Goal: Task Accomplishment & Management: Manage account settings

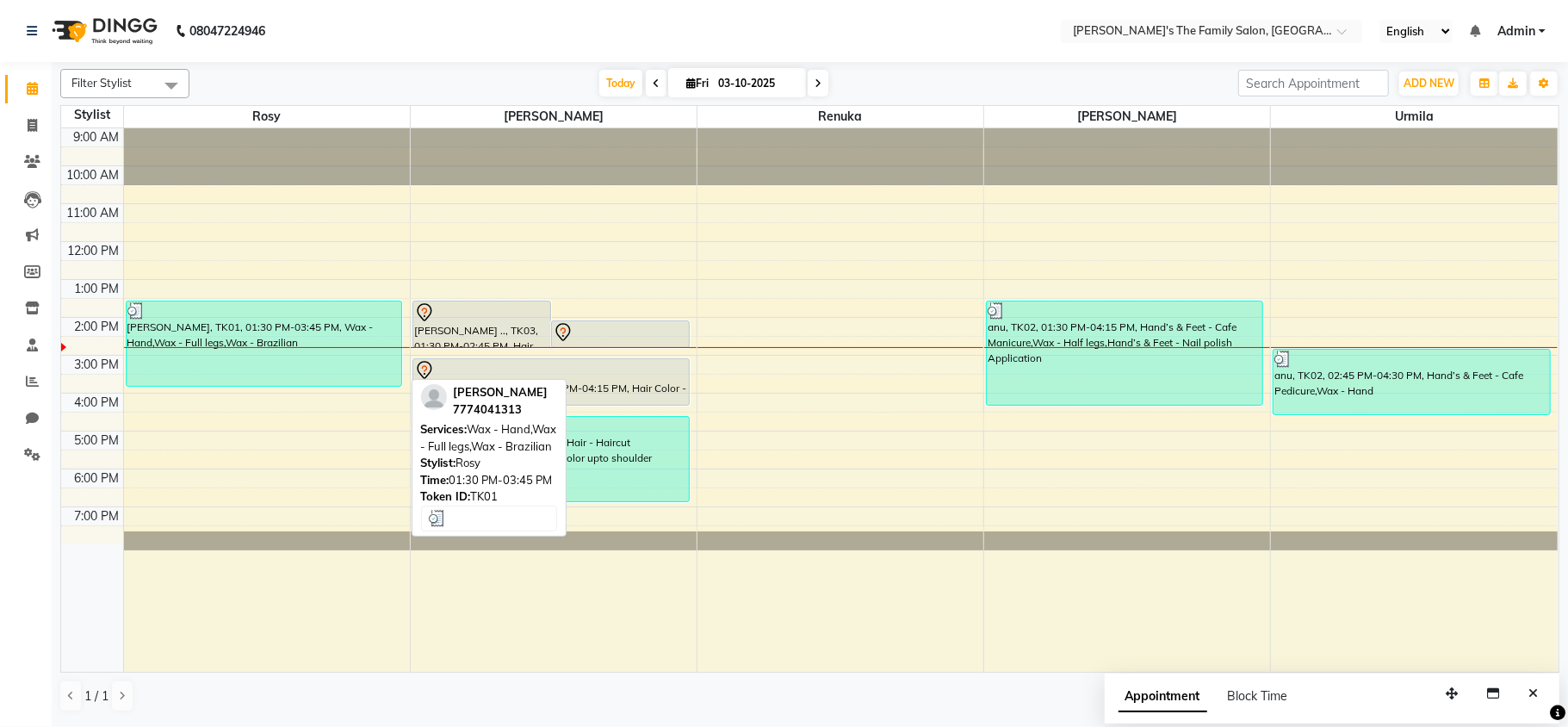
click at [387, 343] on div "[PERSON_NAME], TK01, 01:30 PM-03:45 PM, Wax - Hand,Wax - Full legs,Wax - Brazil…" at bounding box center [264, 344] width 275 height 85
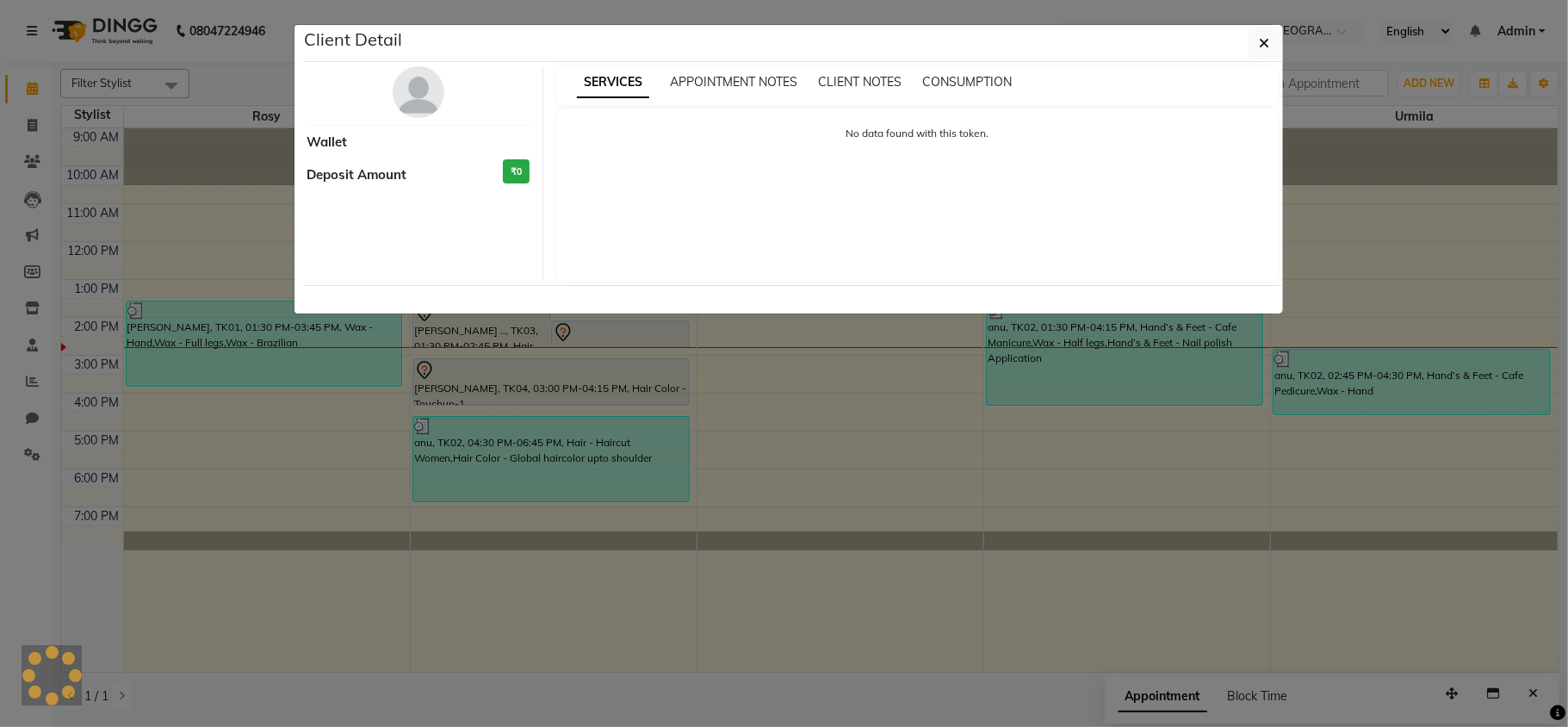
select select "3"
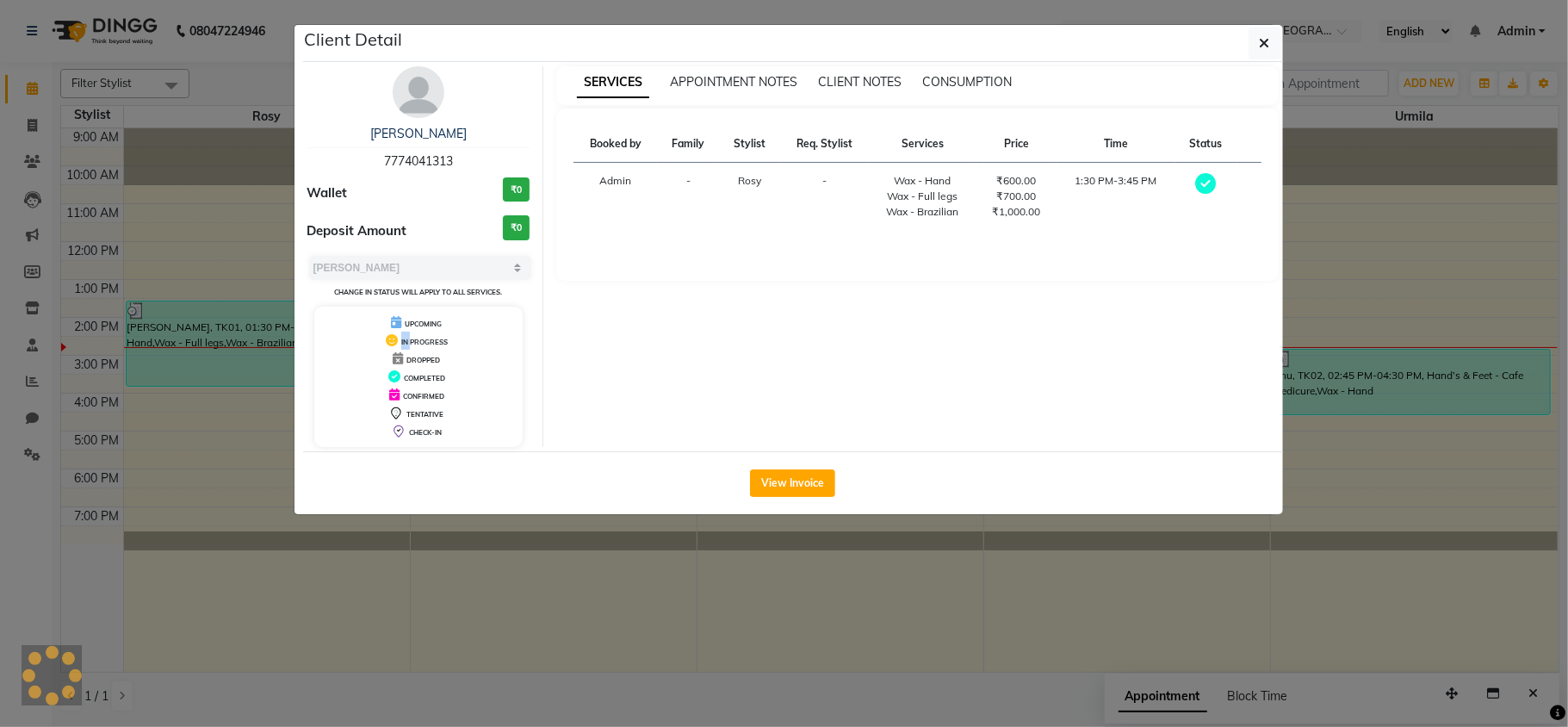
click at [387, 343] on icon at bounding box center [392, 340] width 12 height 12
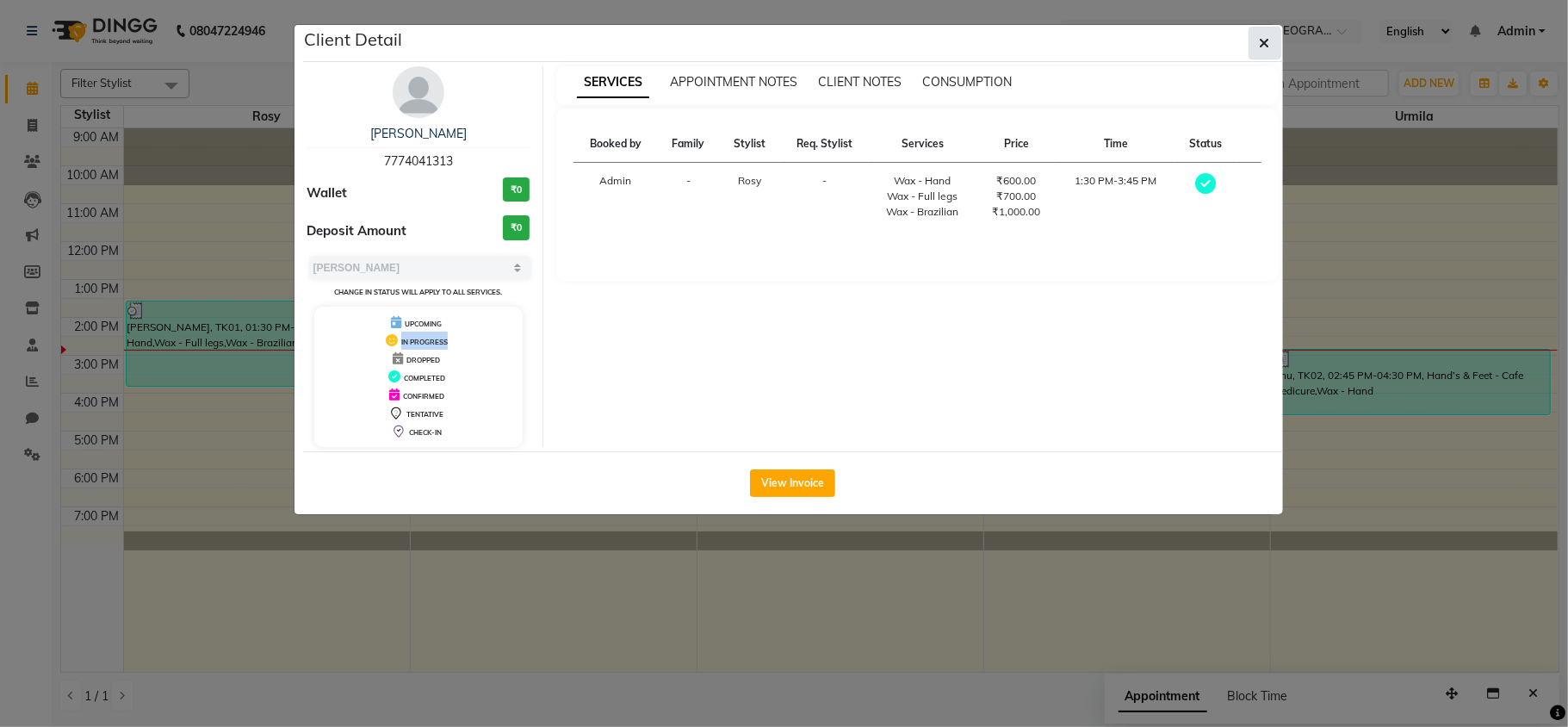
click at [1255, 43] on button "button" at bounding box center [1264, 43] width 33 height 33
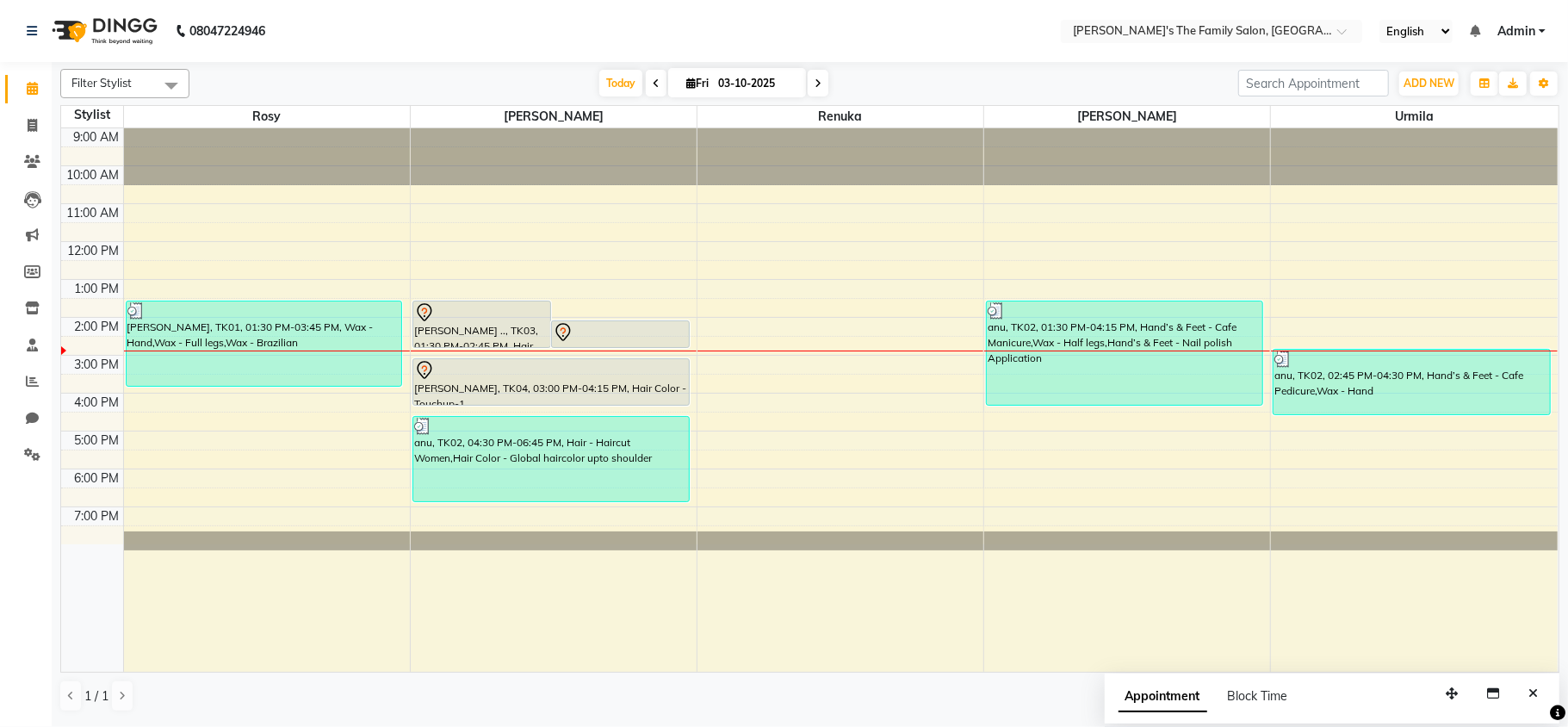
click at [407, 328] on div "9:00 AM 10:00 AM 11:00 AM 12:00 PM 1:00 PM 2:00 PM 3:00 PM 4:00 PM 5:00 PM 6:00…" at bounding box center [809, 400] width 1497 height 543
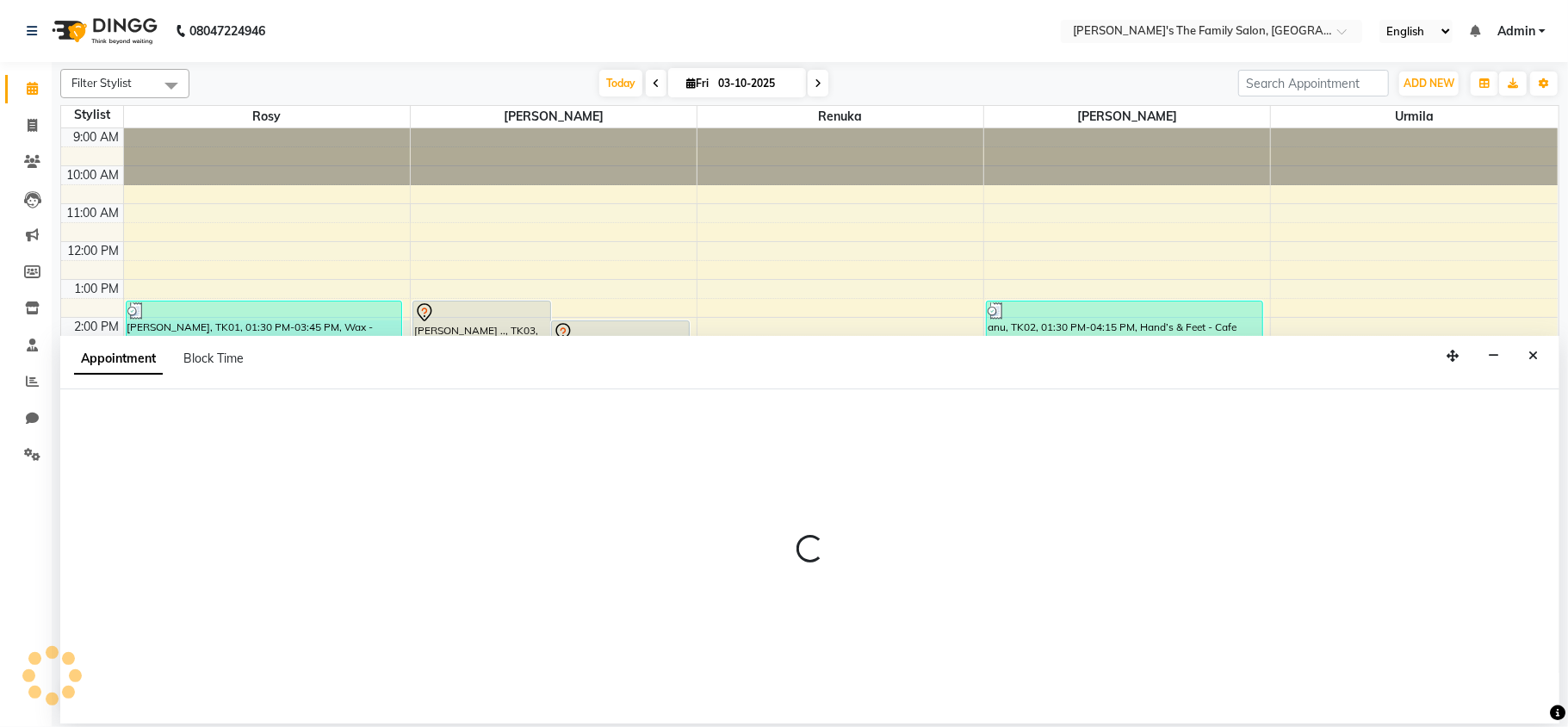
select select "50499"
select select "tentative"
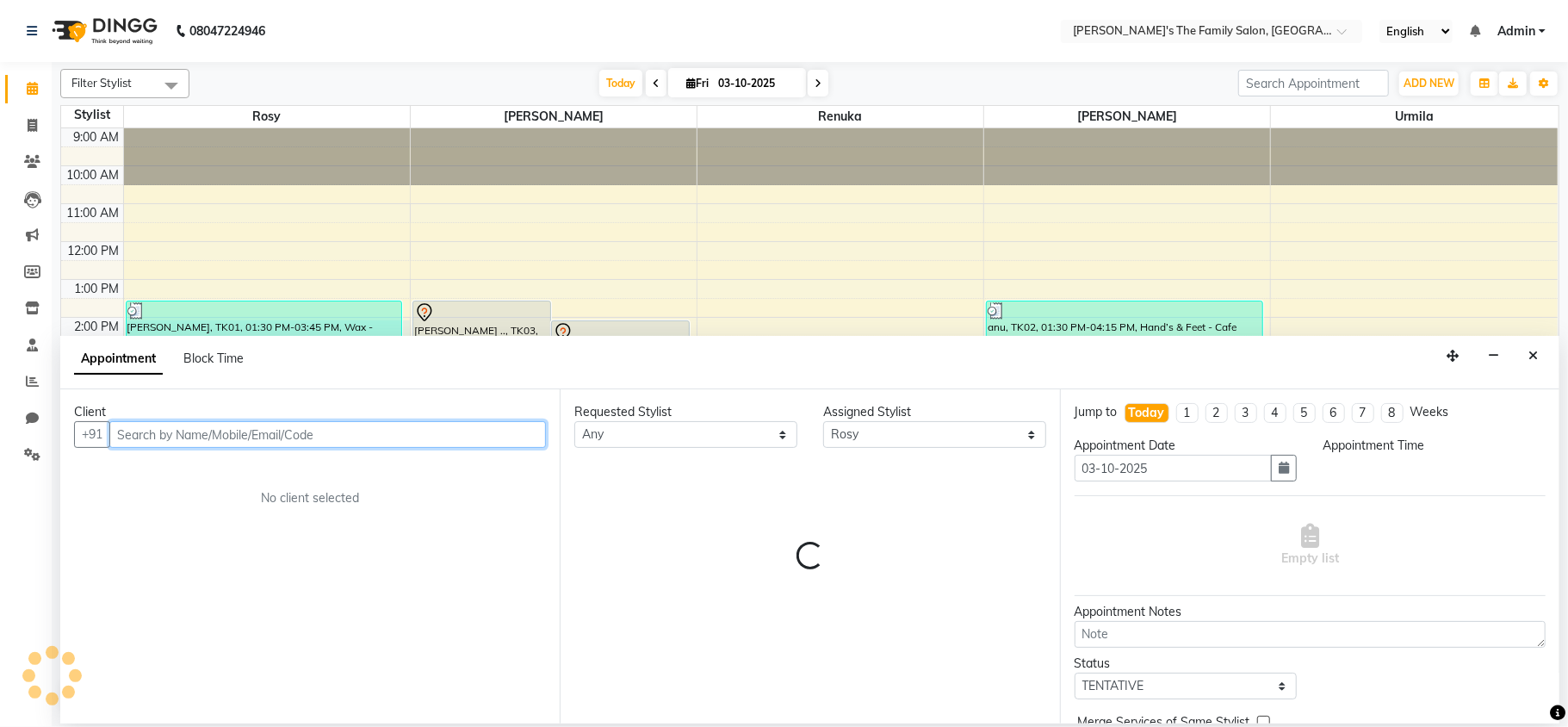
select select "840"
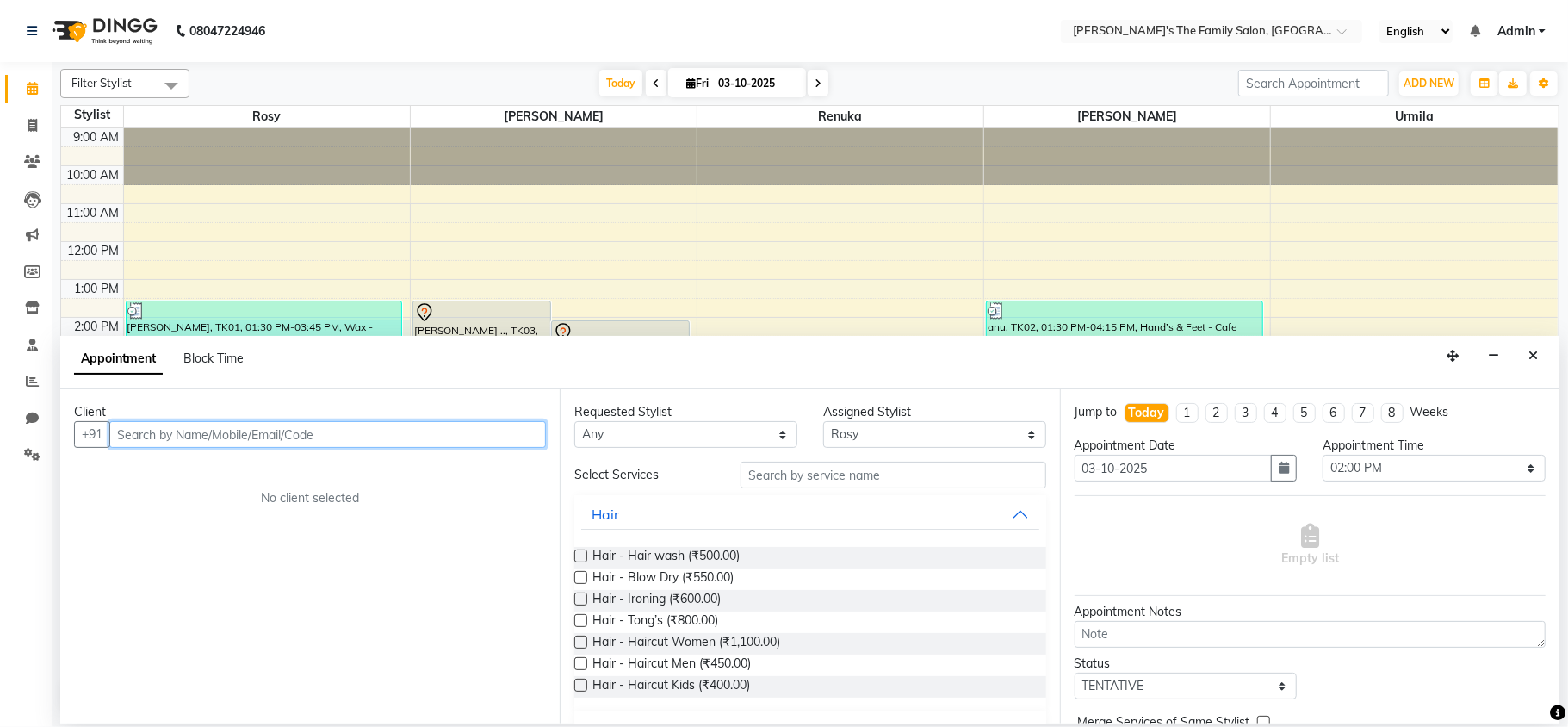
click at [205, 437] on input "text" at bounding box center [328, 435] width 436 height 27
type input "c"
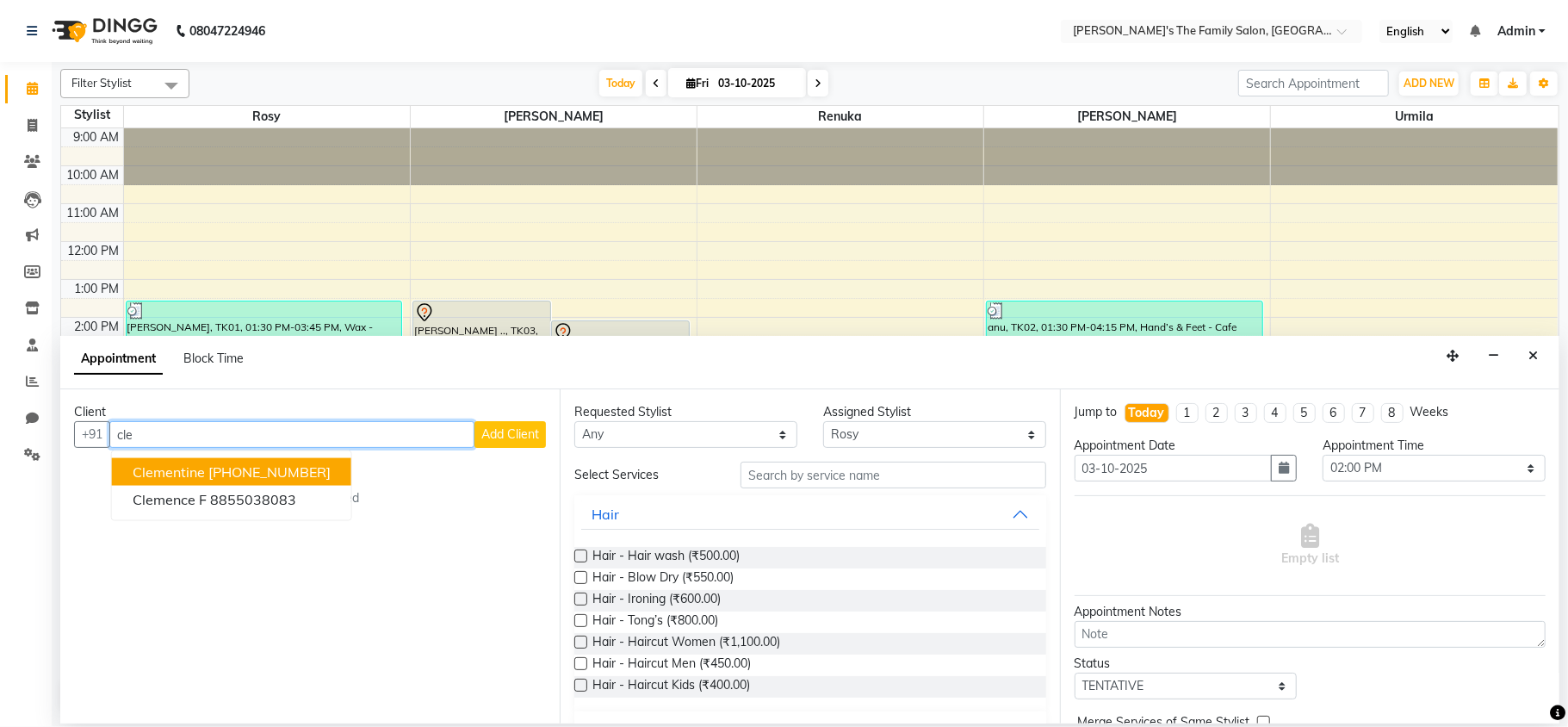
click at [194, 477] on span "Clementine" at bounding box center [168, 471] width 72 height 17
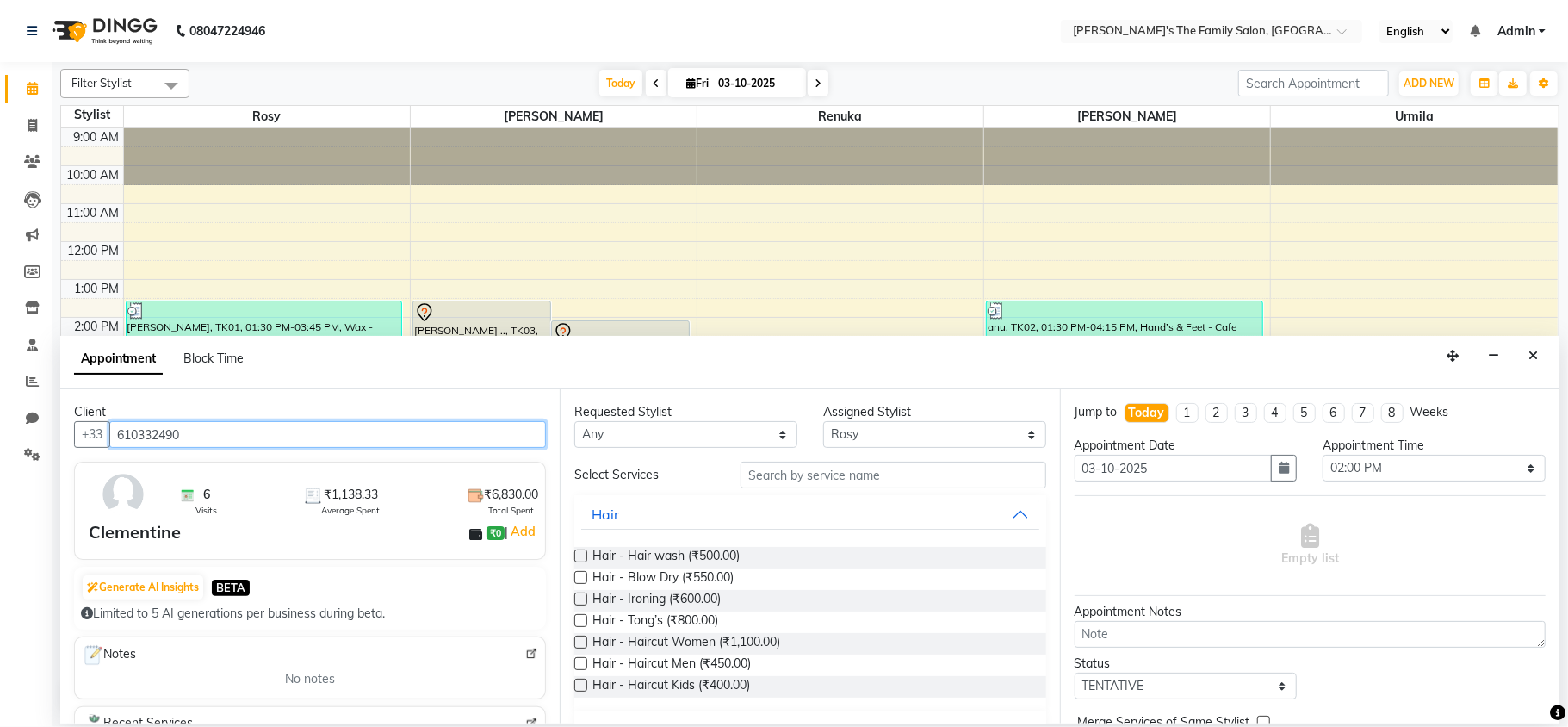
type input "610332490"
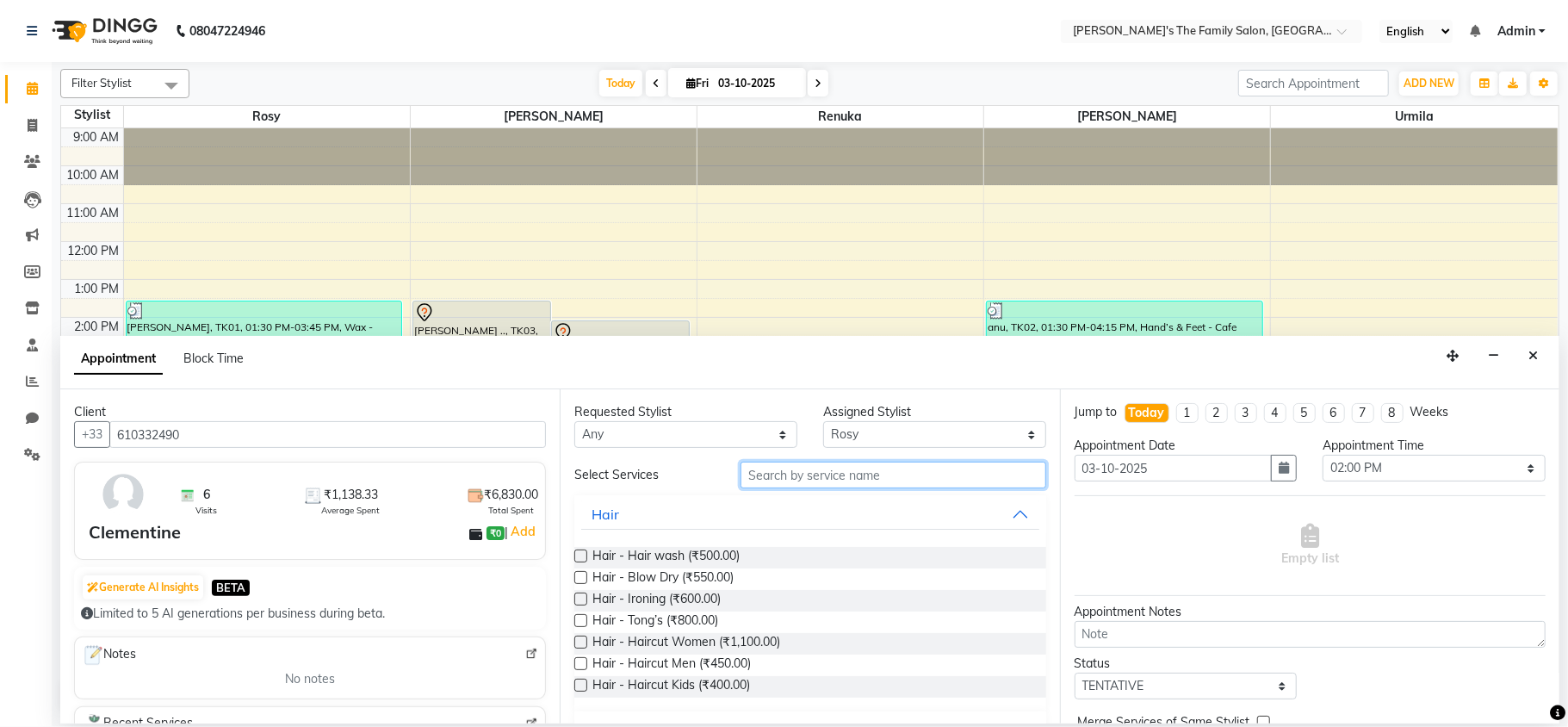
click at [784, 473] on input "text" at bounding box center [893, 475] width 305 height 27
type input "a"
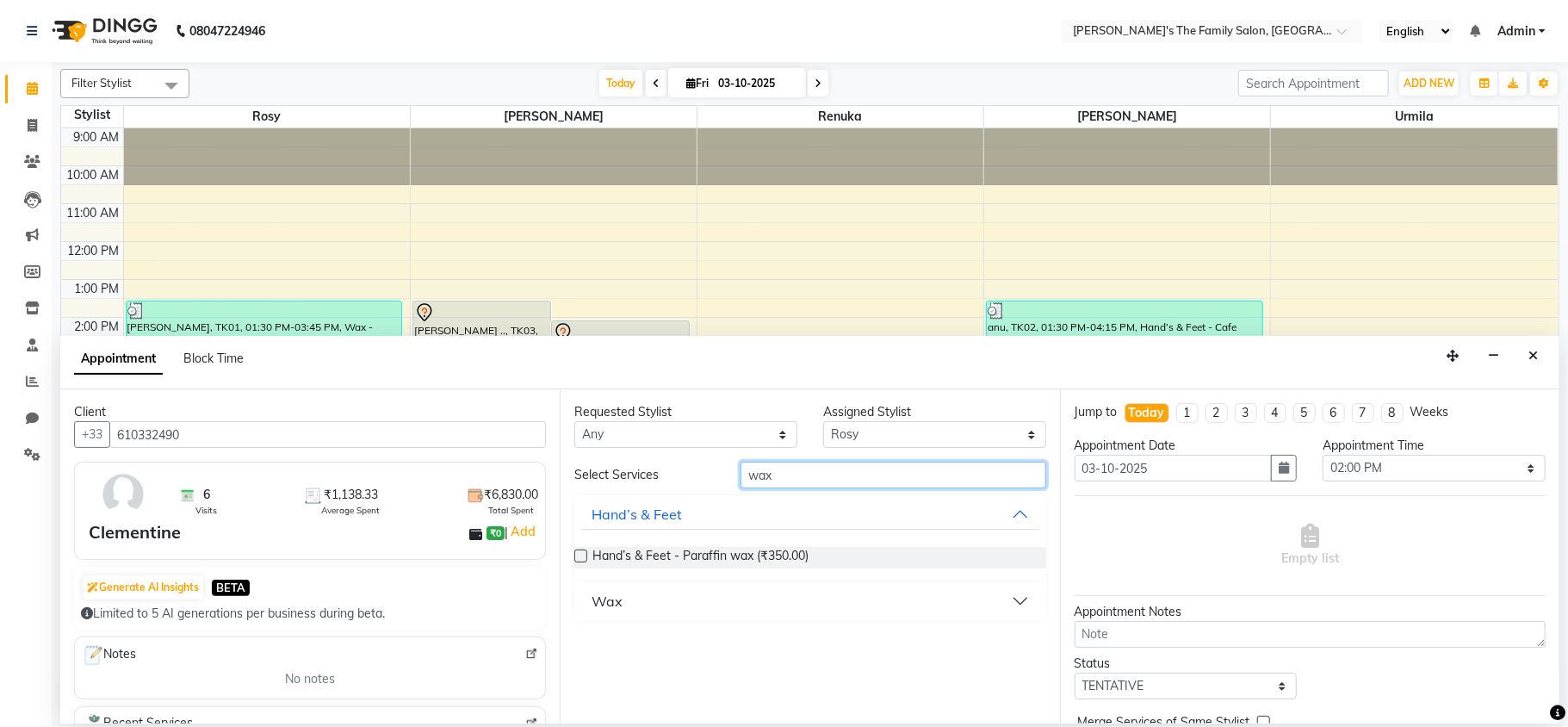
type input "wax"
click at [624, 612] on button "Wax" at bounding box center [810, 601] width 458 height 31
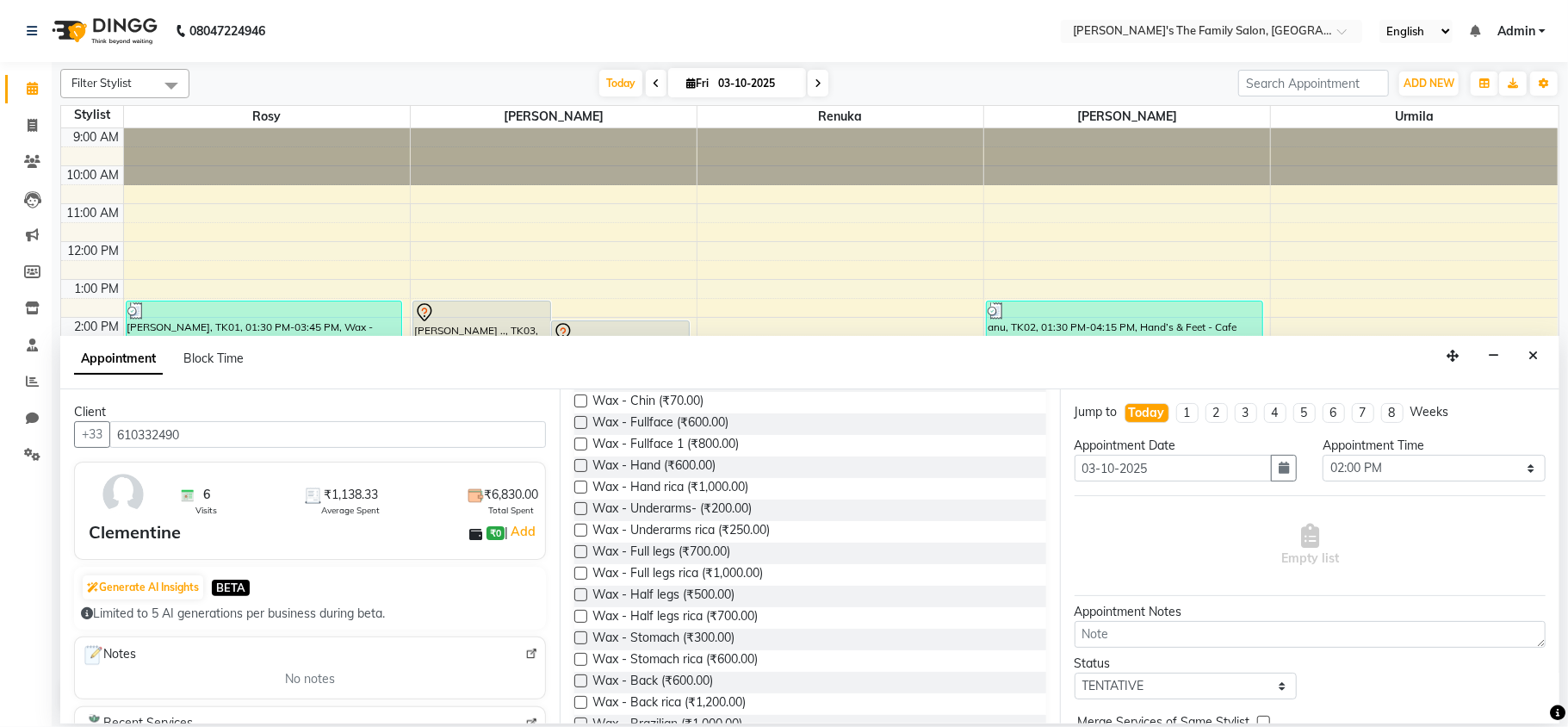
scroll to position [445, 0]
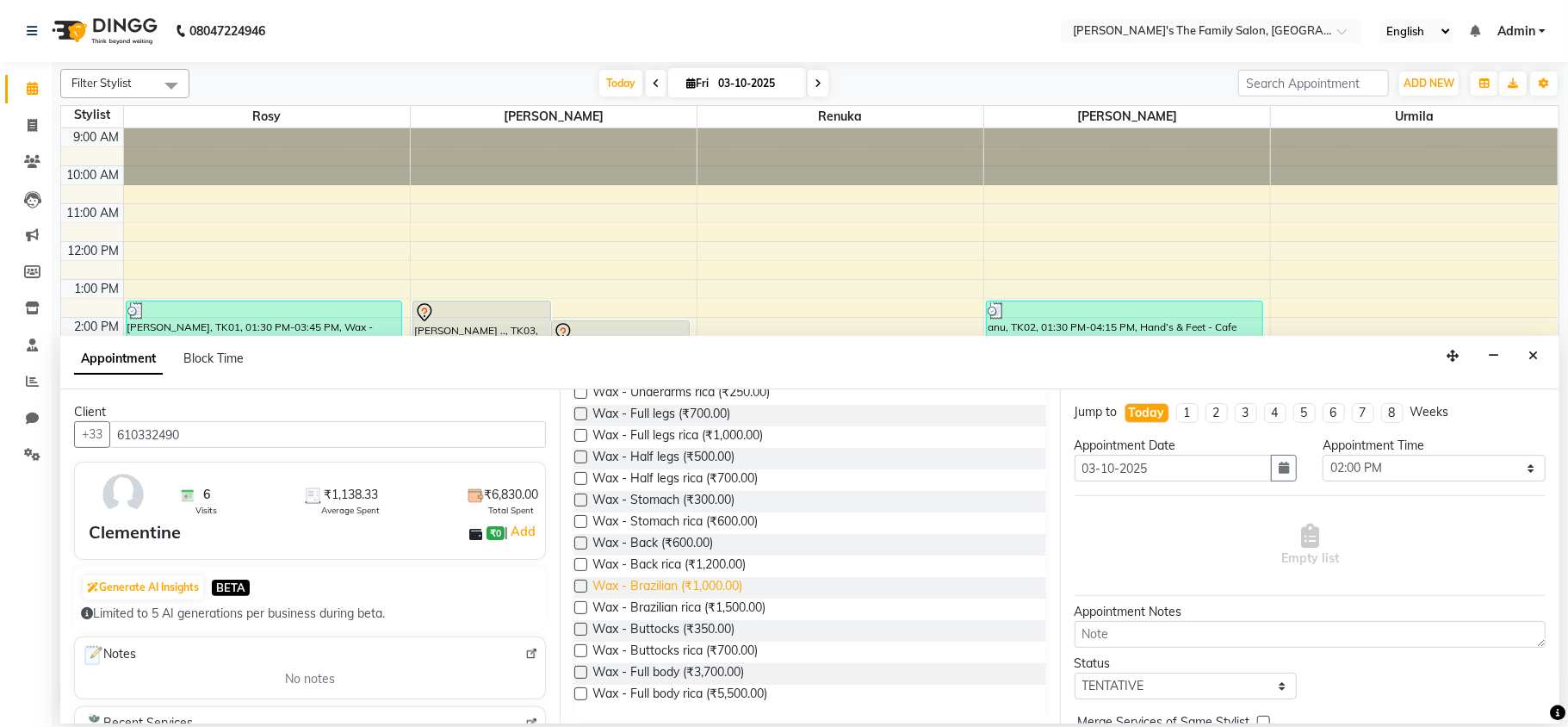
click at [660, 584] on span "Wax - Brazilian (₹1,000.00)" at bounding box center [667, 588] width 150 height 21
checkbox input "false"
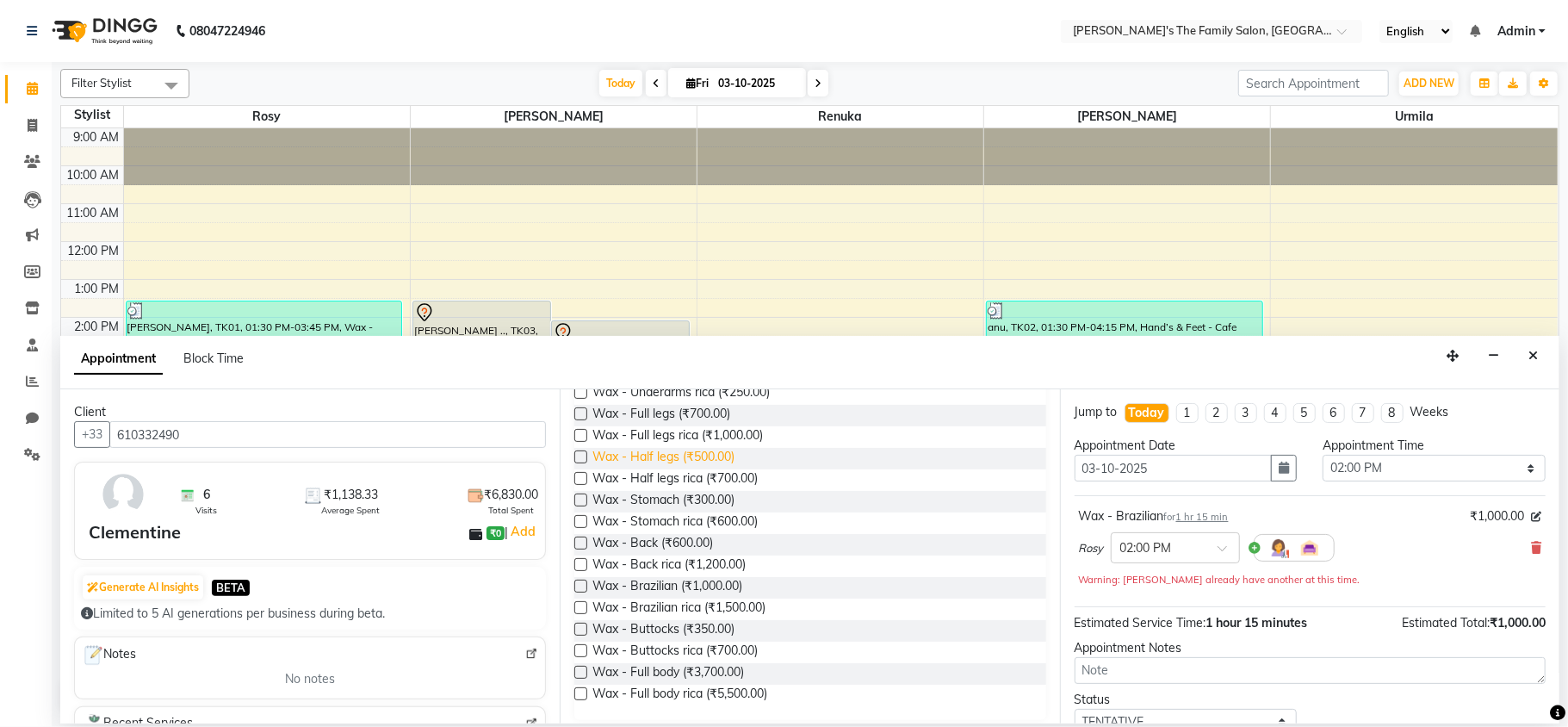
click at [675, 456] on span "Wax - Half legs (₹500.00)" at bounding box center [663, 459] width 142 height 21
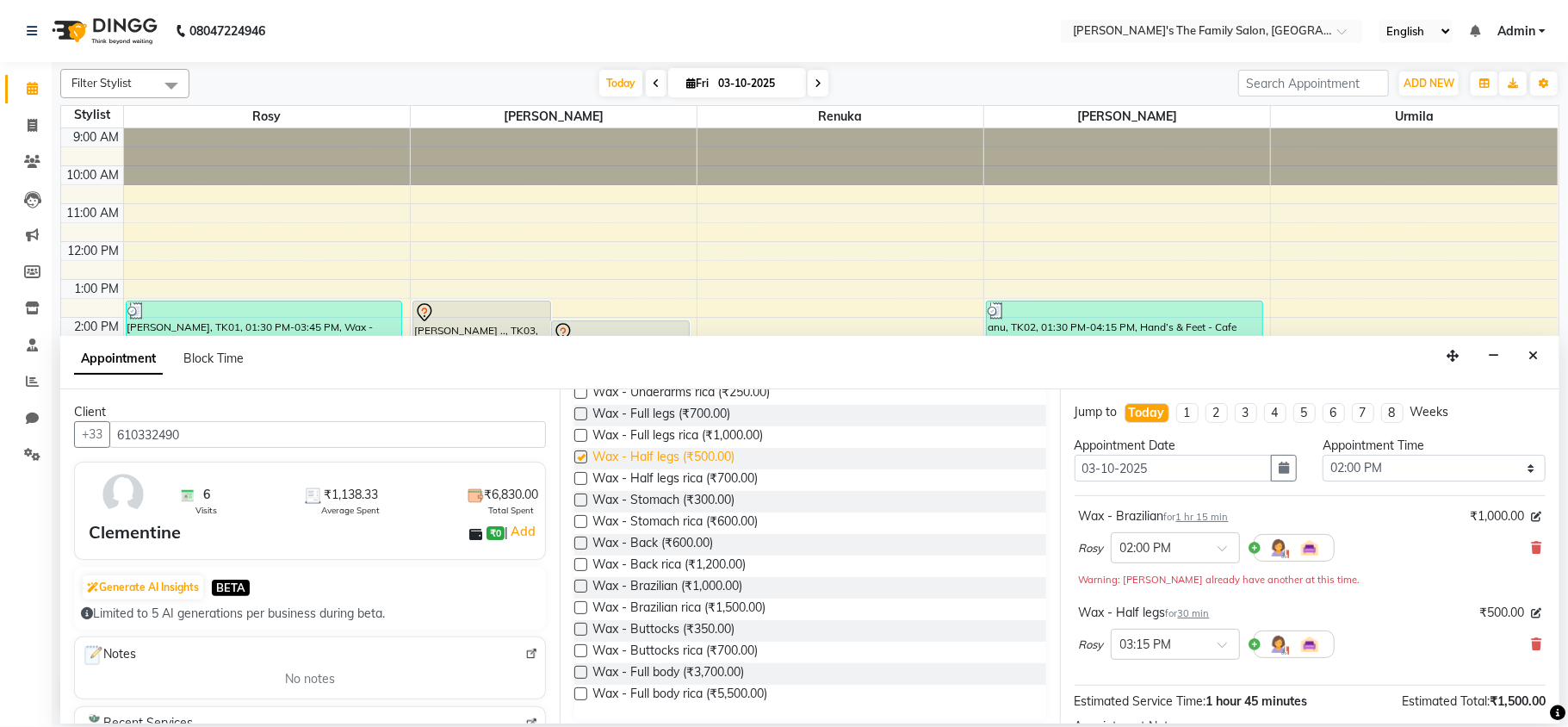
checkbox input "false"
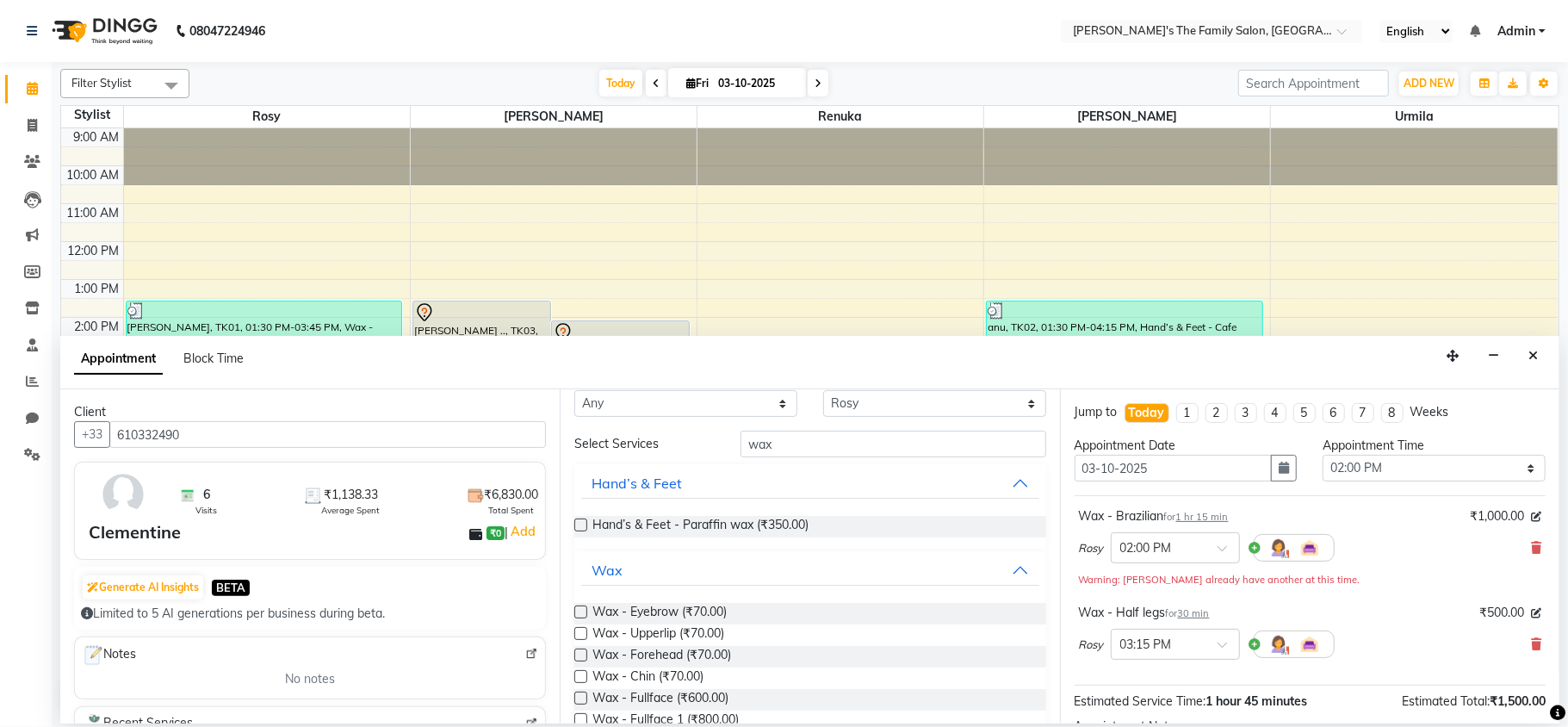
scroll to position [0, 0]
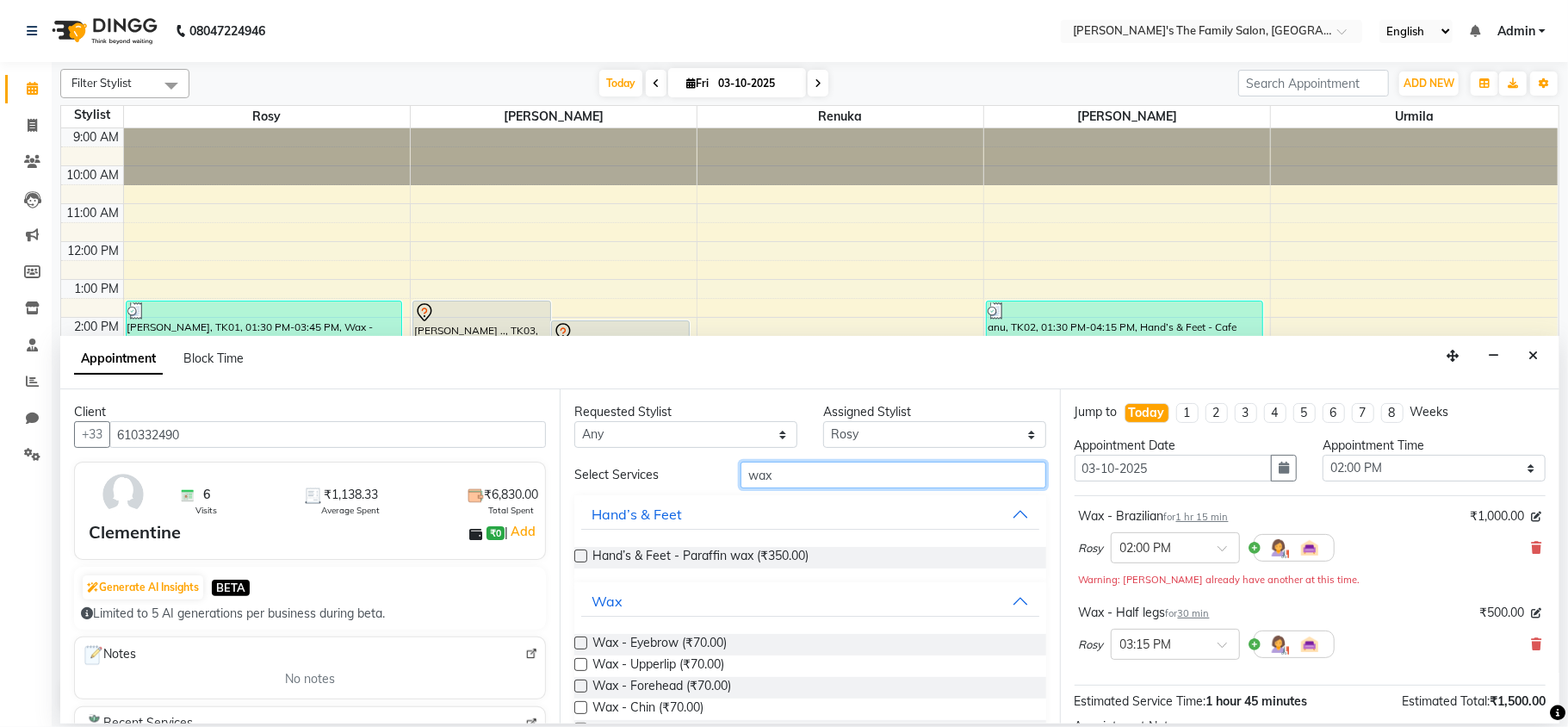
click at [830, 472] on input "wax" at bounding box center [893, 475] width 305 height 27
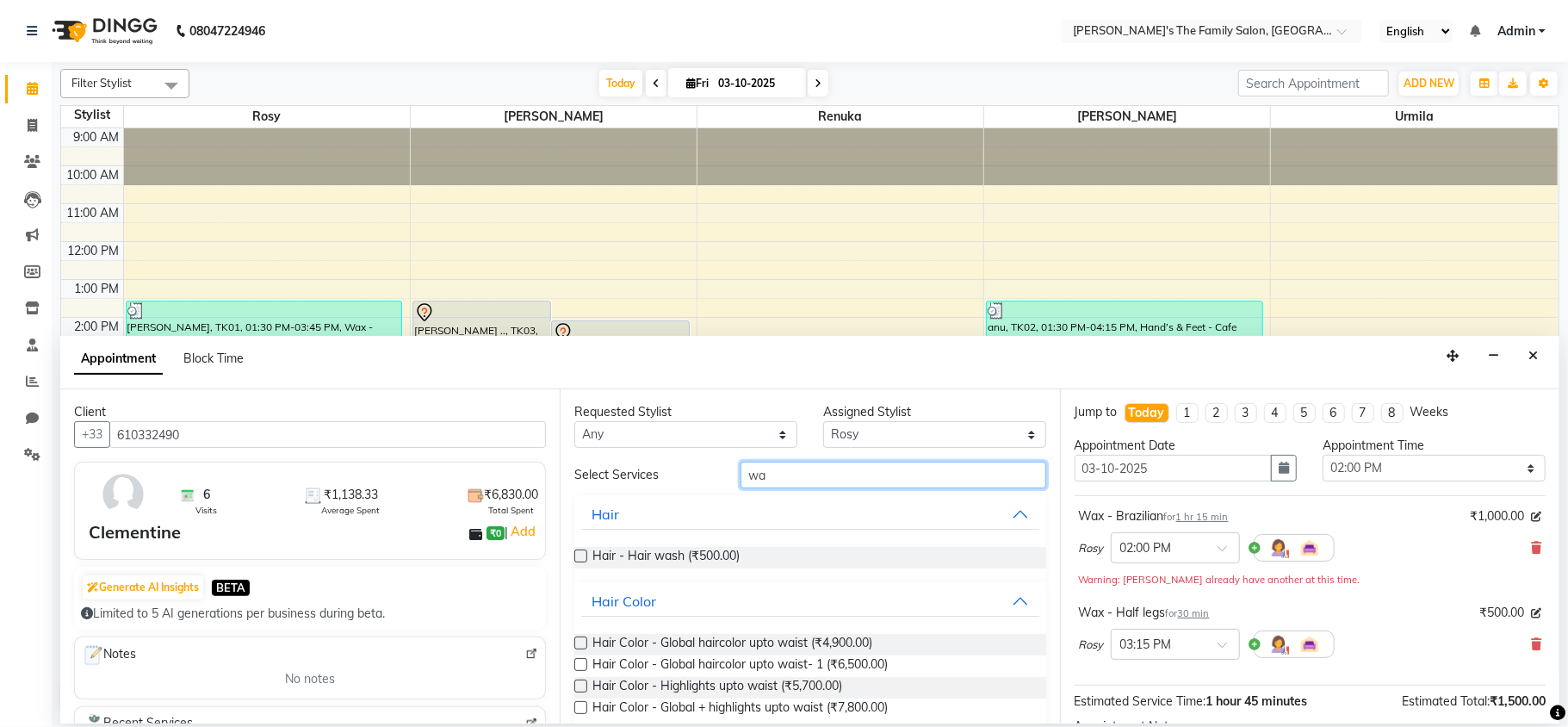
type input "w"
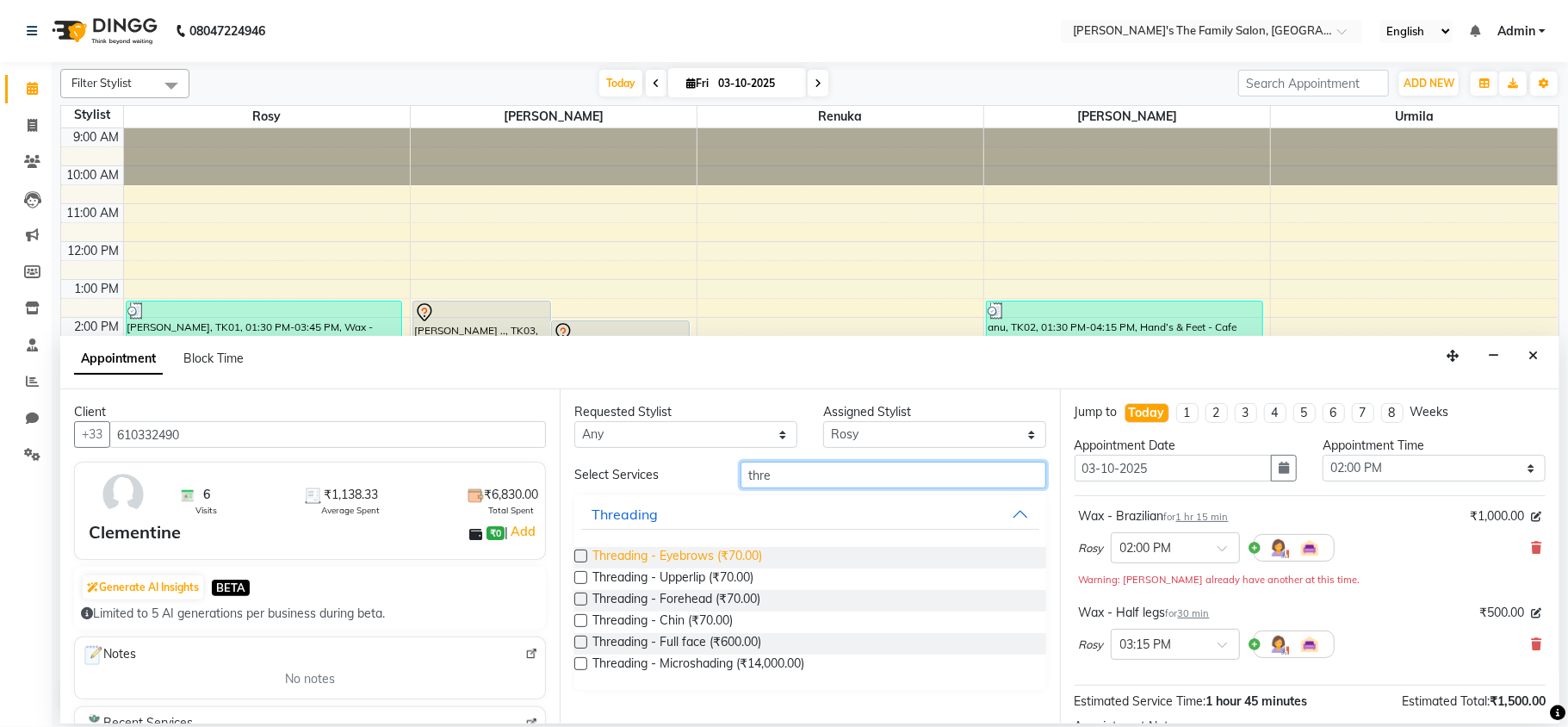
type input "thre"
click at [658, 560] on span "Threading - Eyebrows (₹70.00)" at bounding box center [677, 558] width 170 height 21
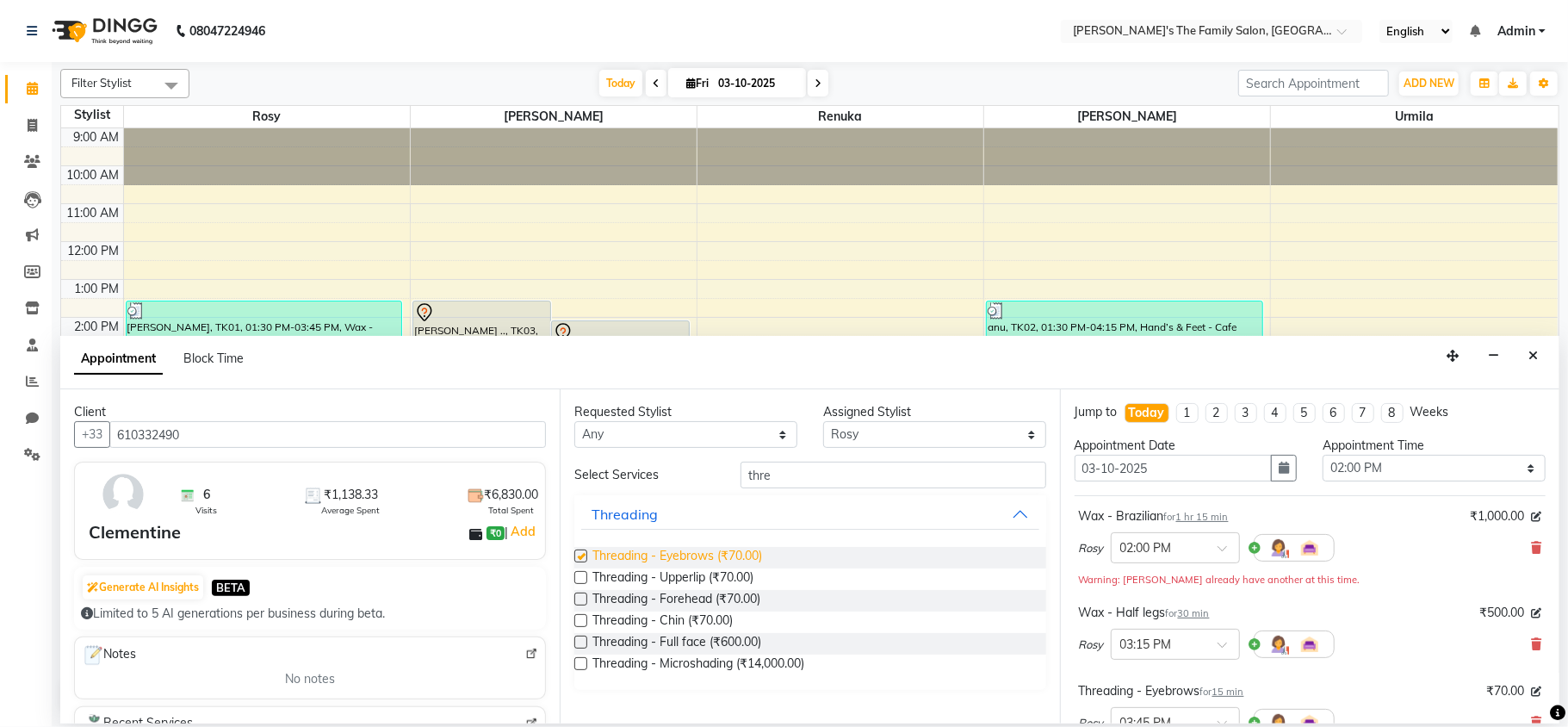
checkbox input "false"
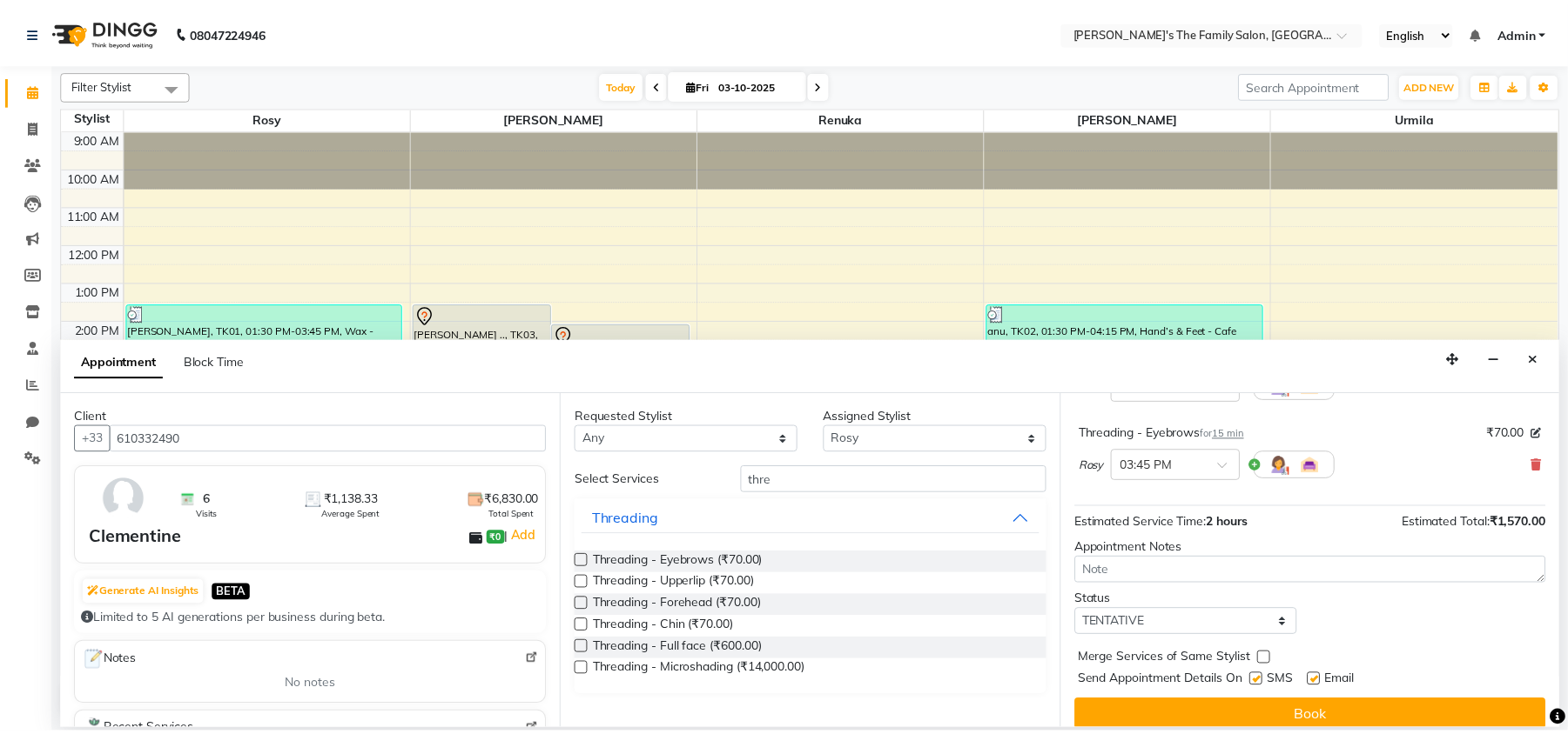
scroll to position [282, 0]
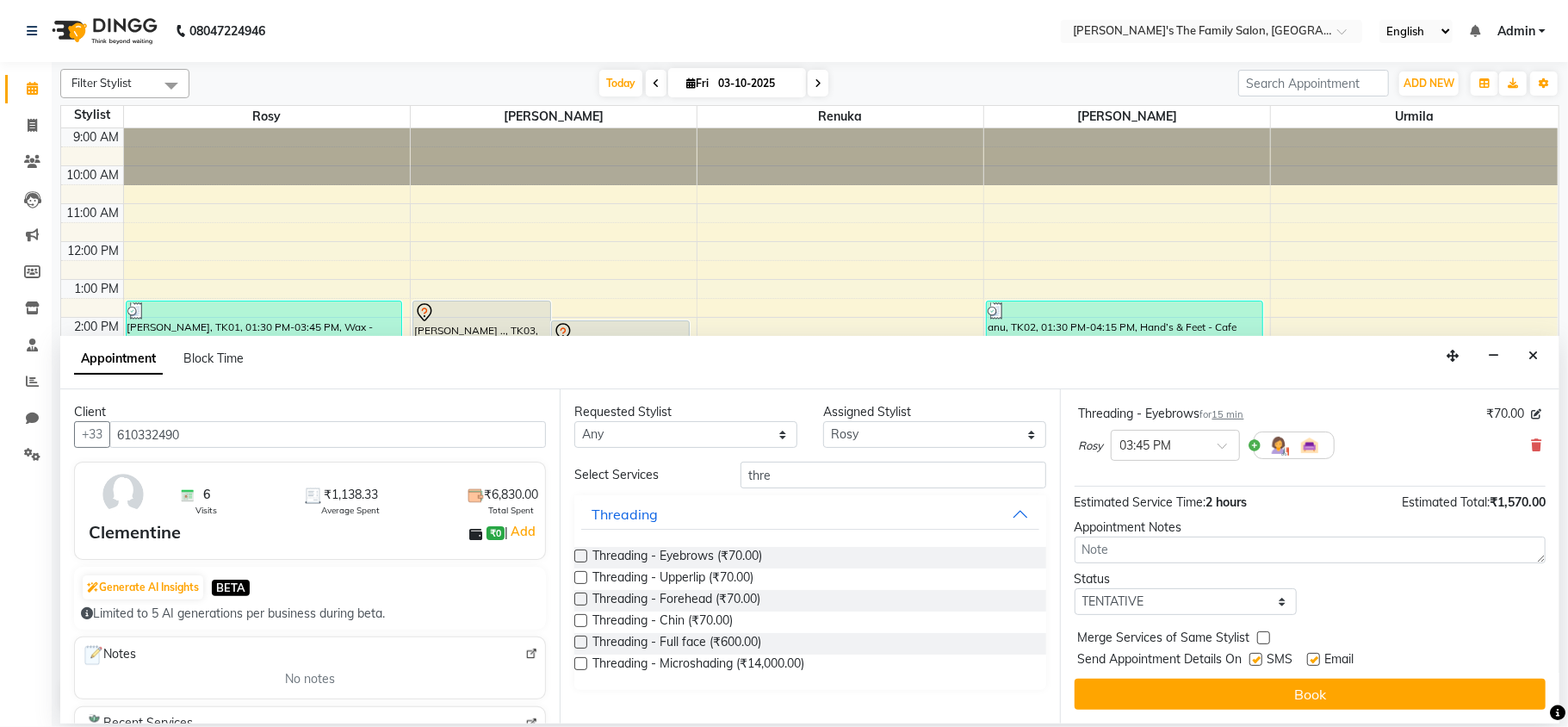
click at [1316, 659] on label at bounding box center [1313, 659] width 13 height 13
click at [1316, 659] on input "checkbox" at bounding box center [1312, 661] width 12 height 12
checkbox input "false"
click at [1255, 664] on label at bounding box center [1255, 659] width 13 height 13
click at [1255, 664] on input "checkbox" at bounding box center [1255, 661] width 12 height 12
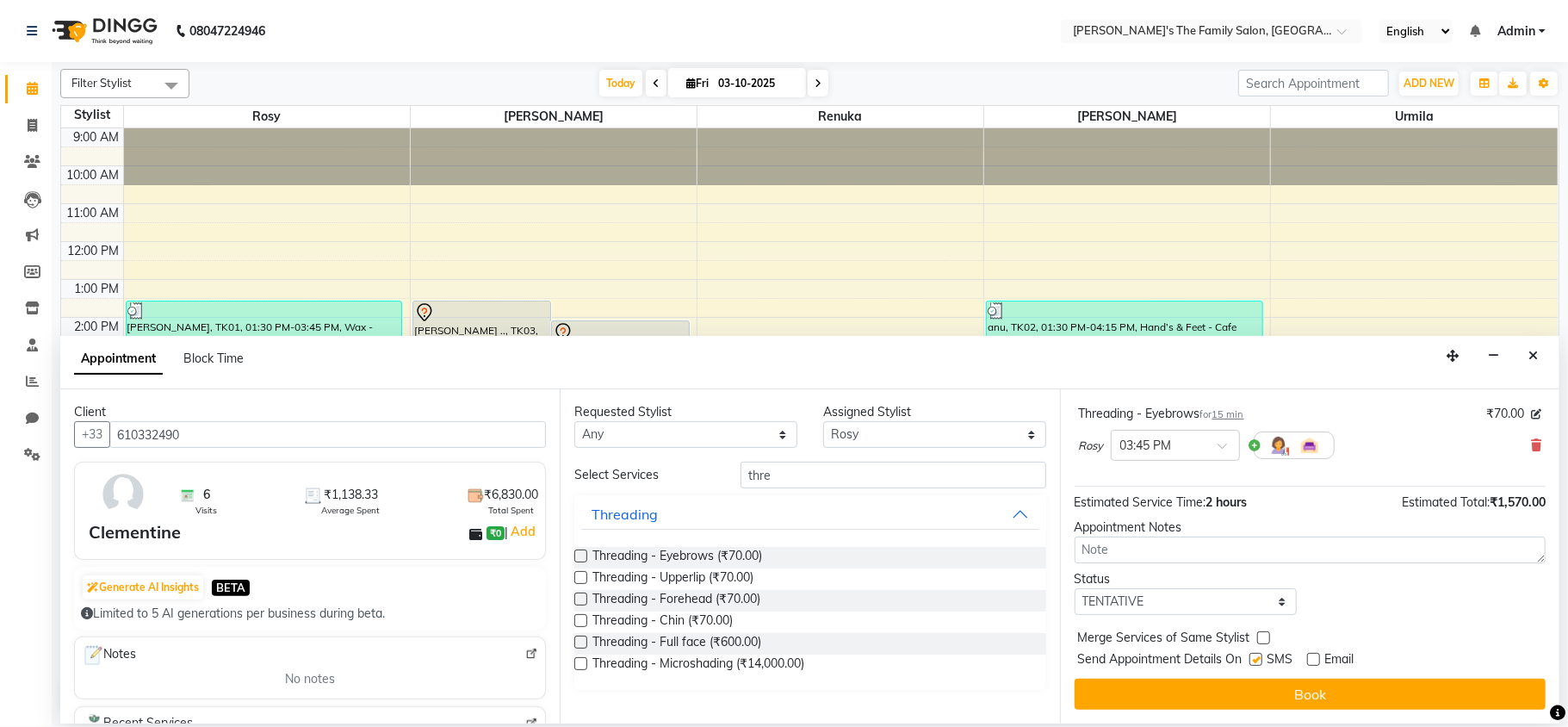
checkbox input "false"
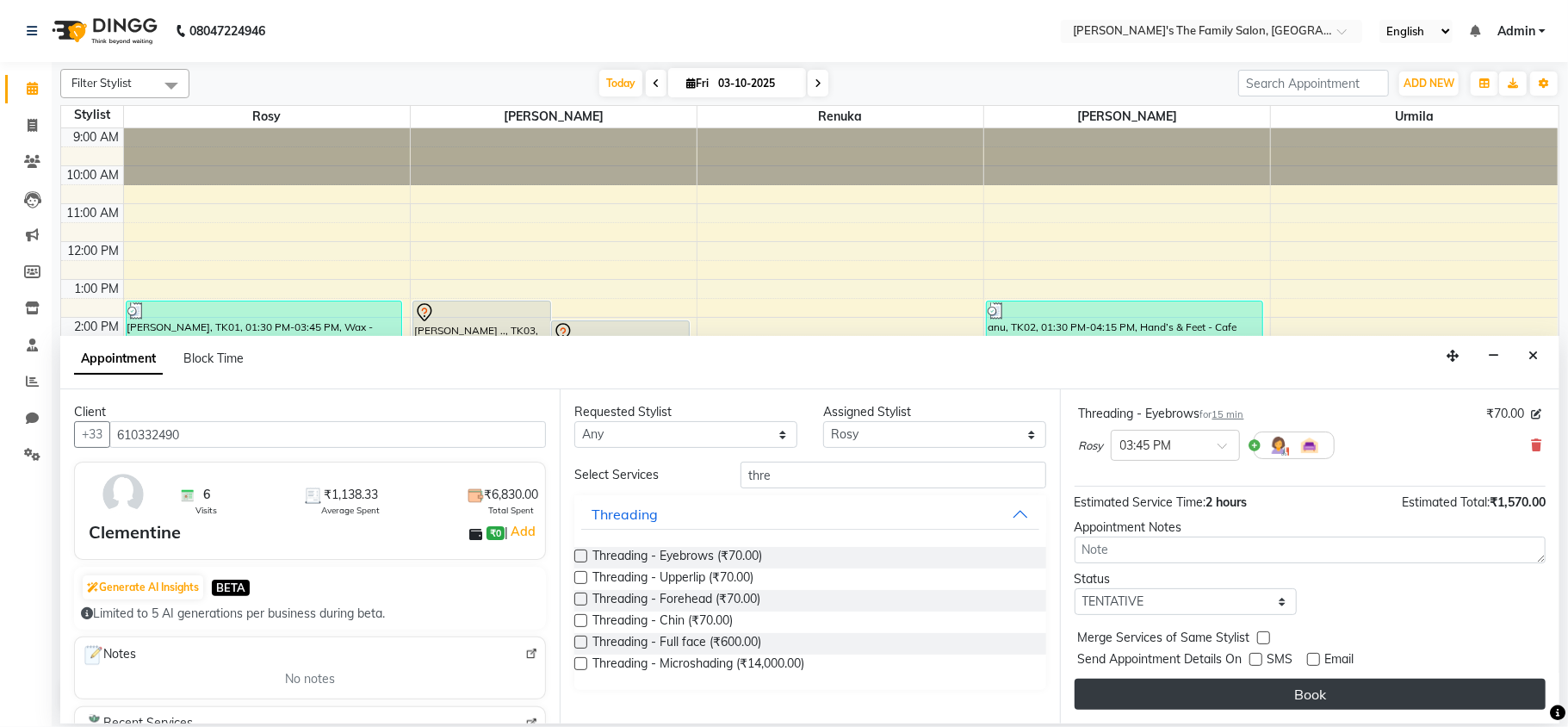
click at [1312, 687] on button "Book" at bounding box center [1310, 694] width 471 height 31
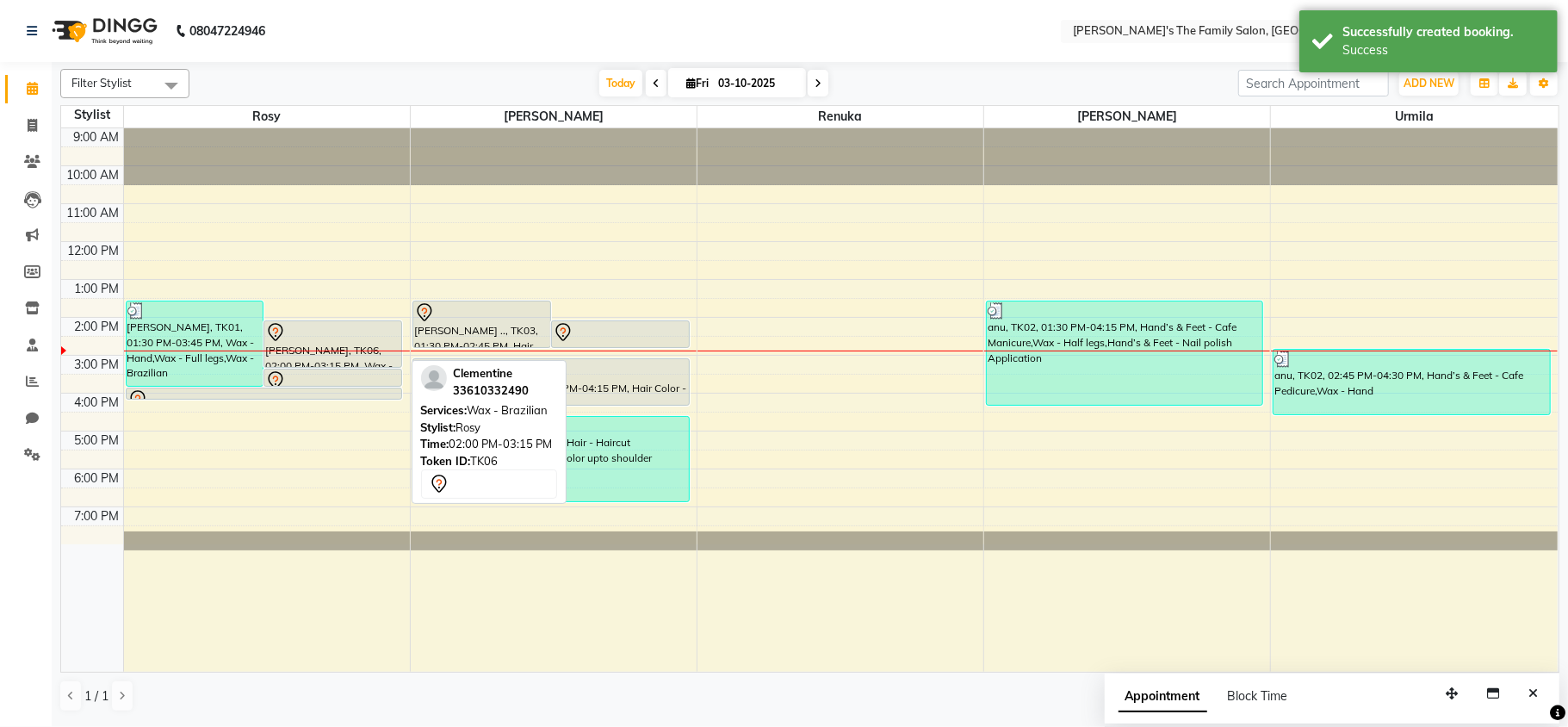
click at [332, 362] on div "[PERSON_NAME], TK06, 02:00 PM-03:15 PM, Wax - Brazilian" at bounding box center [333, 344] width 137 height 45
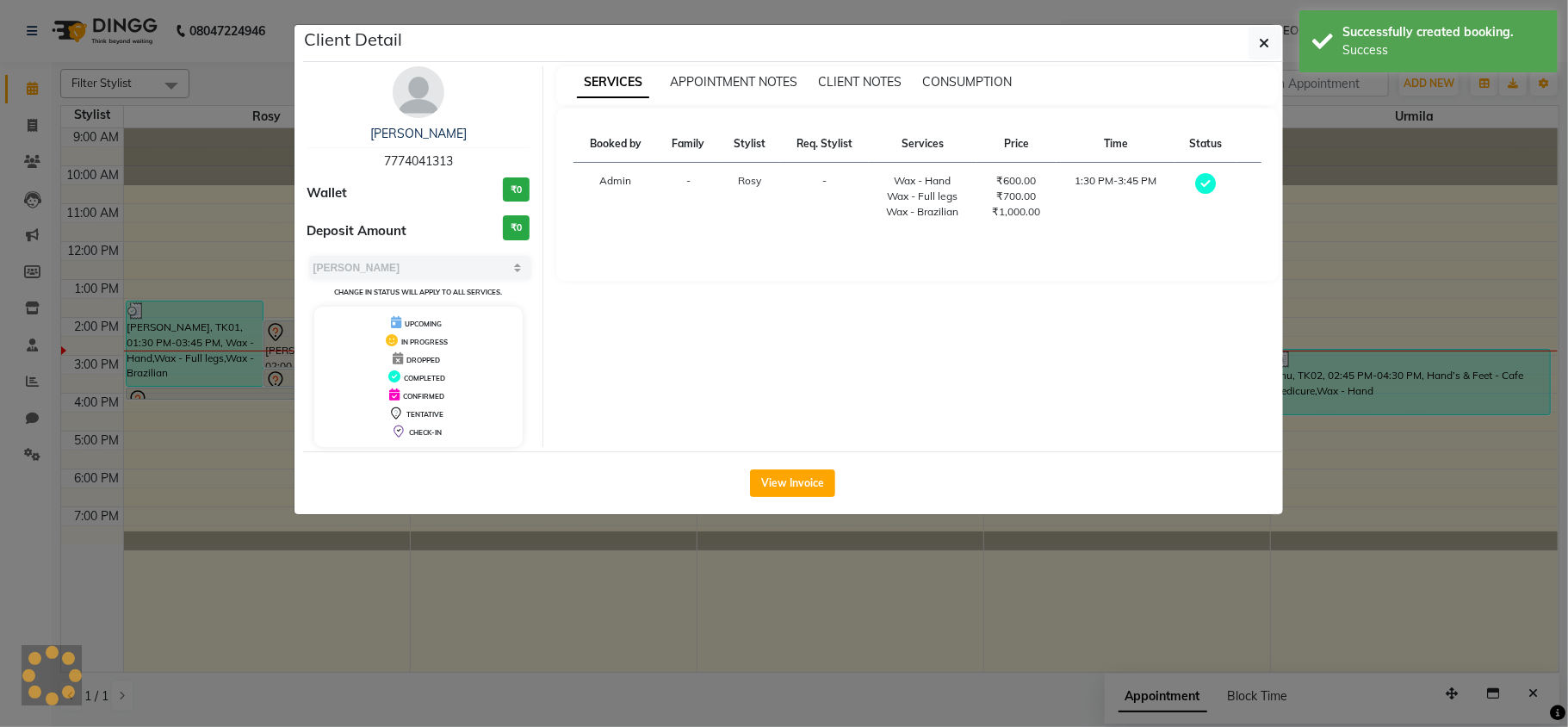
select select "7"
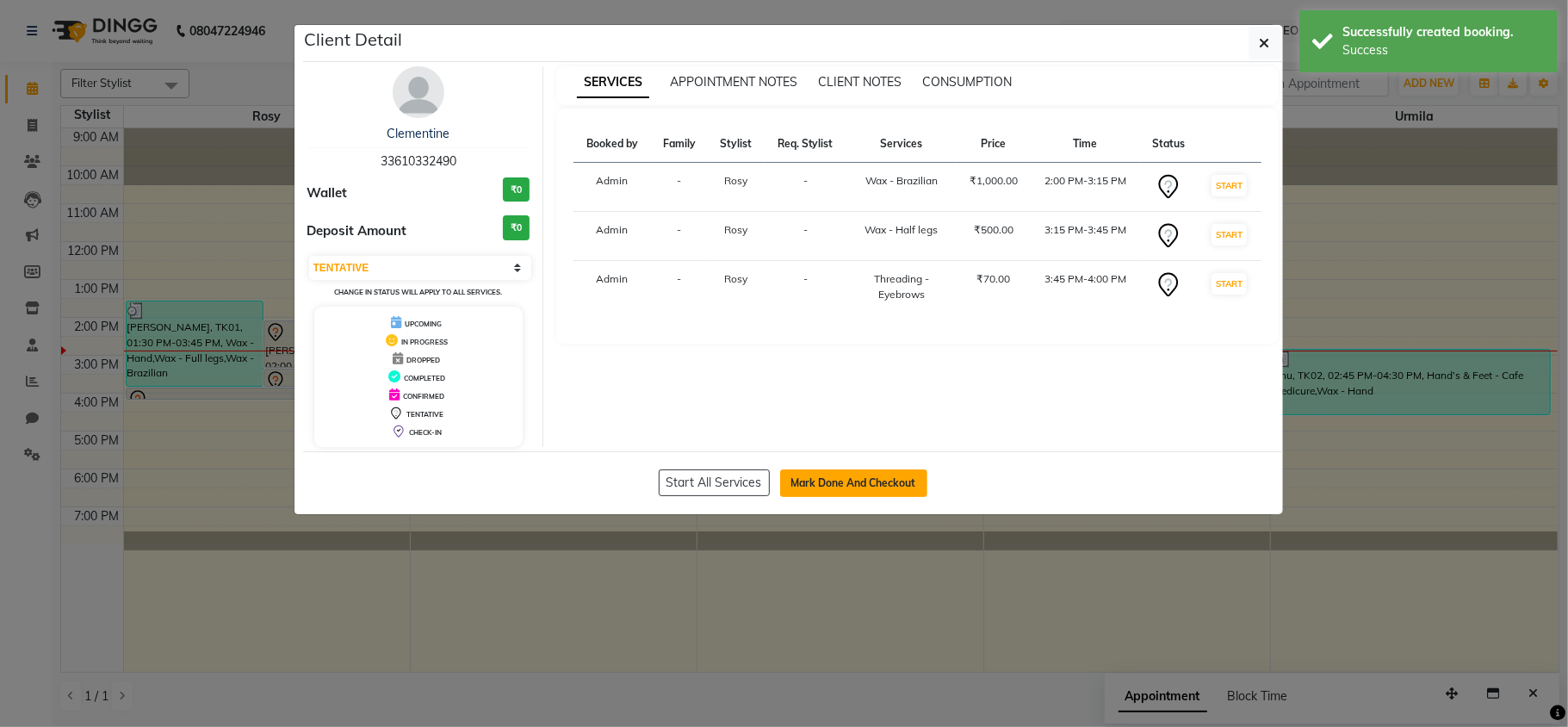
click at [865, 486] on button "Mark Done And Checkout" at bounding box center [853, 483] width 147 height 28
select select "6537"
select select "service"
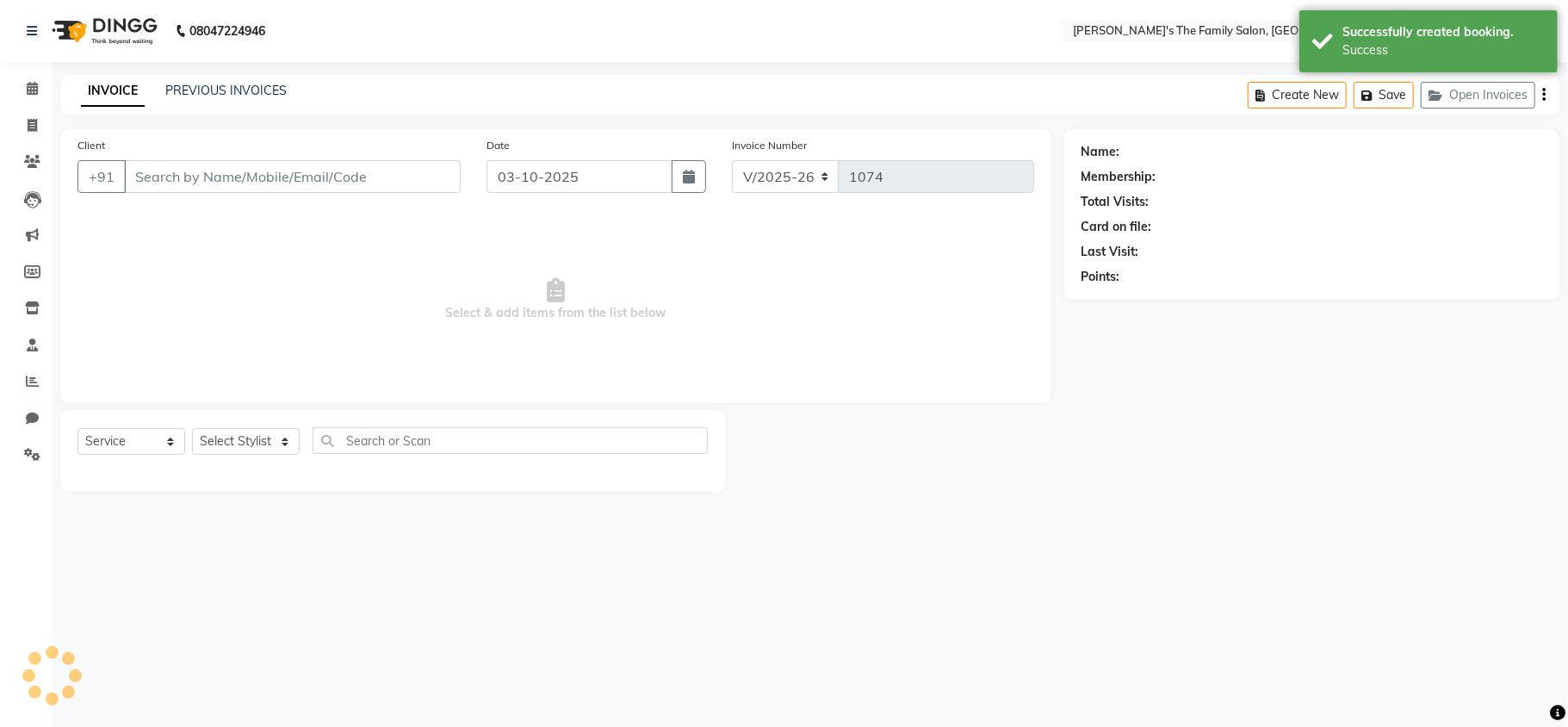
type input "33610332490"
select select "50499"
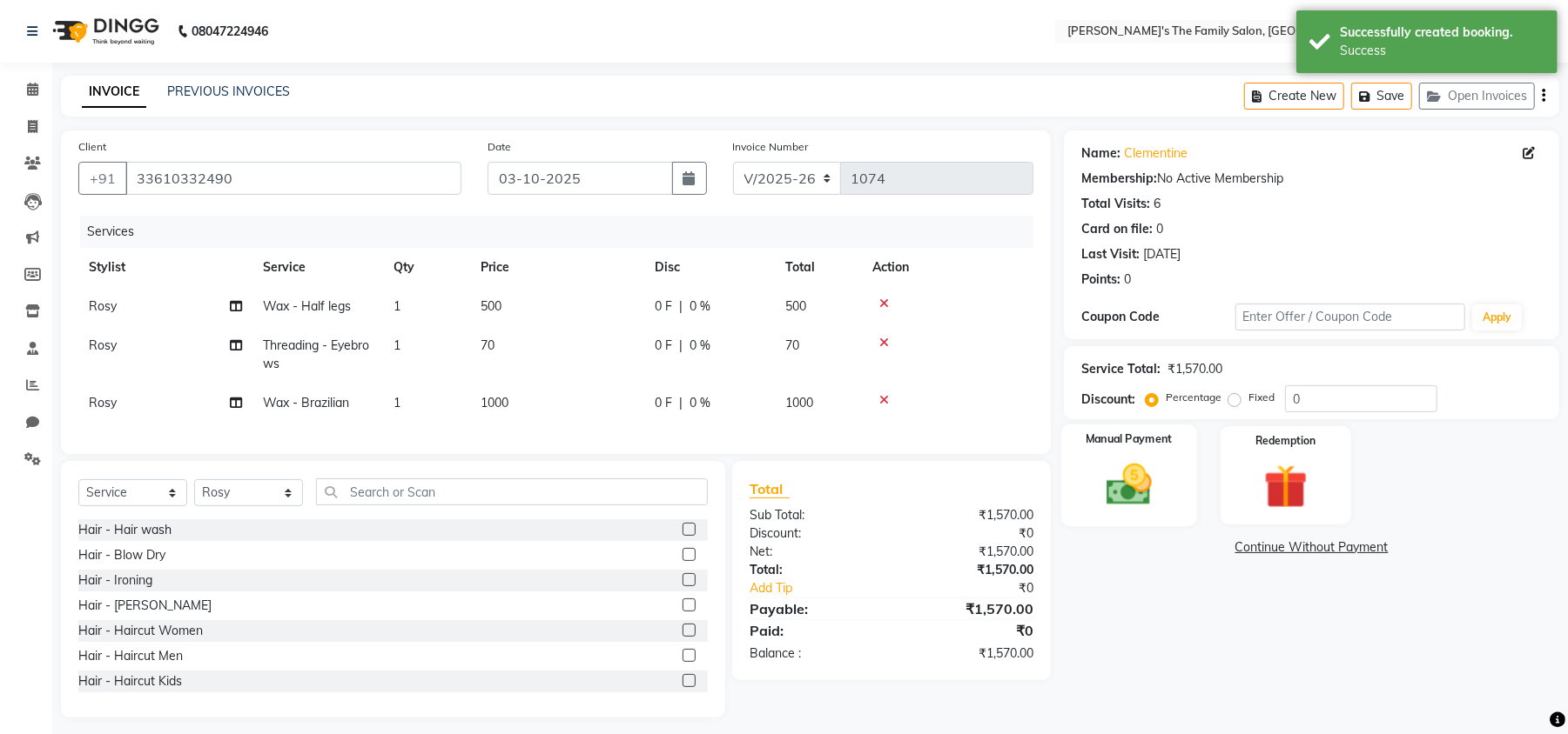
click at [1094, 481] on img at bounding box center [1129, 485] width 75 height 53
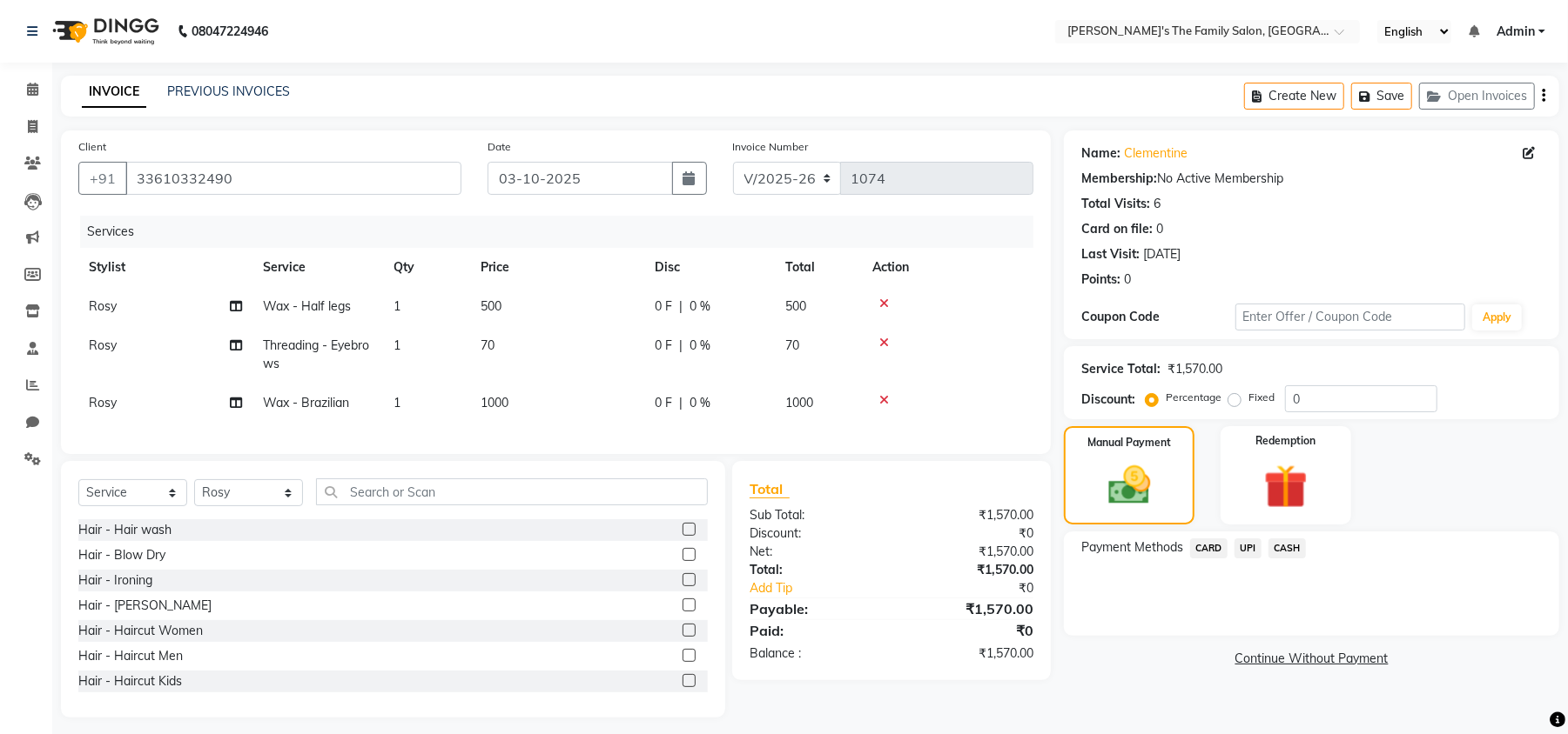
click at [1244, 550] on span "UPI" at bounding box center [1248, 549] width 27 height 20
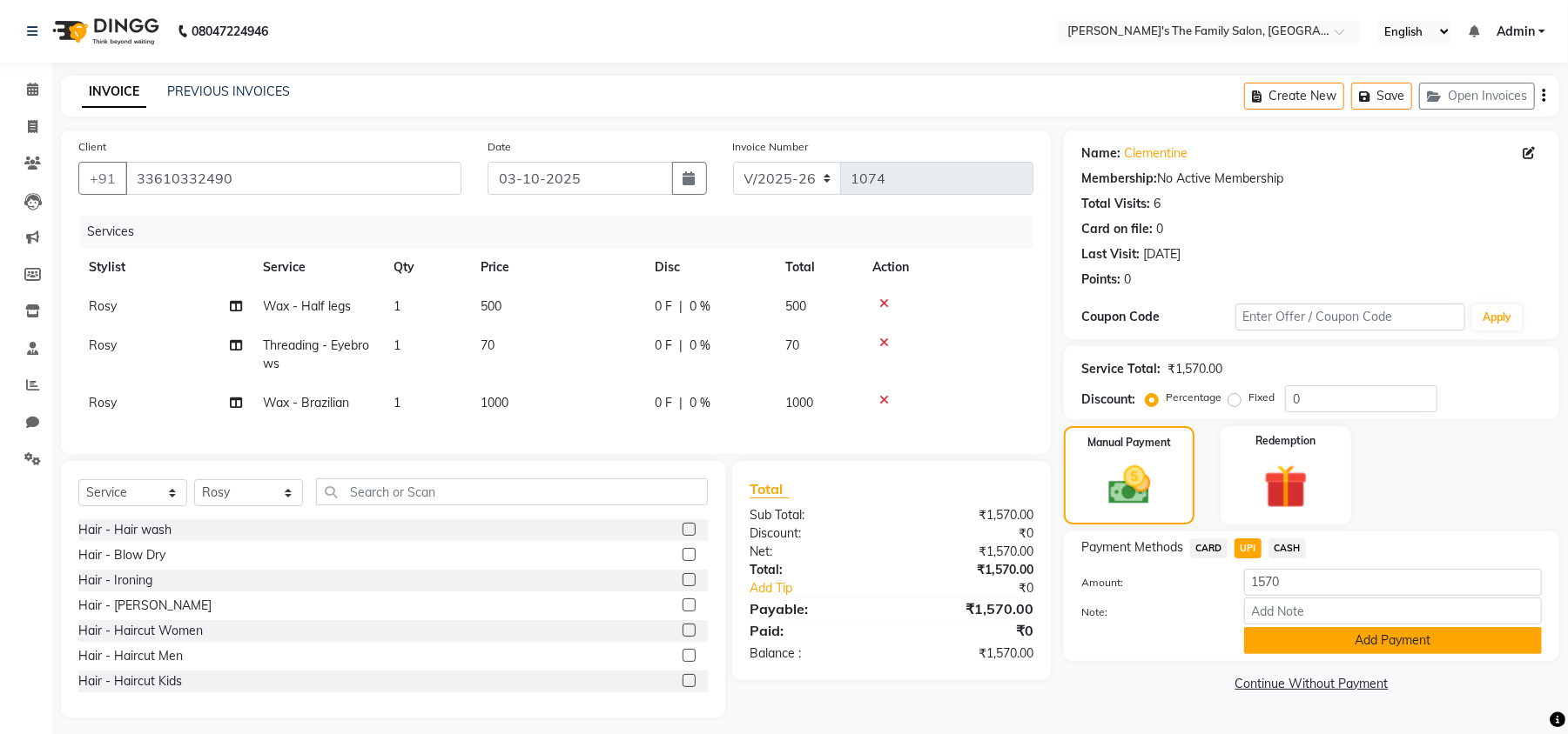
click at [1373, 638] on button "Add Payment" at bounding box center [1392, 640] width 298 height 27
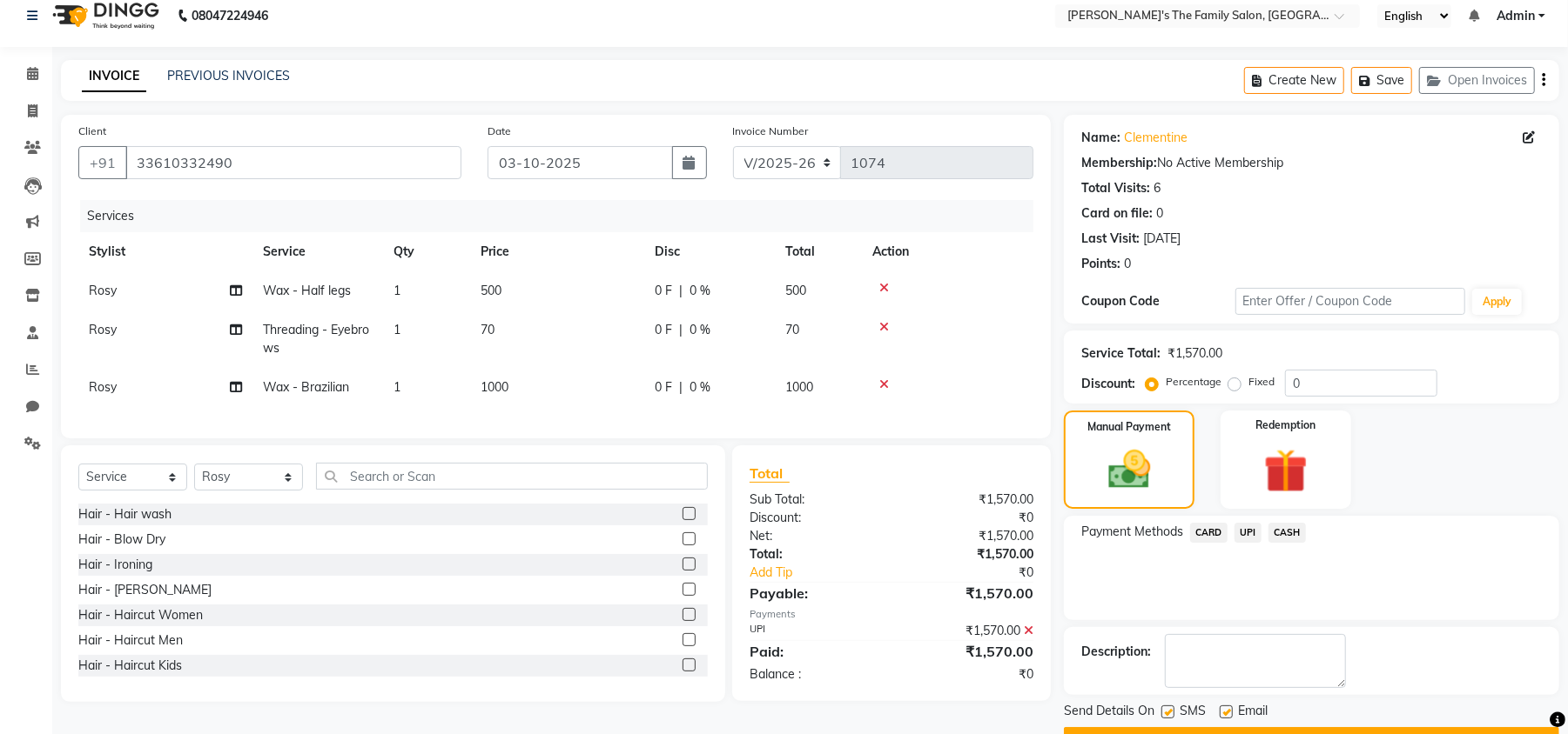
scroll to position [64, 0]
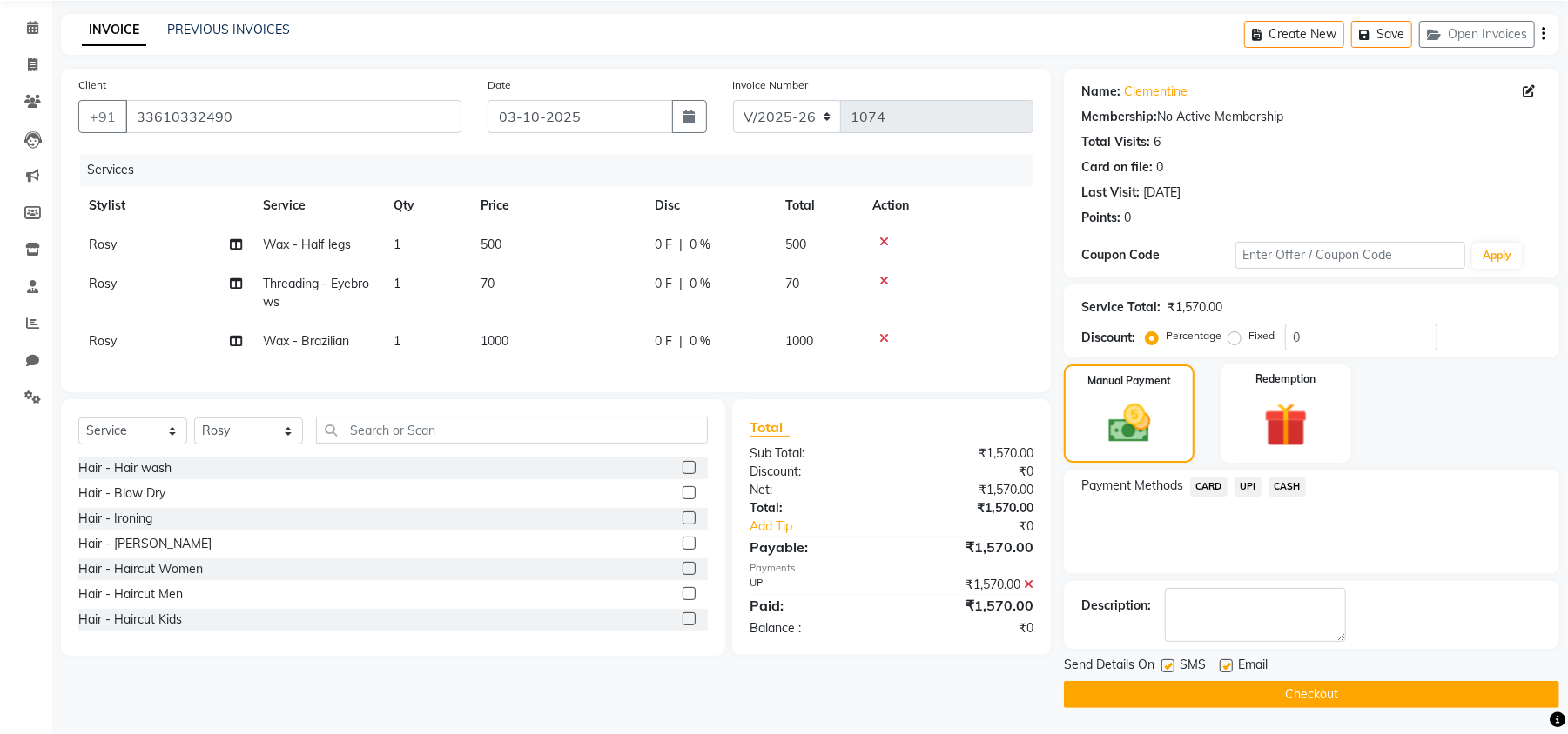
click at [1170, 663] on label at bounding box center [1167, 666] width 14 height 13
click at [1170, 663] on input "checkbox" at bounding box center [1167, 667] width 12 height 12
checkbox input "false"
click at [1222, 665] on label at bounding box center [1226, 666] width 14 height 13
click at [1222, 665] on input "checkbox" at bounding box center [1225, 667] width 12 height 12
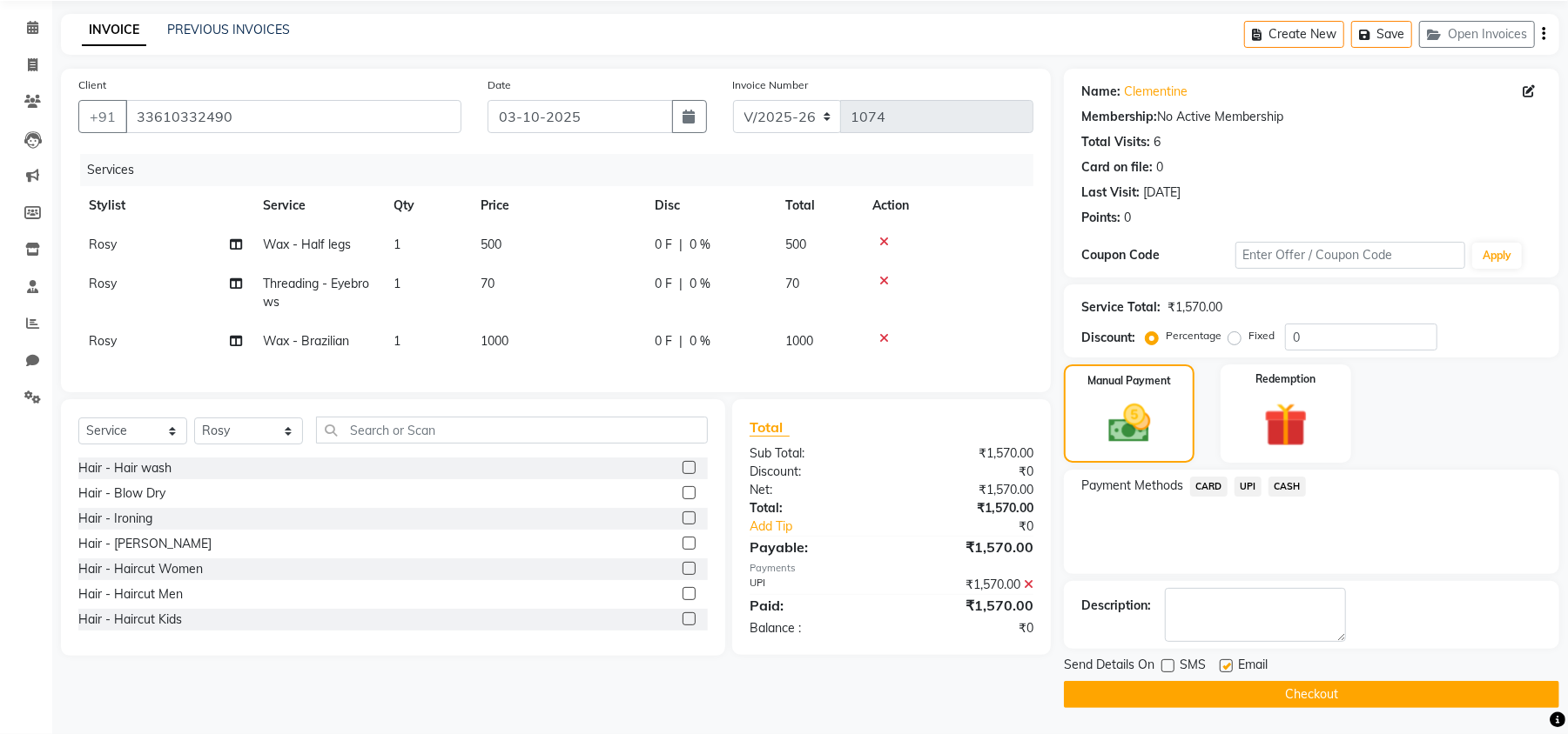
checkbox input "false"
click at [1258, 686] on button "Checkout" at bounding box center [1311, 694] width 495 height 27
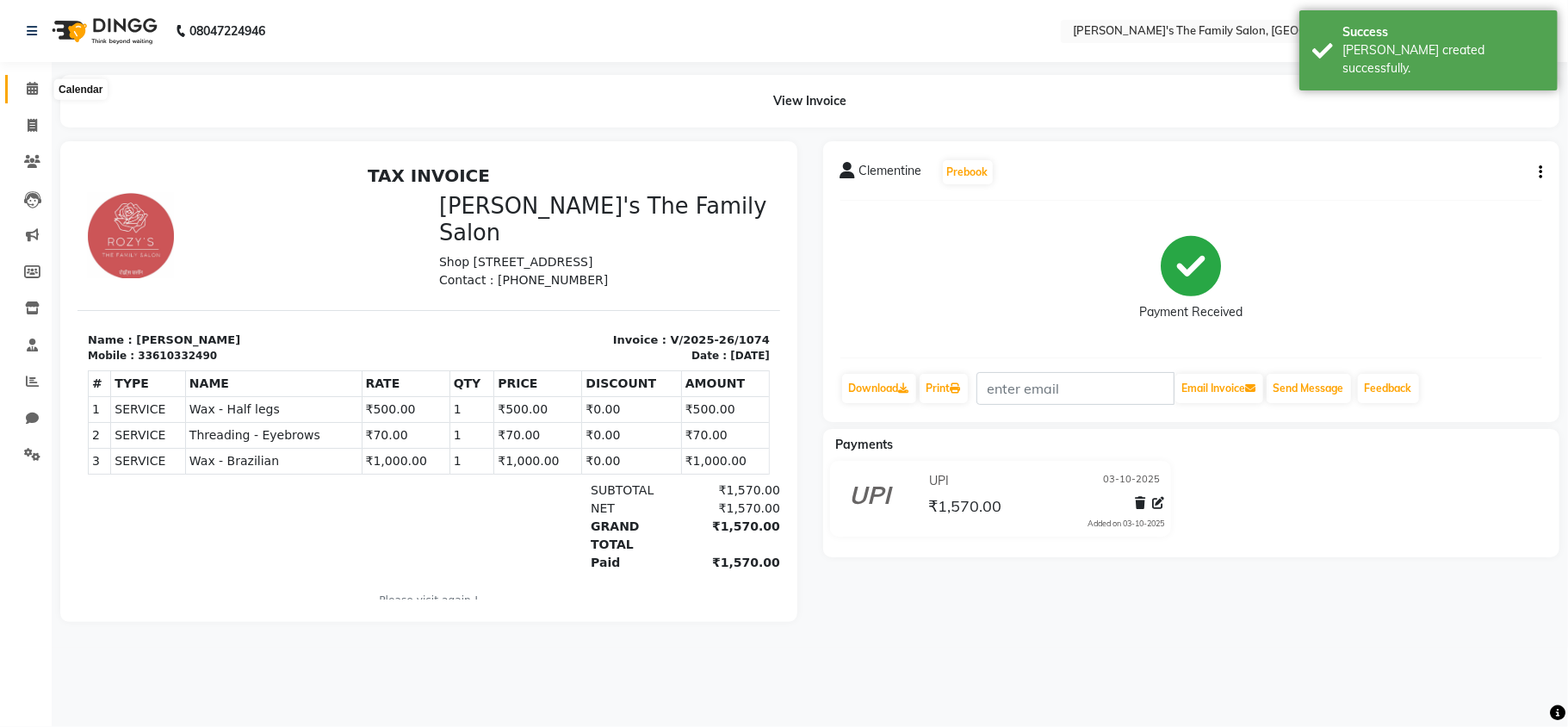
click at [28, 90] on icon at bounding box center [32, 88] width 12 height 13
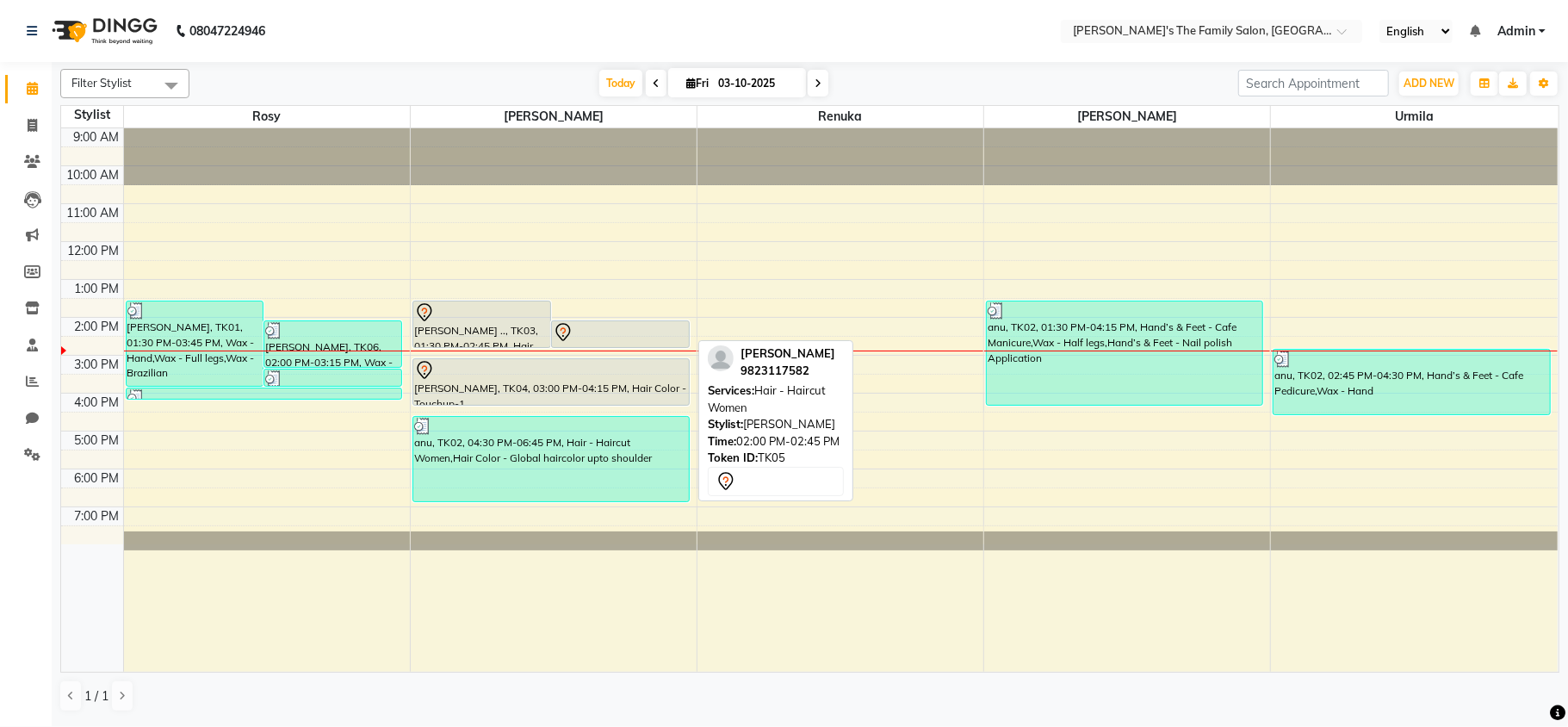
click at [647, 344] on div at bounding box center [621, 347] width 137 height 7
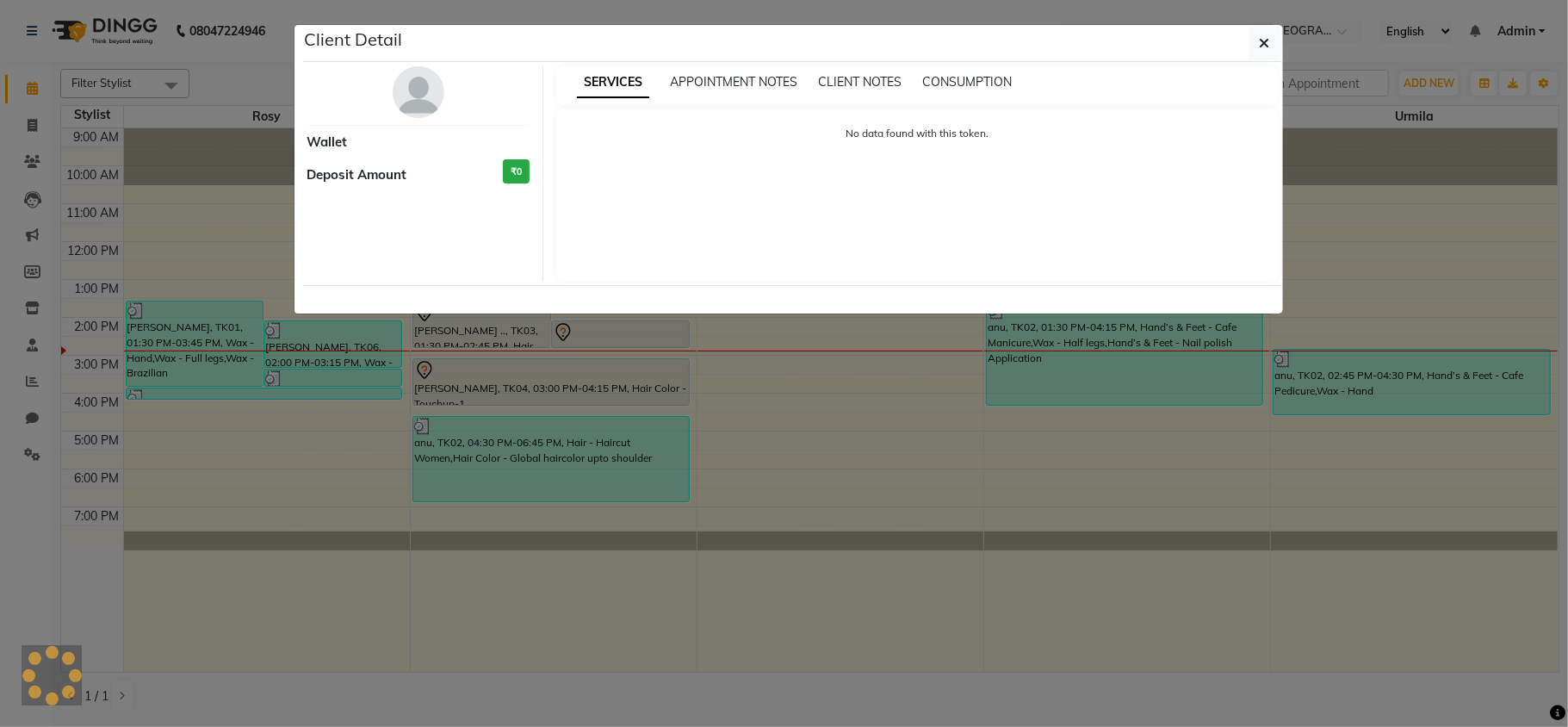
select select "7"
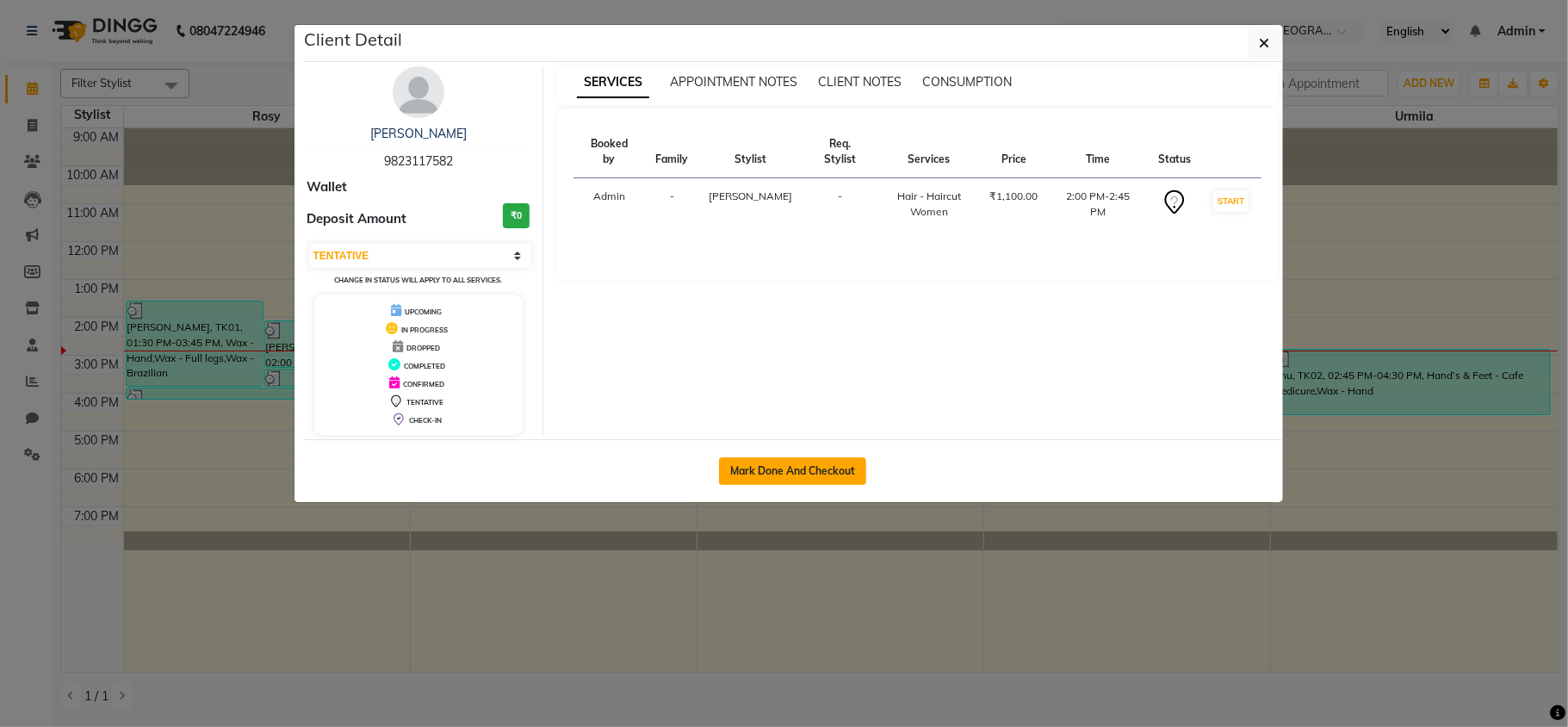
click at [814, 476] on button "Mark Done And Checkout" at bounding box center [792, 471] width 147 height 28
select select "6537"
select select "service"
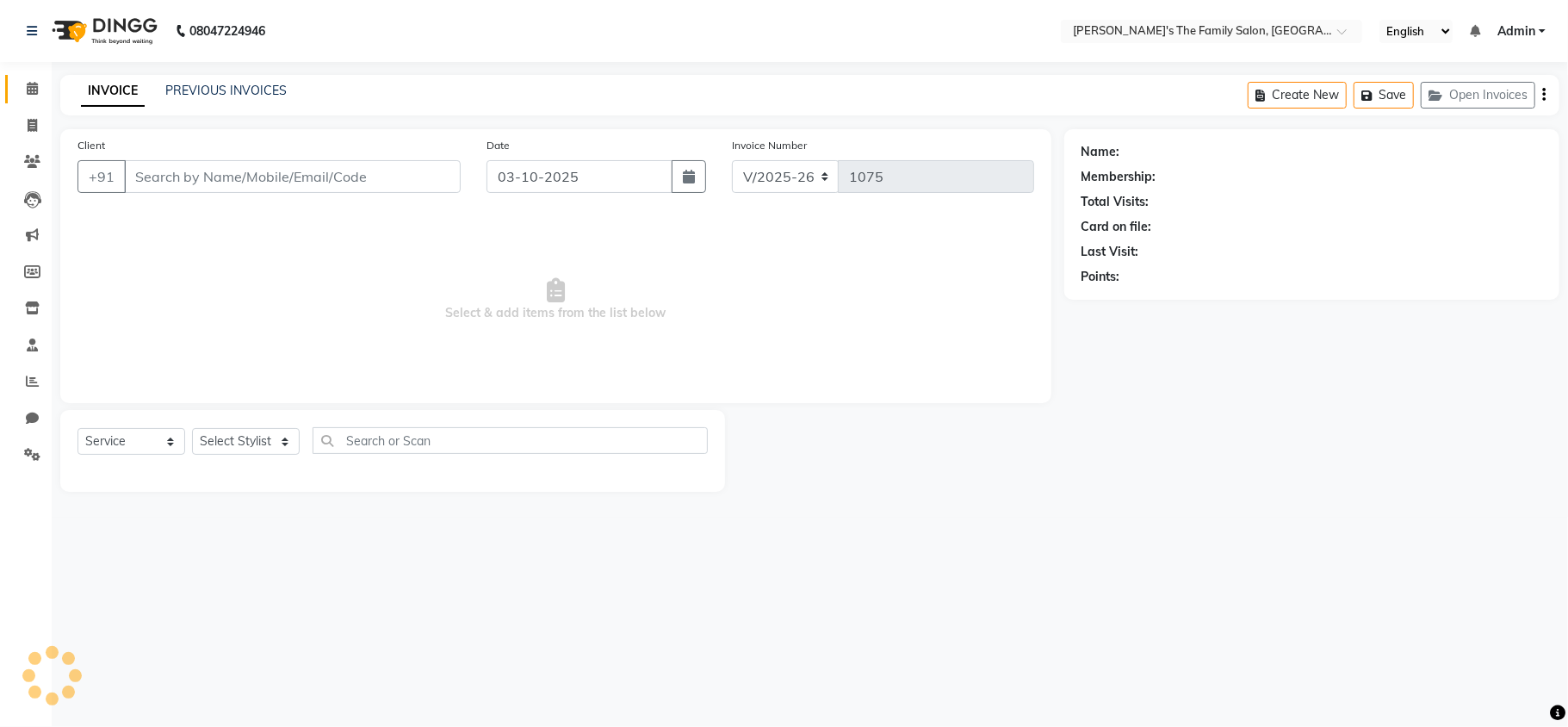
type input "9823117582"
select select "50500"
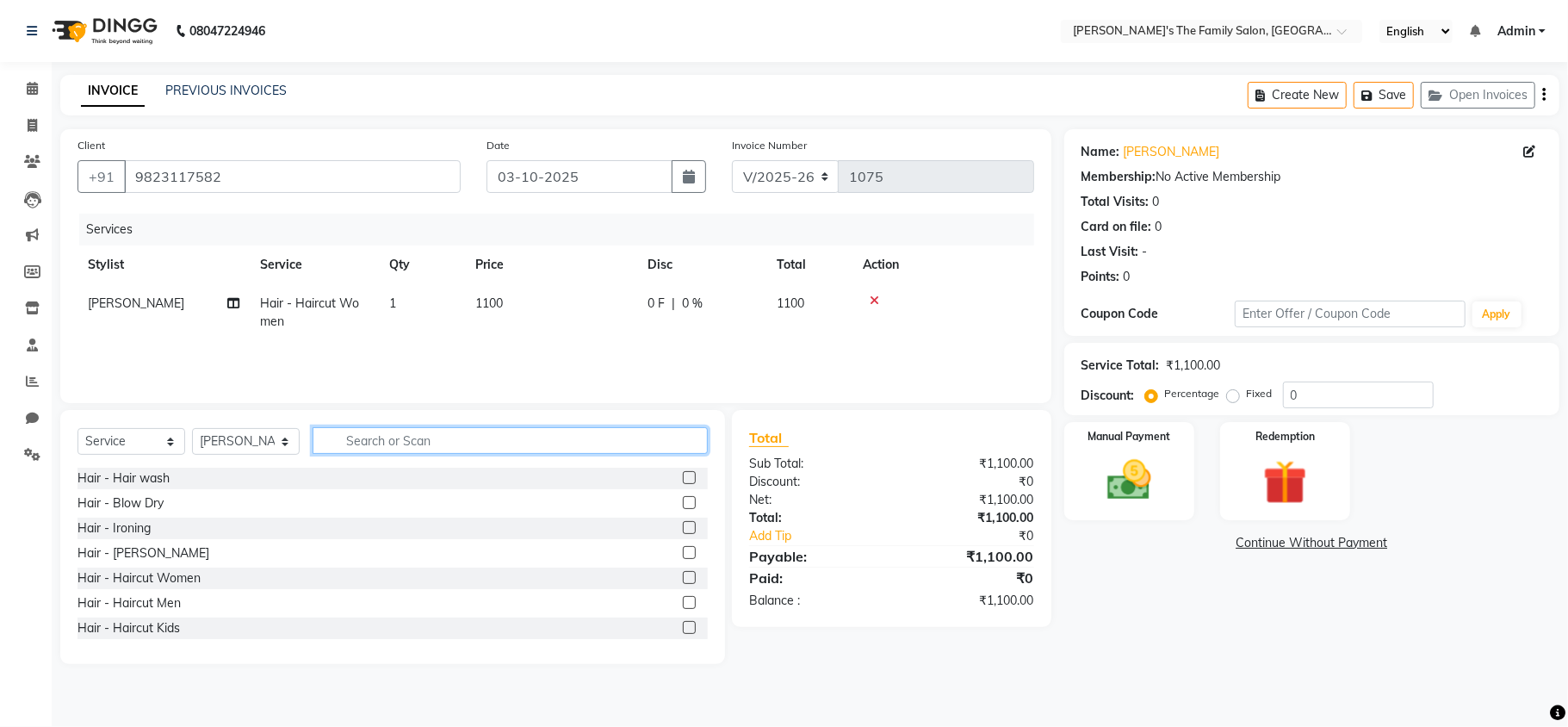
click at [531, 432] on input "text" at bounding box center [510, 441] width 395 height 27
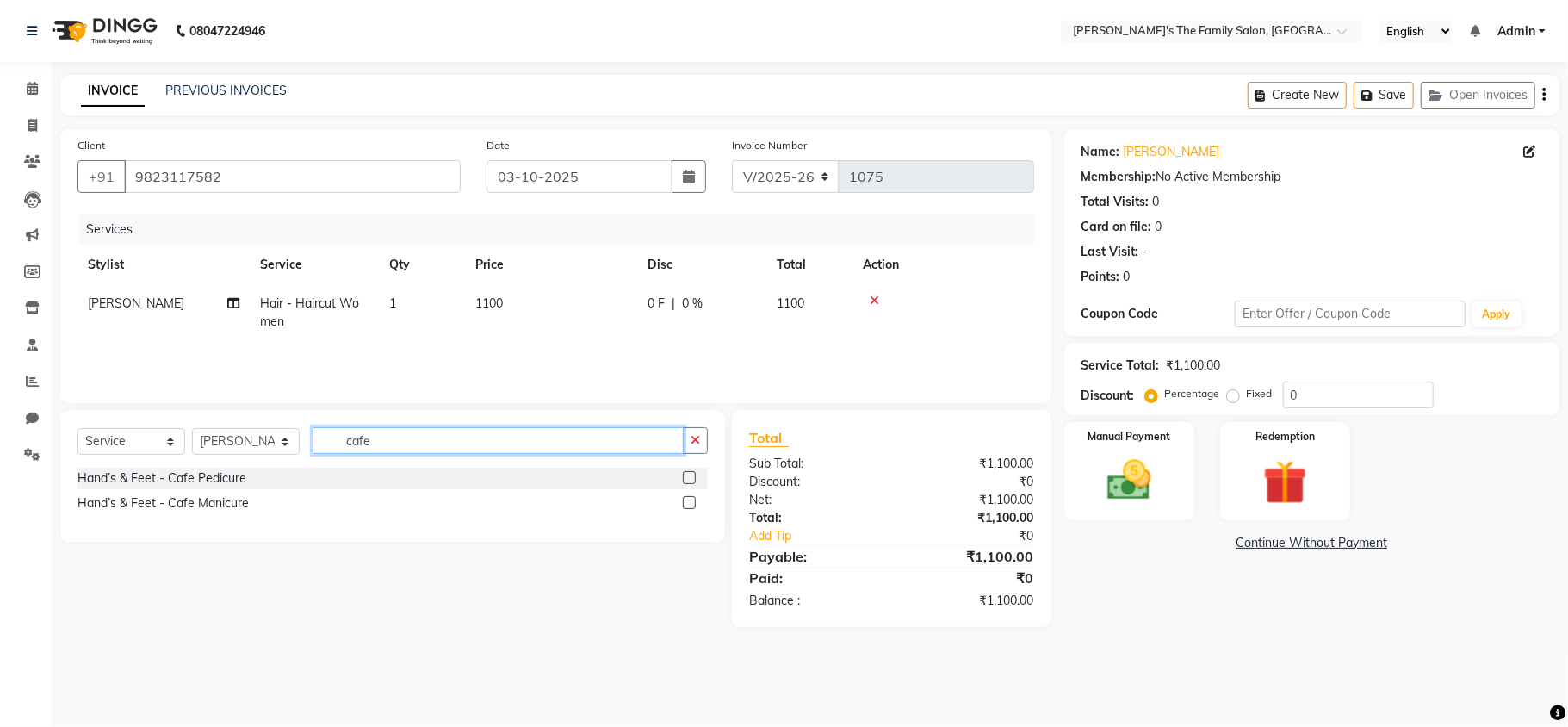
type input "cafe"
click at [689, 504] on label at bounding box center [689, 502] width 13 height 13
click at [689, 504] on input "checkbox" at bounding box center [688, 503] width 12 height 12
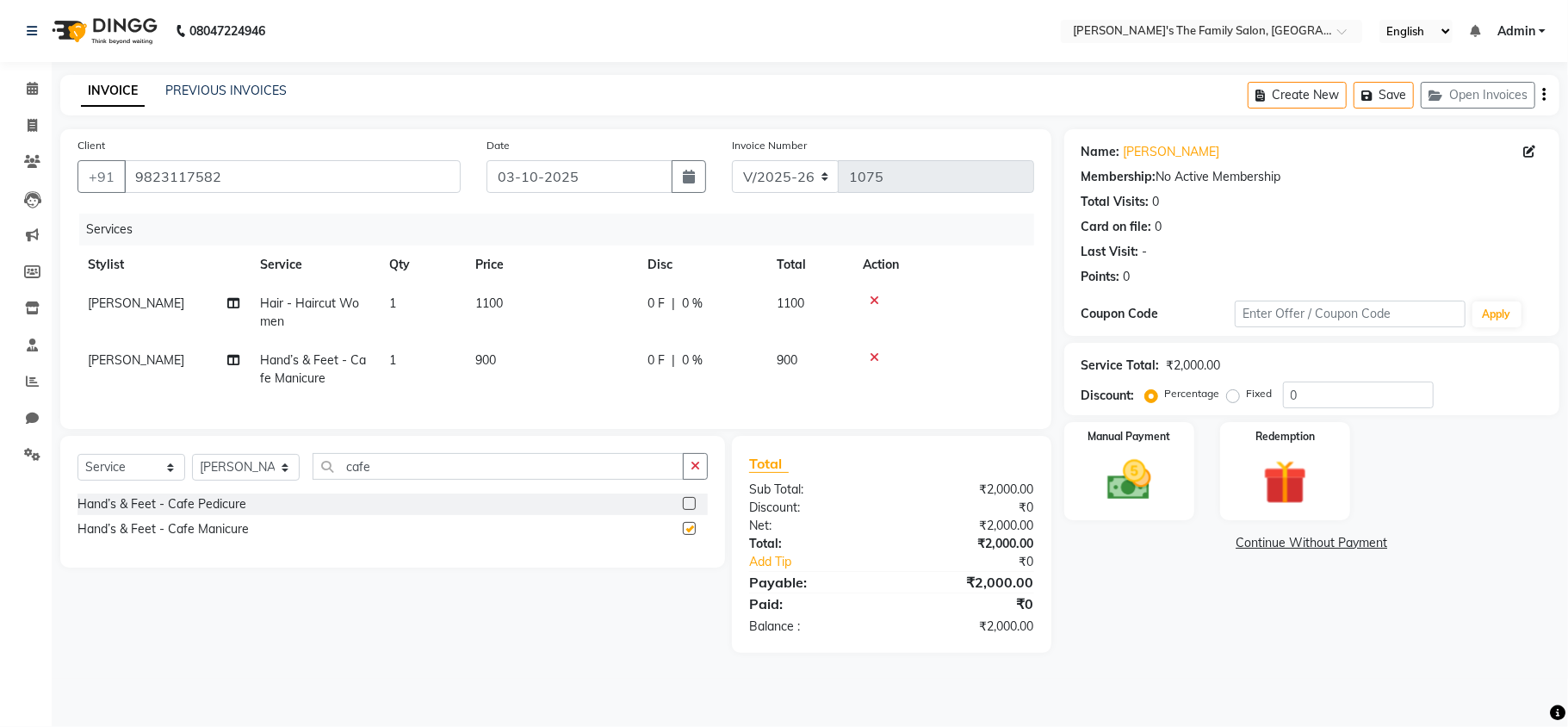
checkbox input "false"
click at [556, 480] on input "cafe" at bounding box center [498, 467] width 371 height 27
type input "c"
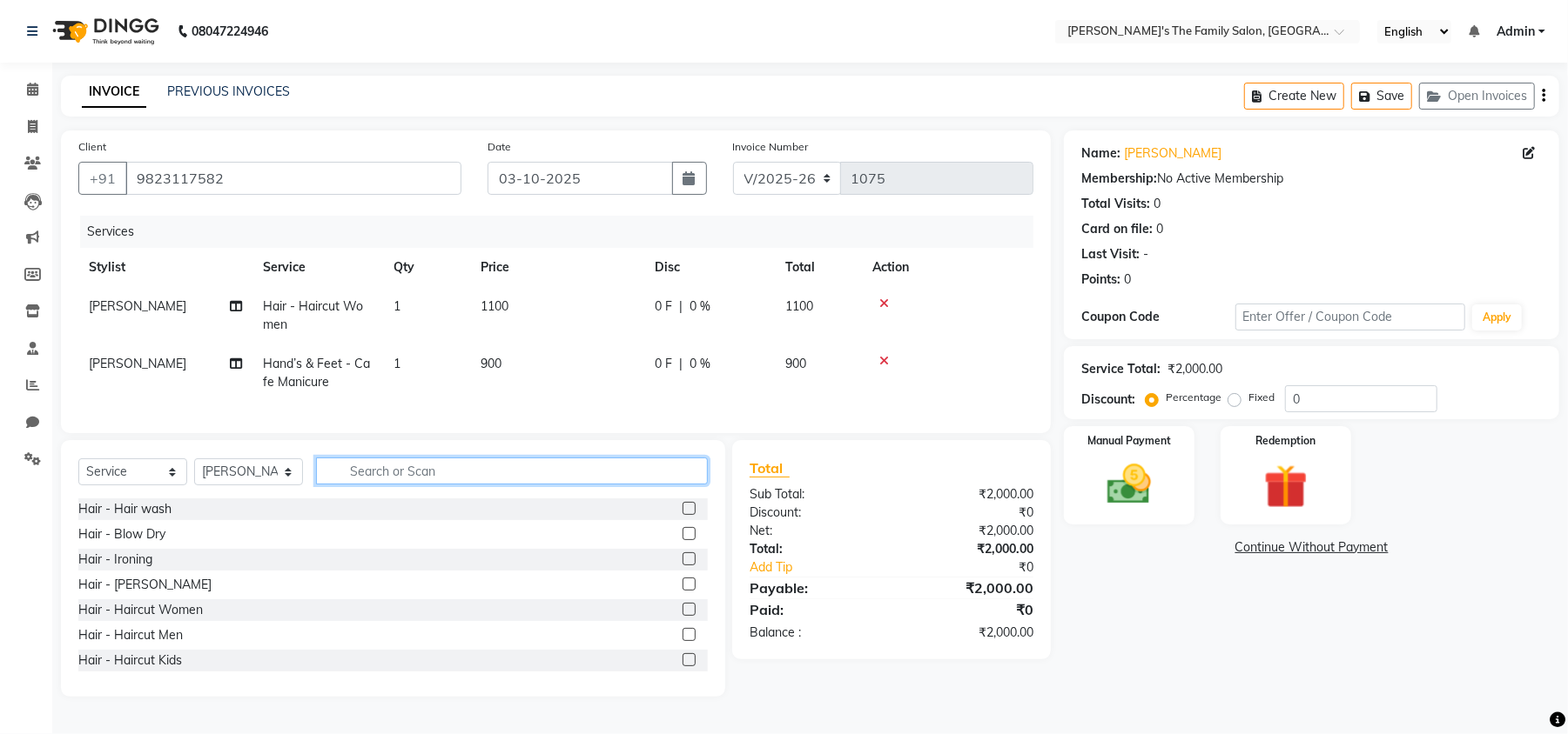
type input "b"
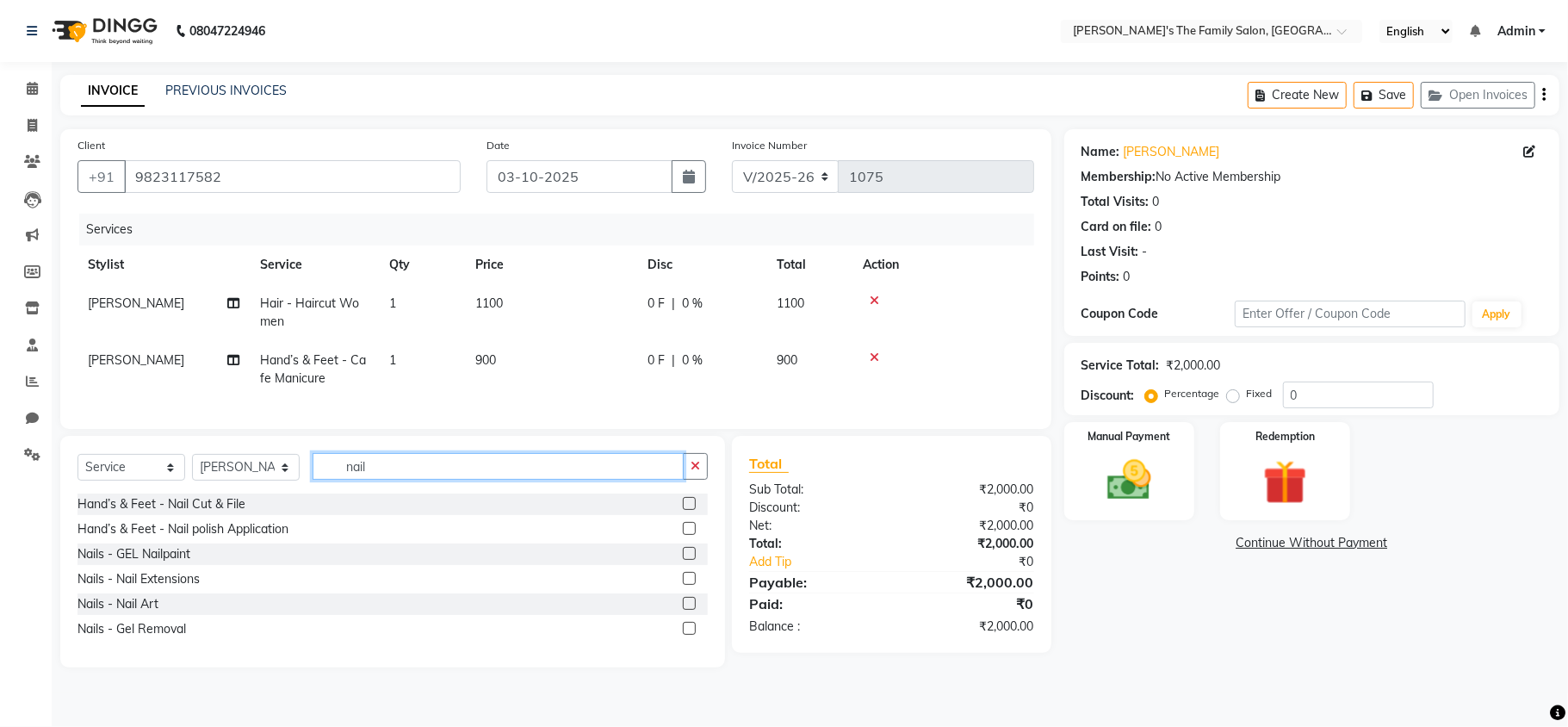
type input "nail"
click at [687, 535] on label at bounding box center [689, 528] width 13 height 13
click at [687, 535] on input "checkbox" at bounding box center [688, 529] width 12 height 12
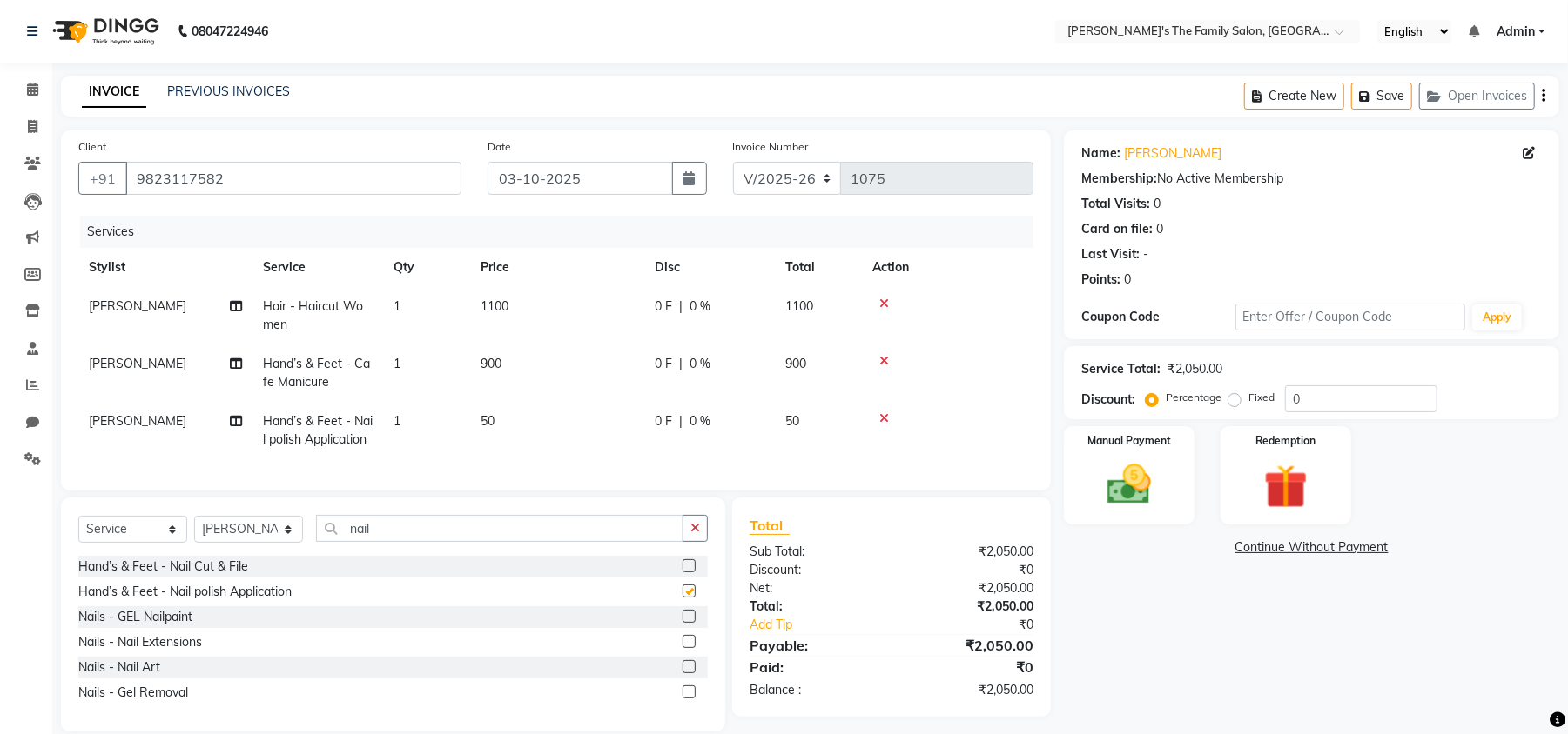
checkbox input "false"
click at [499, 417] on td "50" at bounding box center [556, 431] width 174 height 58
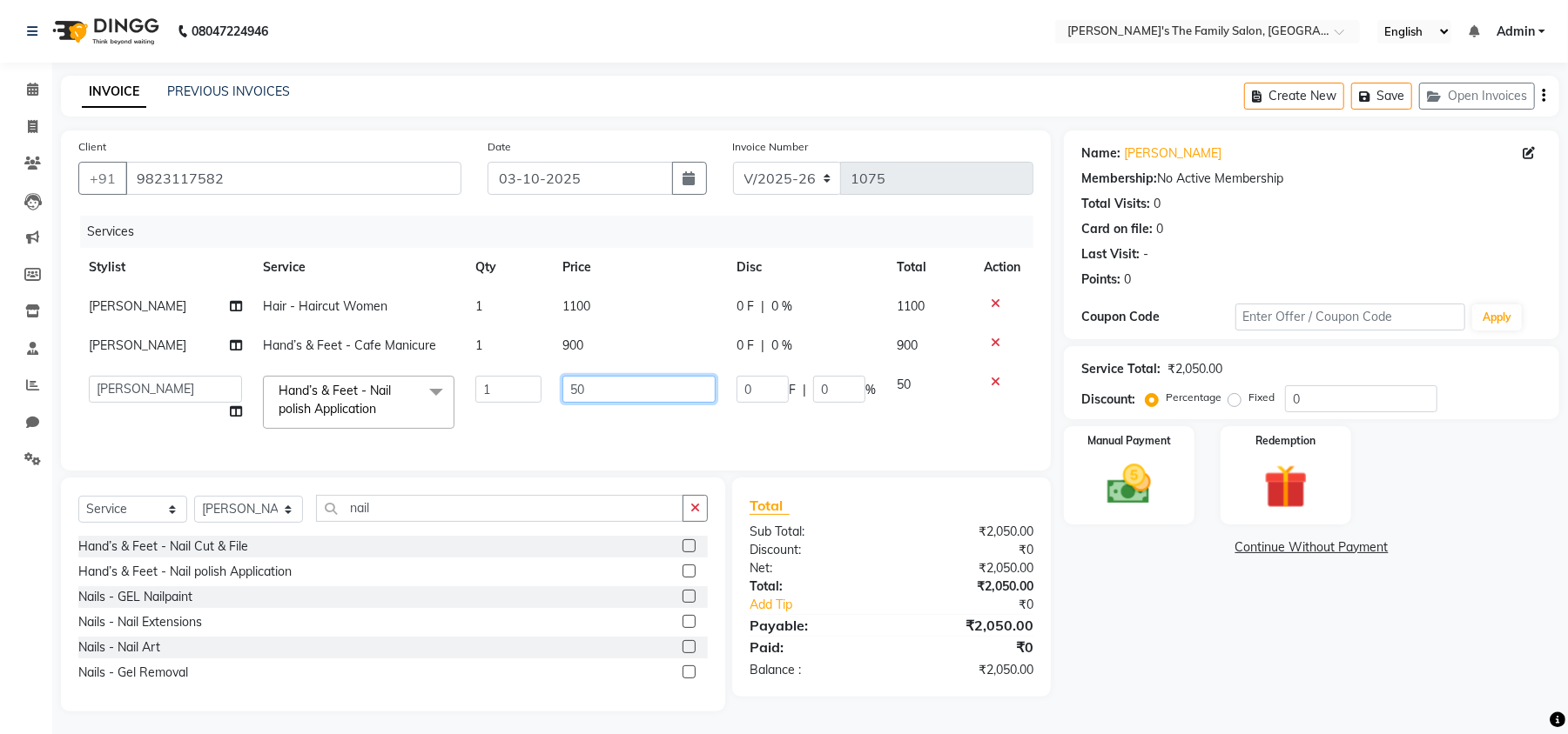
click at [617, 383] on input "50" at bounding box center [639, 389] width 153 height 27
type input "5"
type input "150"
click at [1338, 703] on div "Name: [PERSON_NAME] Membership: No Active Membership Total Visits: 0 Card on fi…" at bounding box center [1318, 421] width 509 height 581
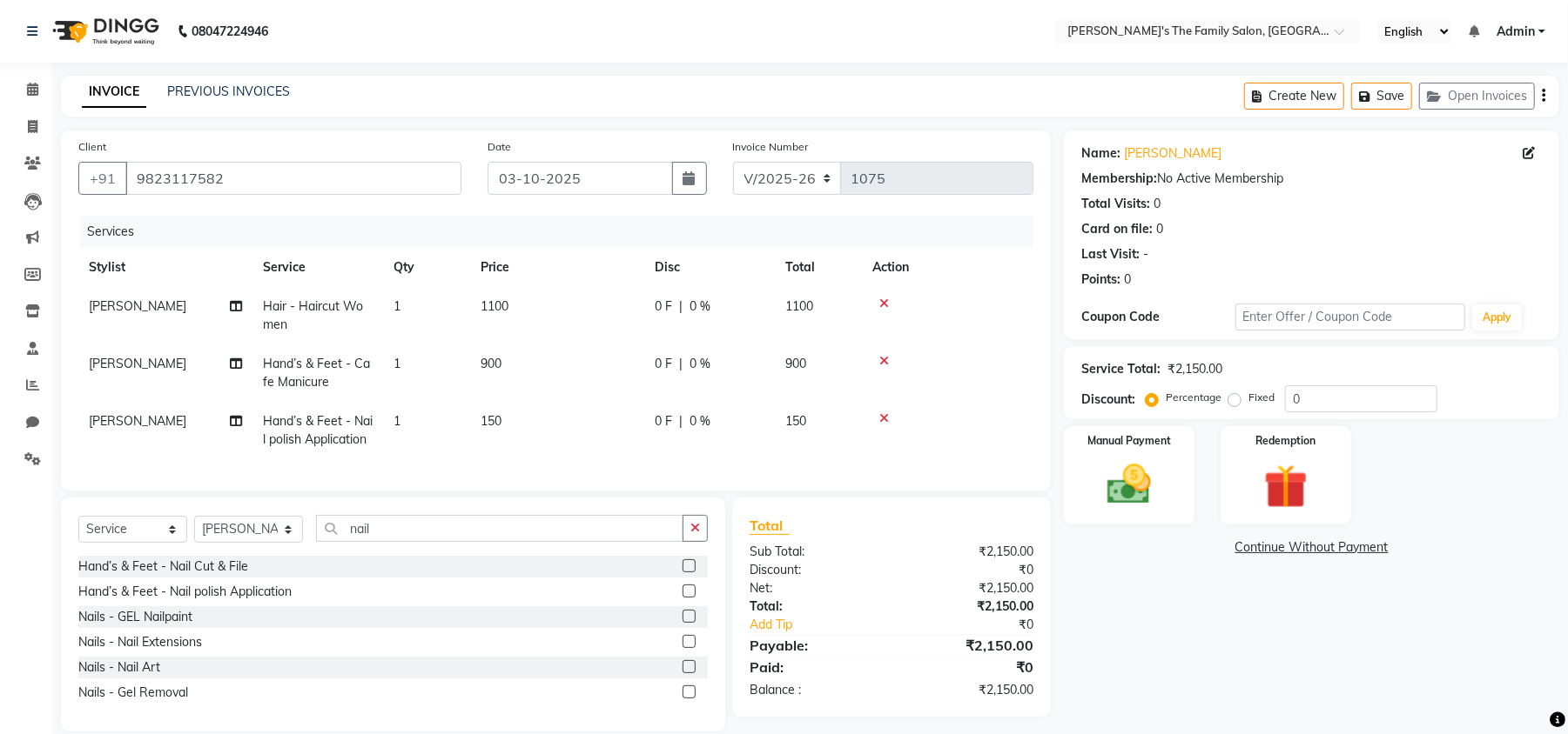
click at [119, 358] on span "[PERSON_NAME]" at bounding box center [138, 363] width 97 height 15
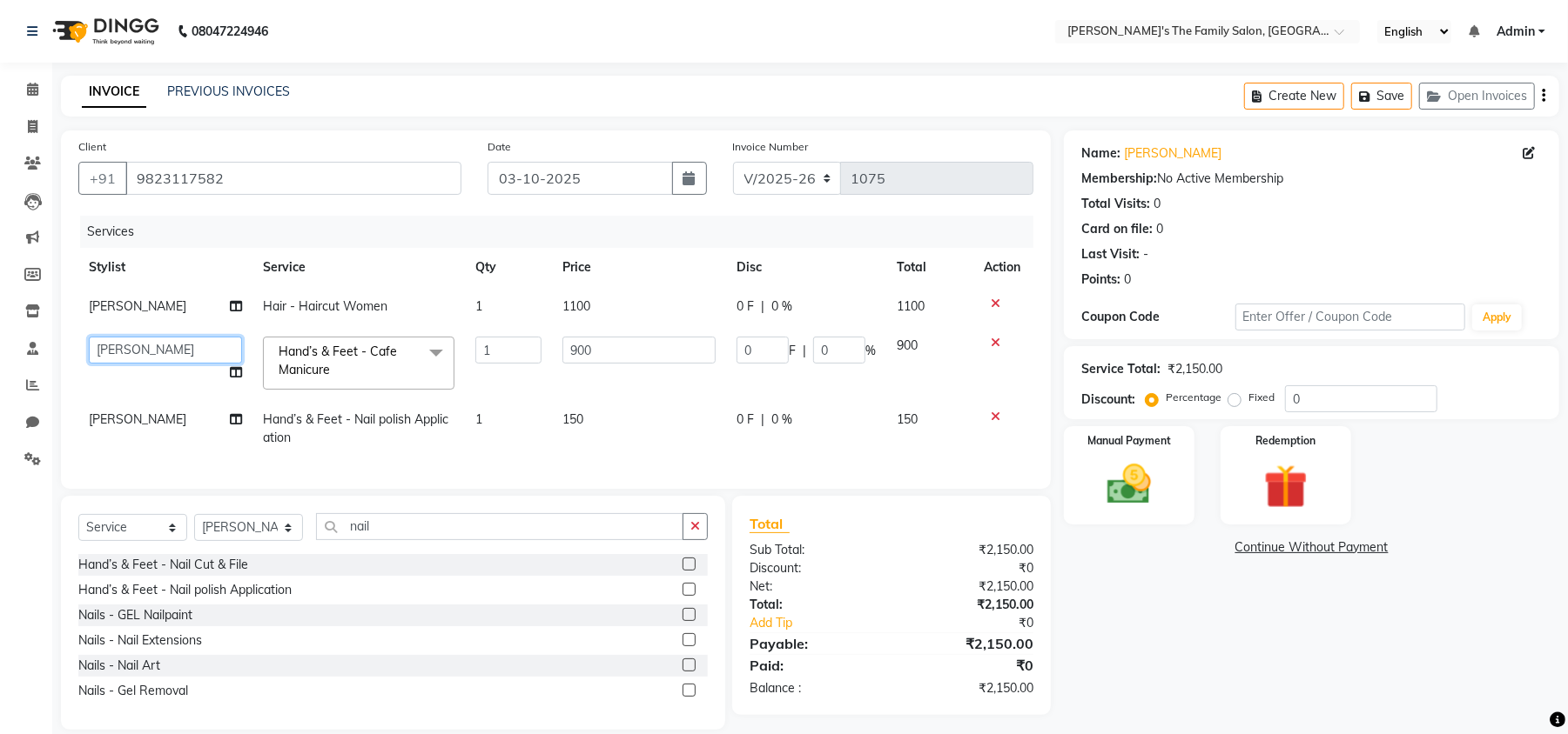
click at [119, 355] on select "[PERSON_NAME] [PERSON_NAME] Renuka Rosy urmila" at bounding box center [166, 350] width 153 height 27
select select "50499"
click at [157, 345] on select "[PERSON_NAME] [PERSON_NAME] Renuka Rosy urmila" at bounding box center [166, 350] width 153 height 27
select select "50502"
click at [119, 421] on td "[PERSON_NAME]" at bounding box center [165, 429] width 174 height 58
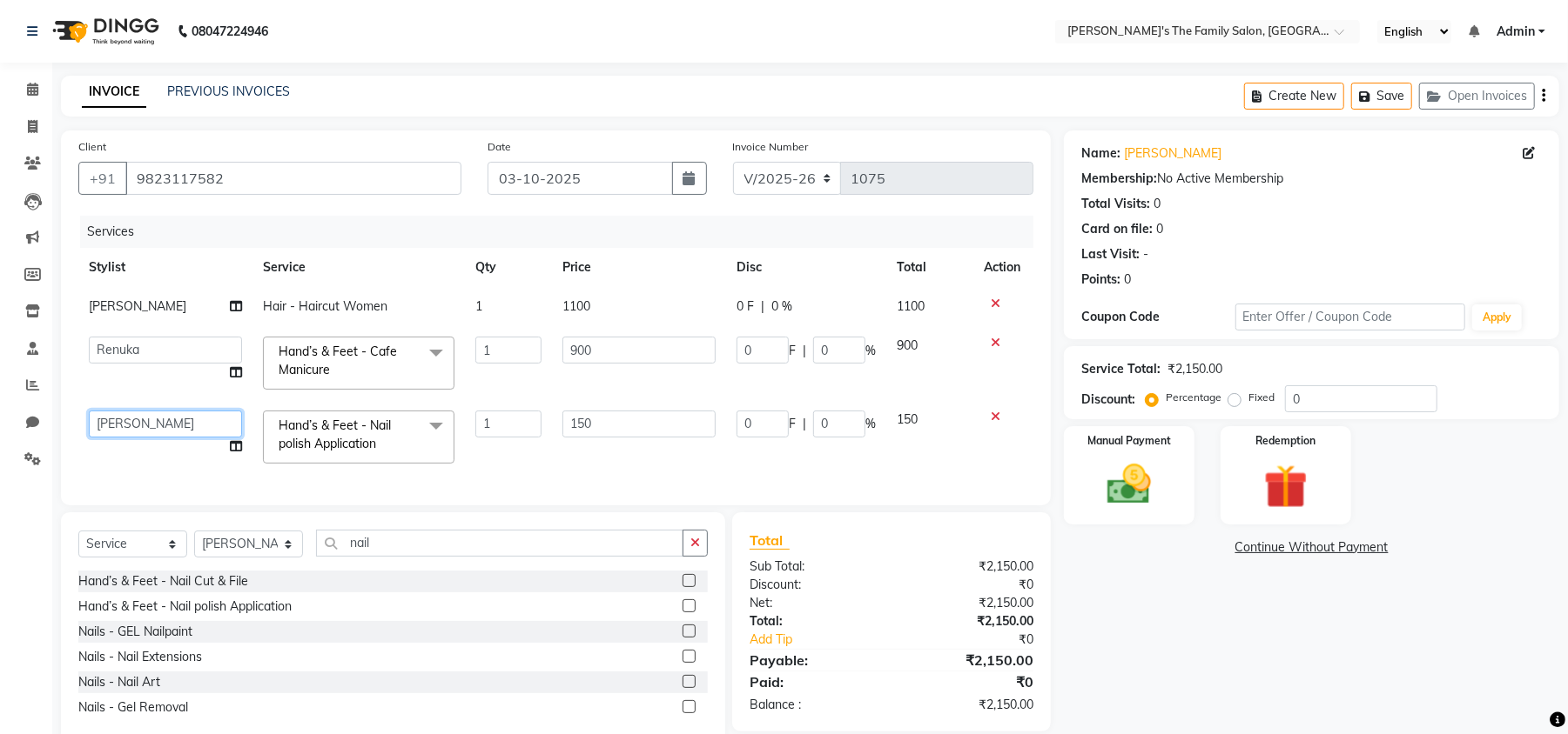
click at [162, 416] on select "[PERSON_NAME] [PERSON_NAME] Renuka Rosy urmila" at bounding box center [166, 424] width 153 height 27
select select "50502"
click at [1126, 488] on img at bounding box center [1129, 485] width 75 height 53
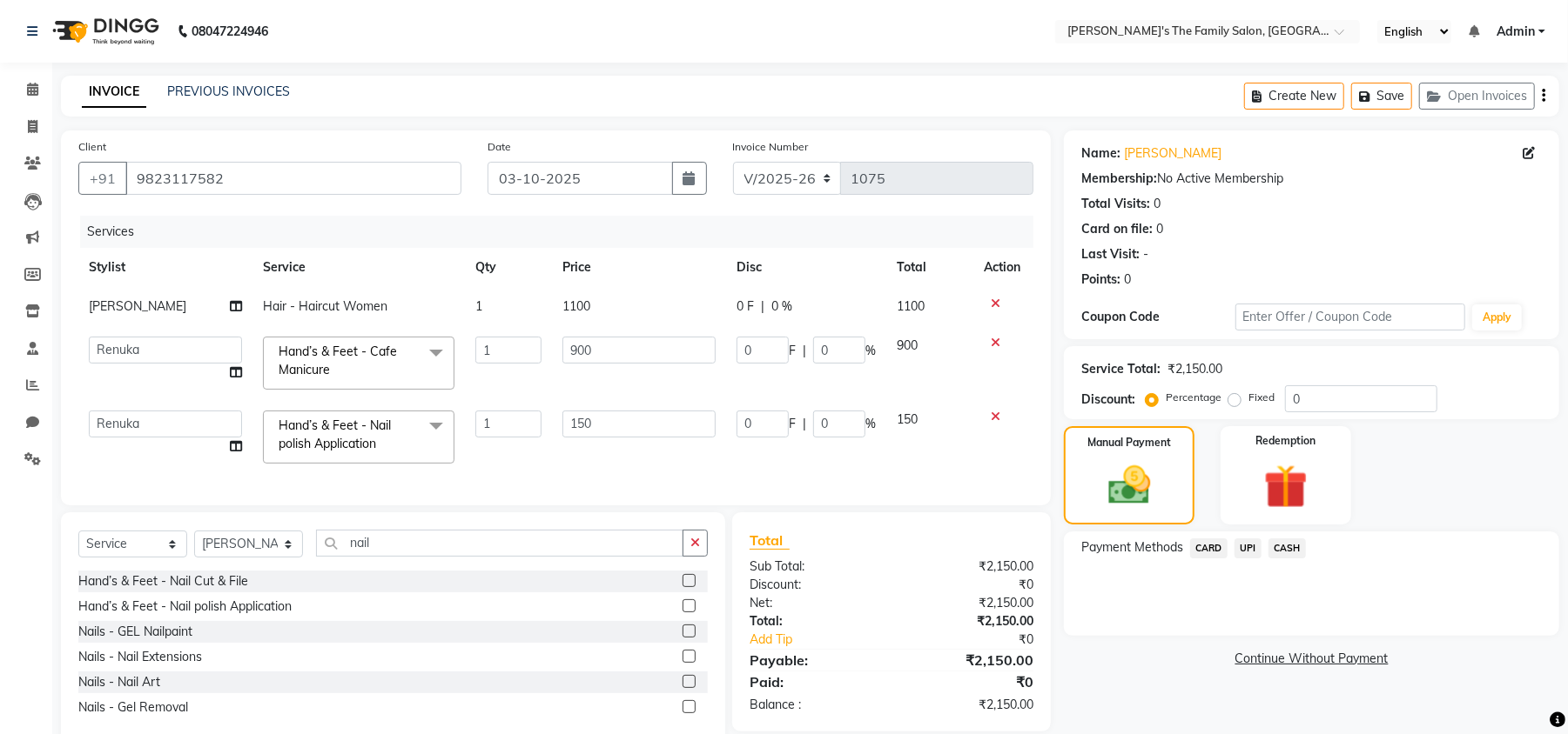
click at [1299, 547] on span "CASH" at bounding box center [1287, 549] width 38 height 20
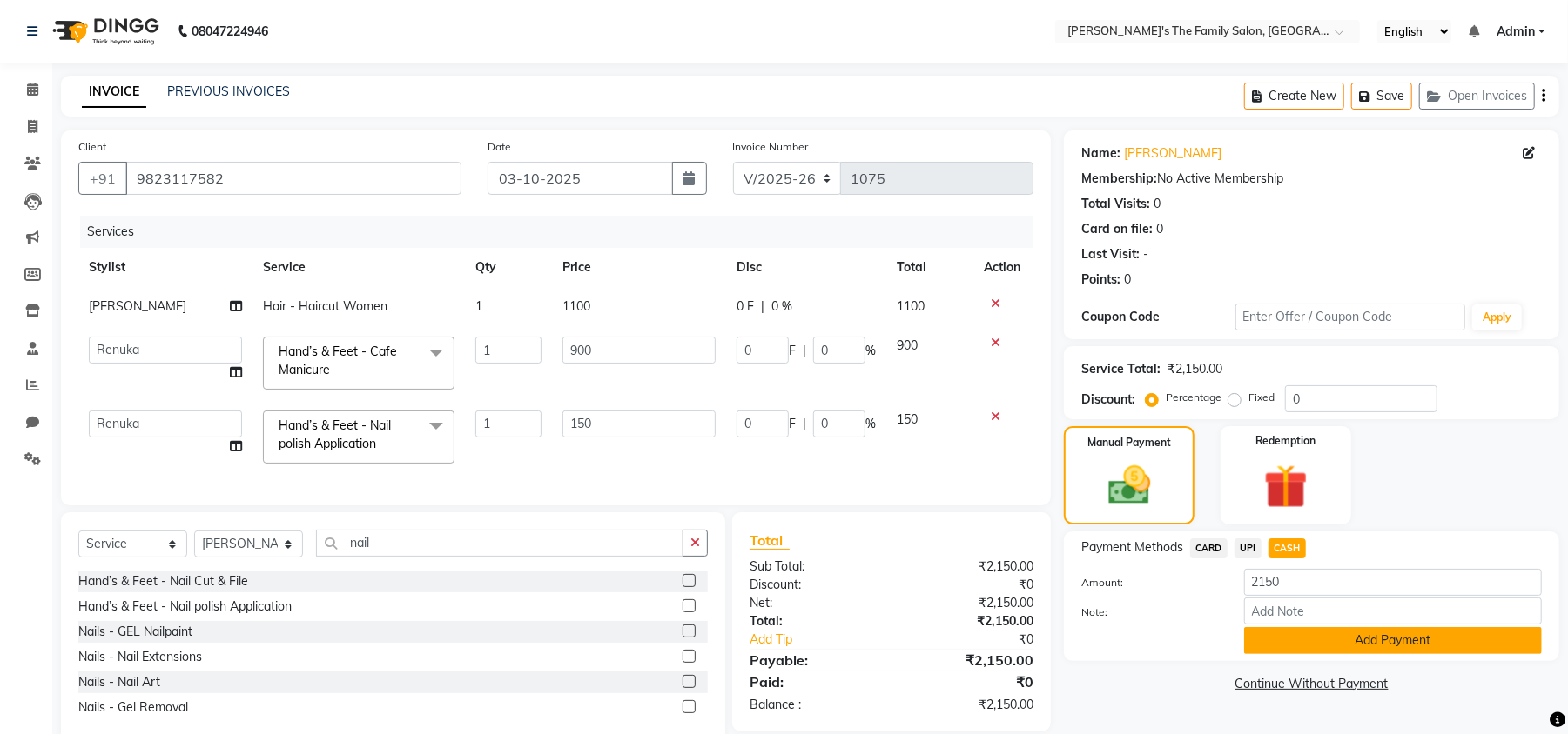
click at [1416, 639] on button "Add Payment" at bounding box center [1392, 640] width 298 height 27
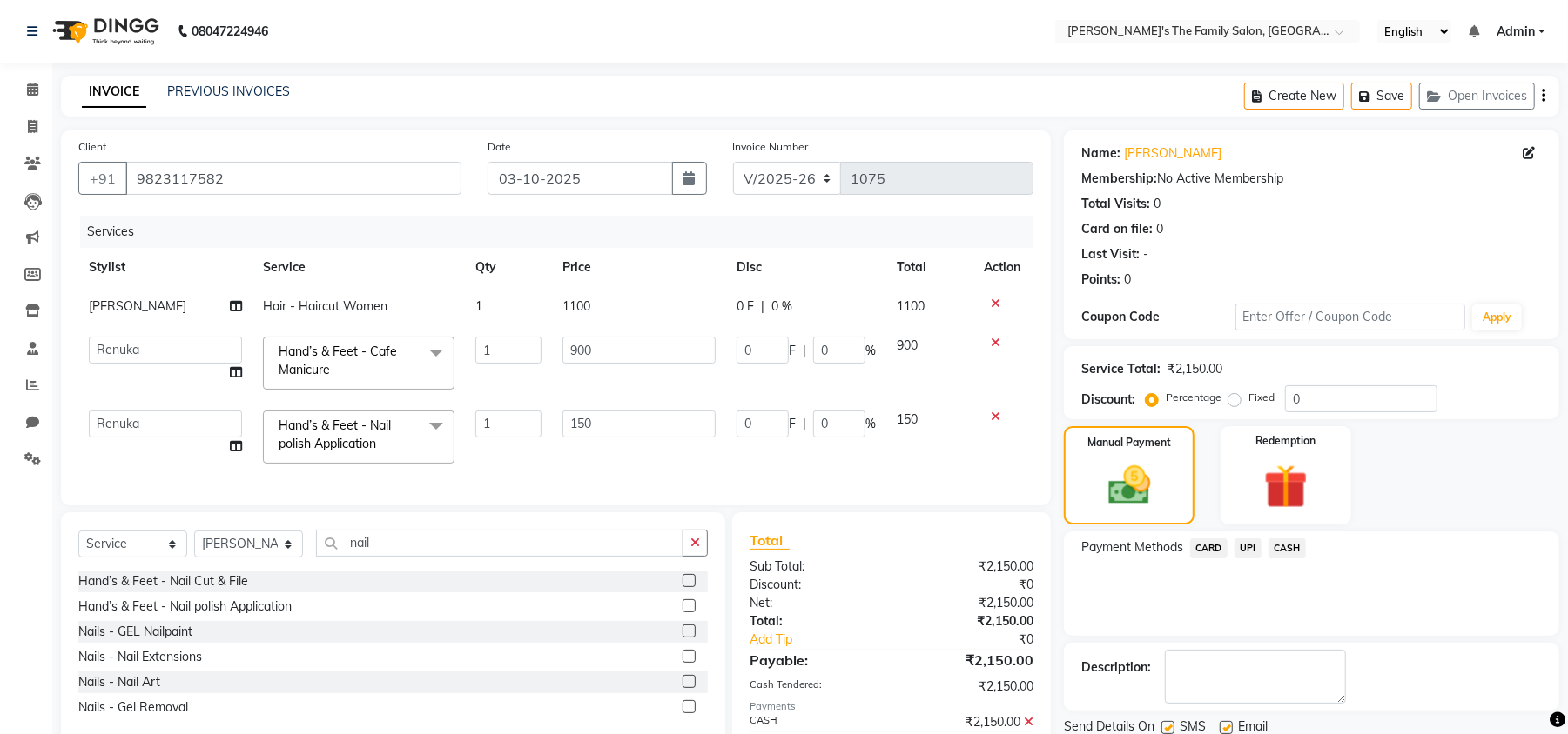
scroll to position [104, 0]
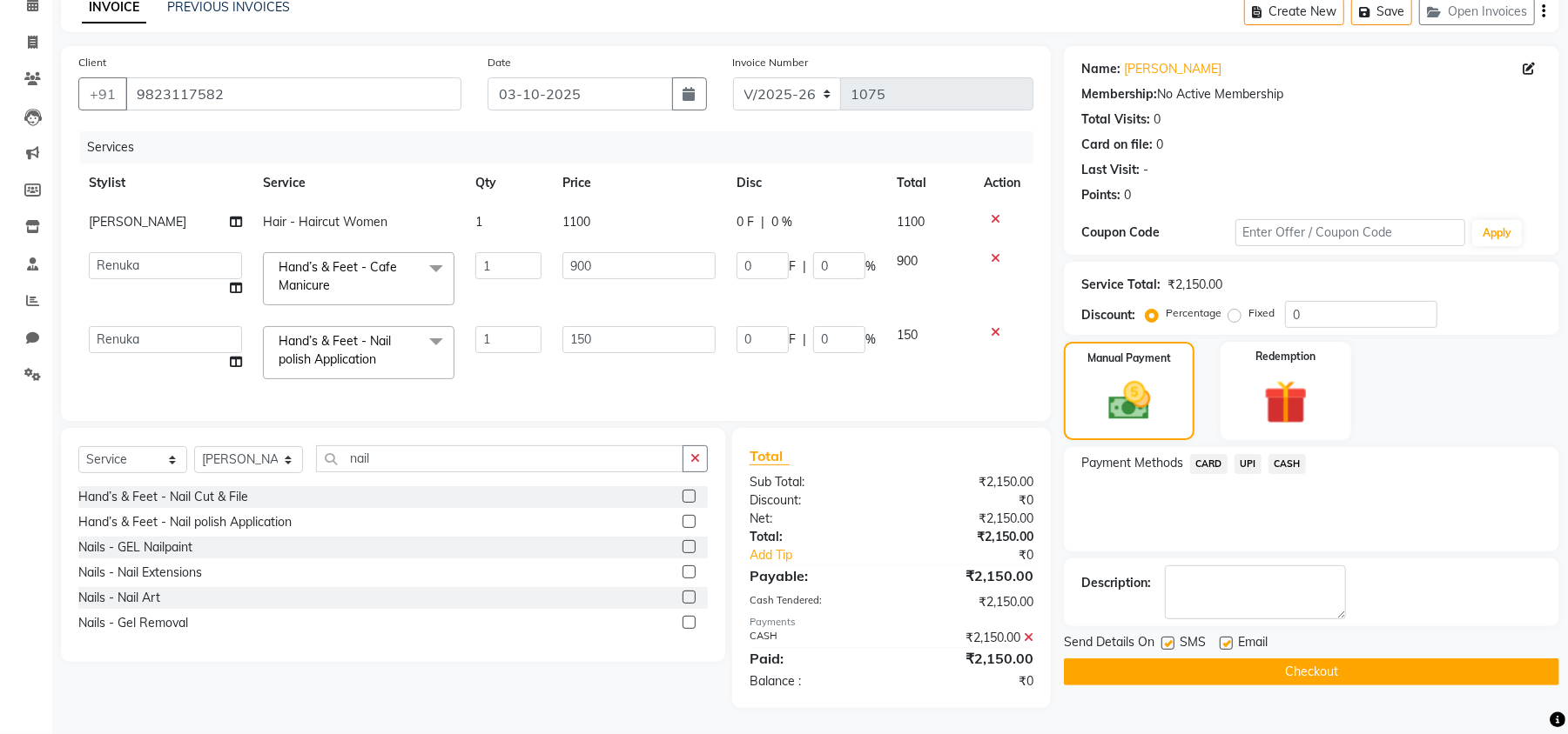
click at [1170, 637] on label at bounding box center [1167, 643] width 14 height 13
click at [1170, 639] on input "checkbox" at bounding box center [1167, 644] width 12 height 12
checkbox input "false"
click at [1224, 637] on label at bounding box center [1226, 643] width 14 height 13
click at [1224, 639] on input "checkbox" at bounding box center [1225, 644] width 12 height 12
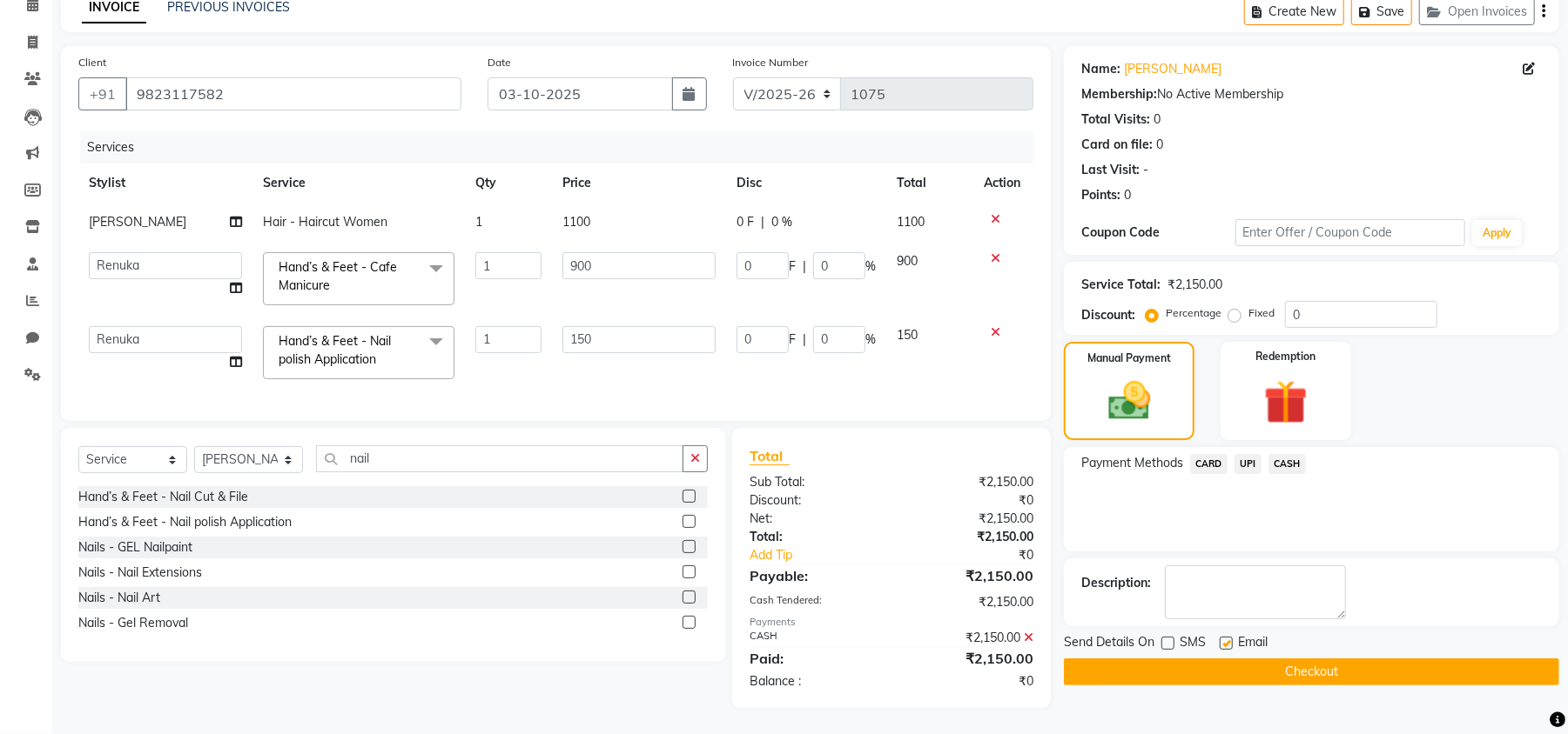
checkbox input "false"
click at [1269, 658] on button "Checkout" at bounding box center [1311, 672] width 495 height 27
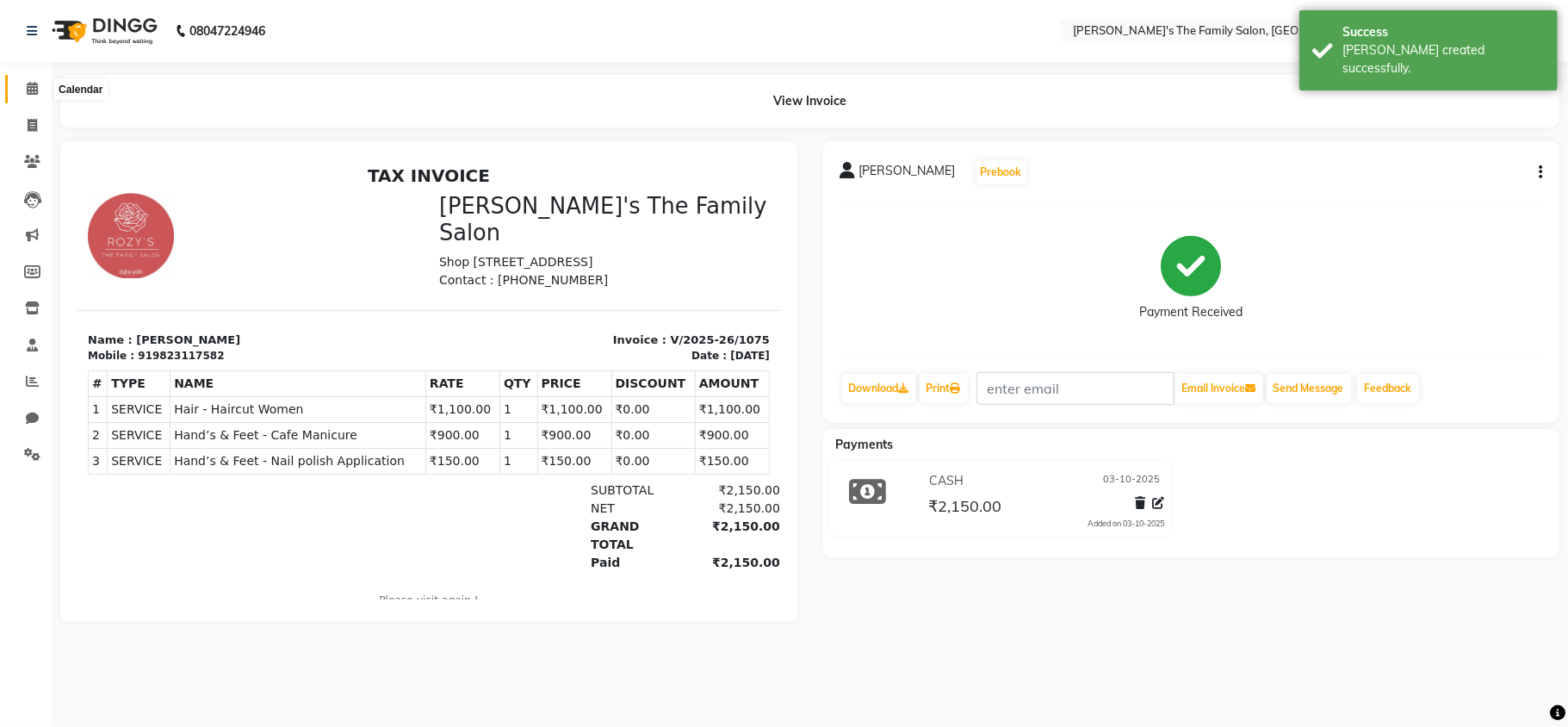
click at [28, 91] on icon at bounding box center [32, 88] width 12 height 13
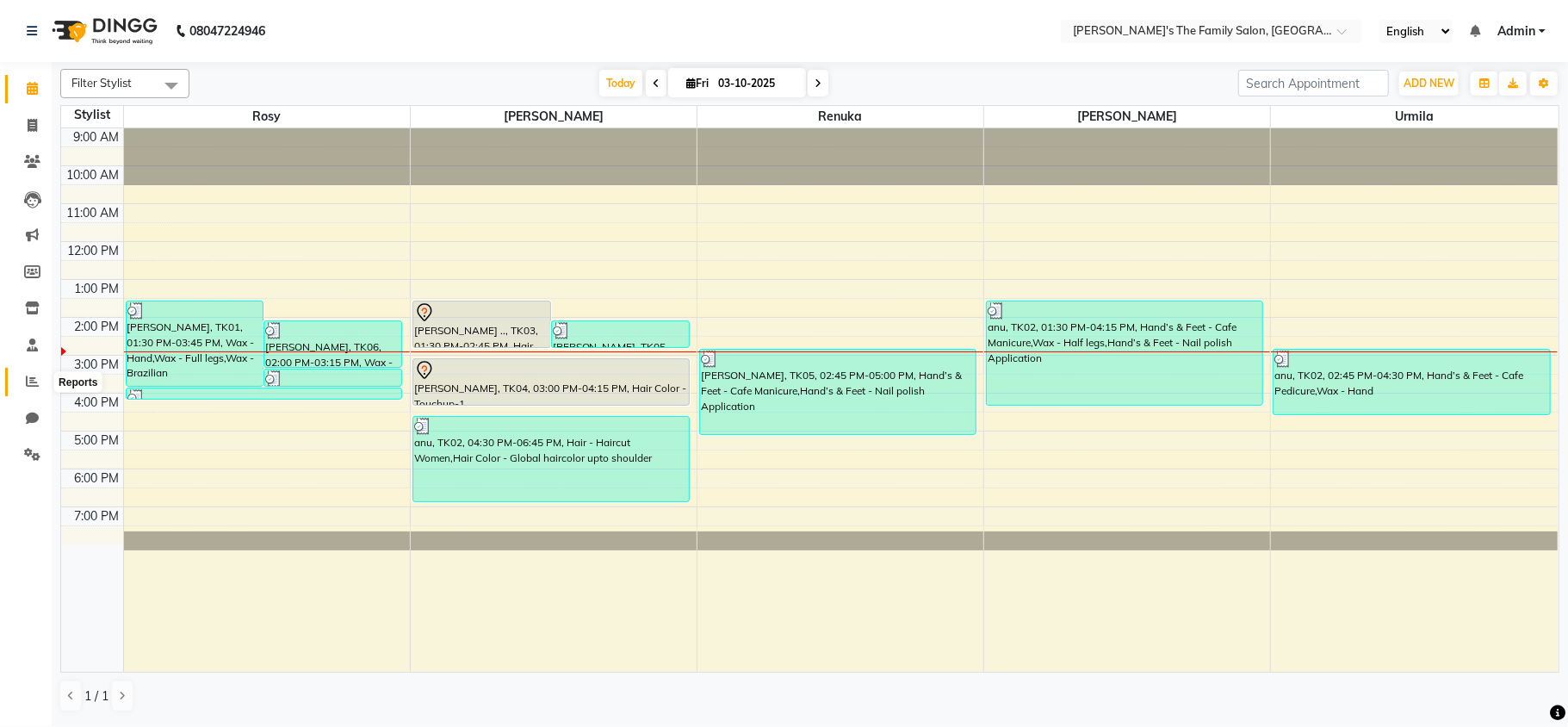
click at [28, 388] on icon at bounding box center [32, 381] width 13 height 13
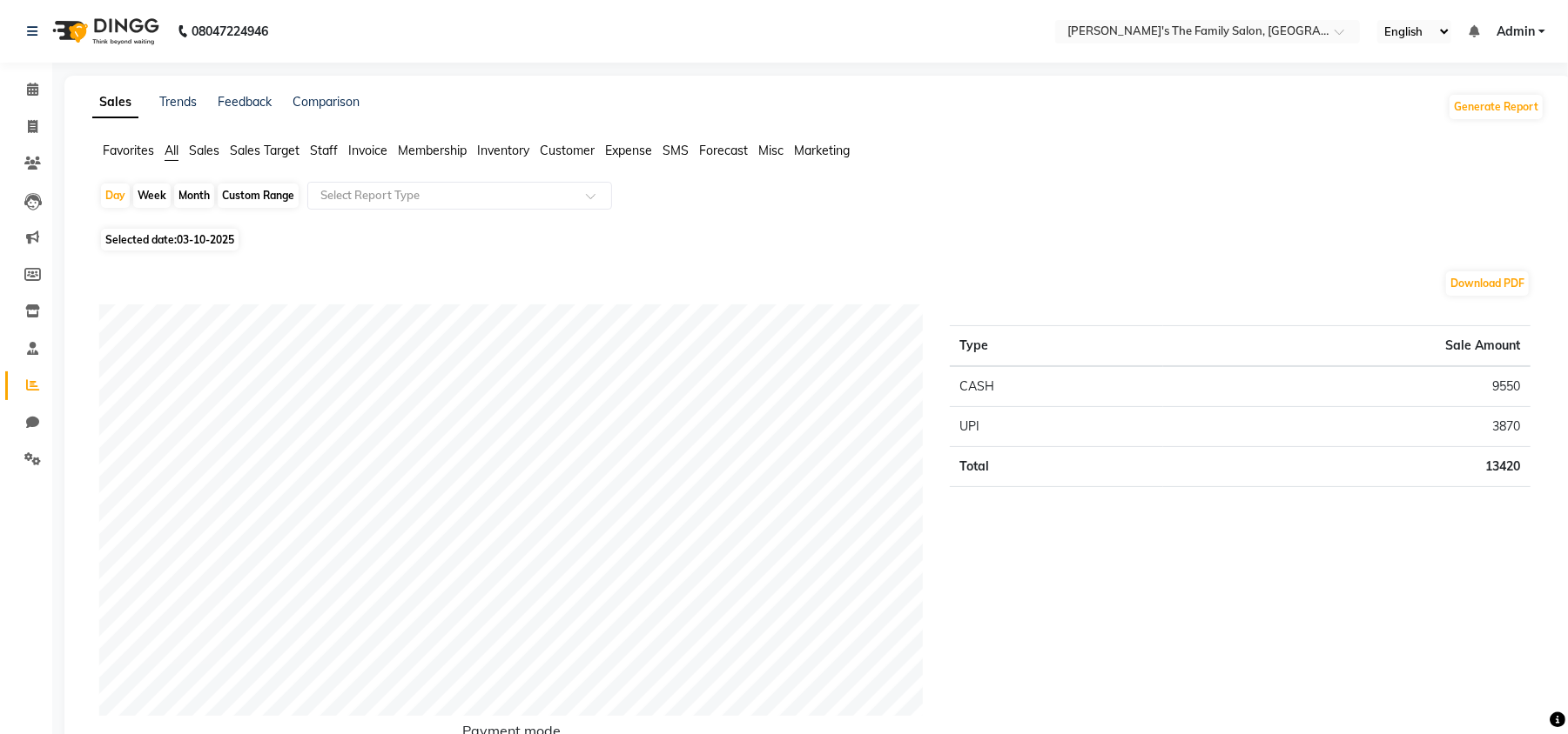
click at [190, 199] on div "Month" at bounding box center [194, 195] width 40 height 24
select select "10"
select select "2025"
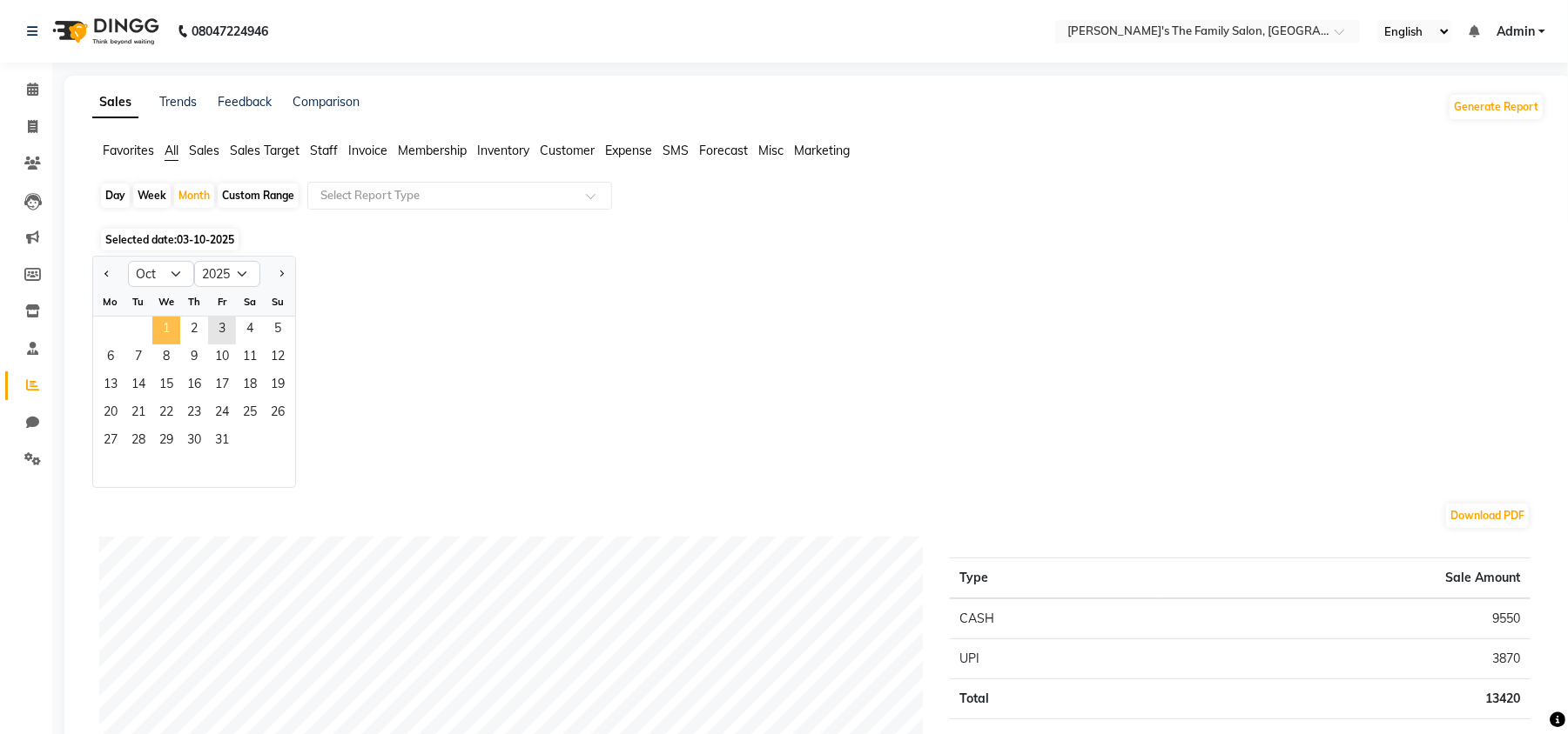
click at [157, 328] on span "1" at bounding box center [166, 330] width 28 height 28
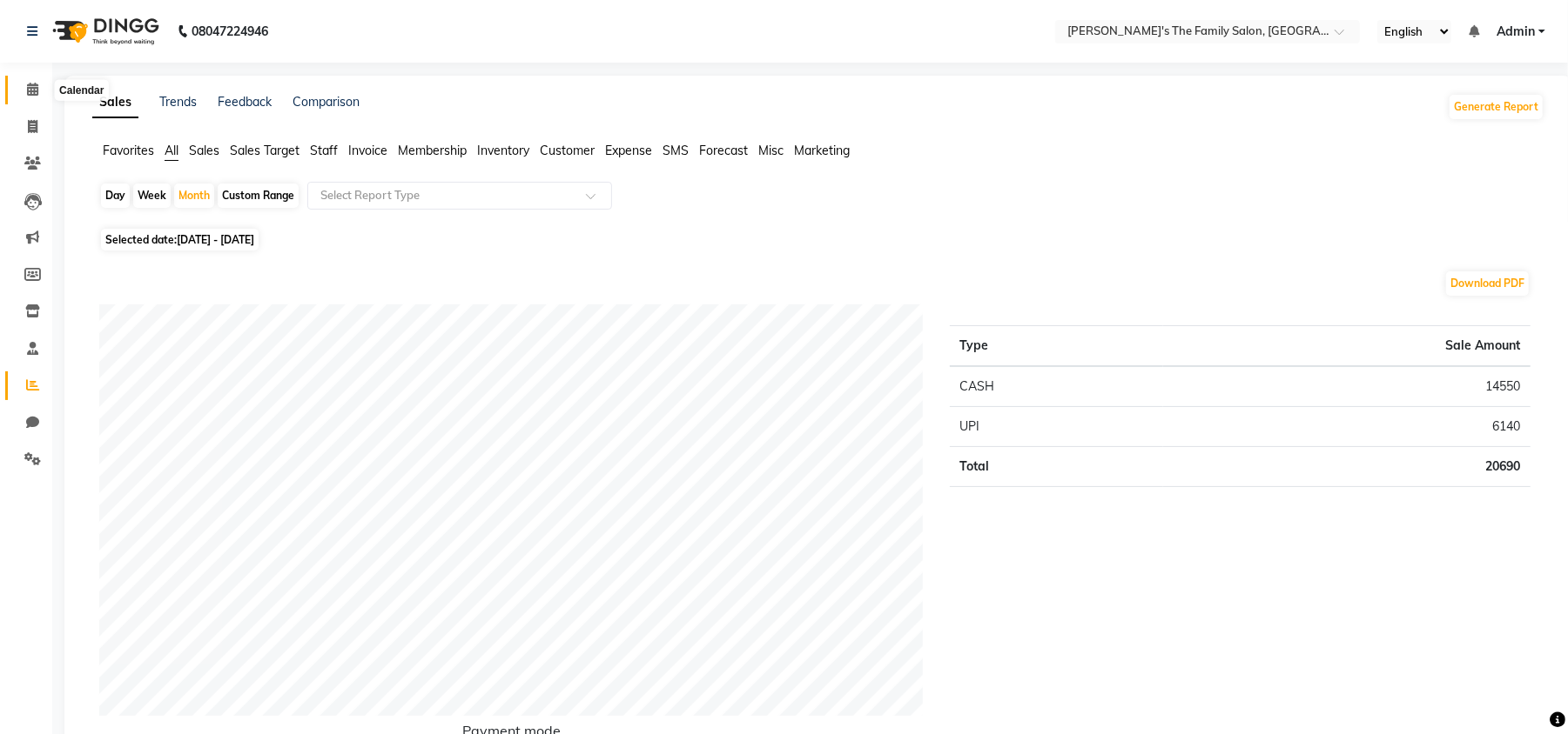
click at [18, 92] on span at bounding box center [32, 90] width 31 height 20
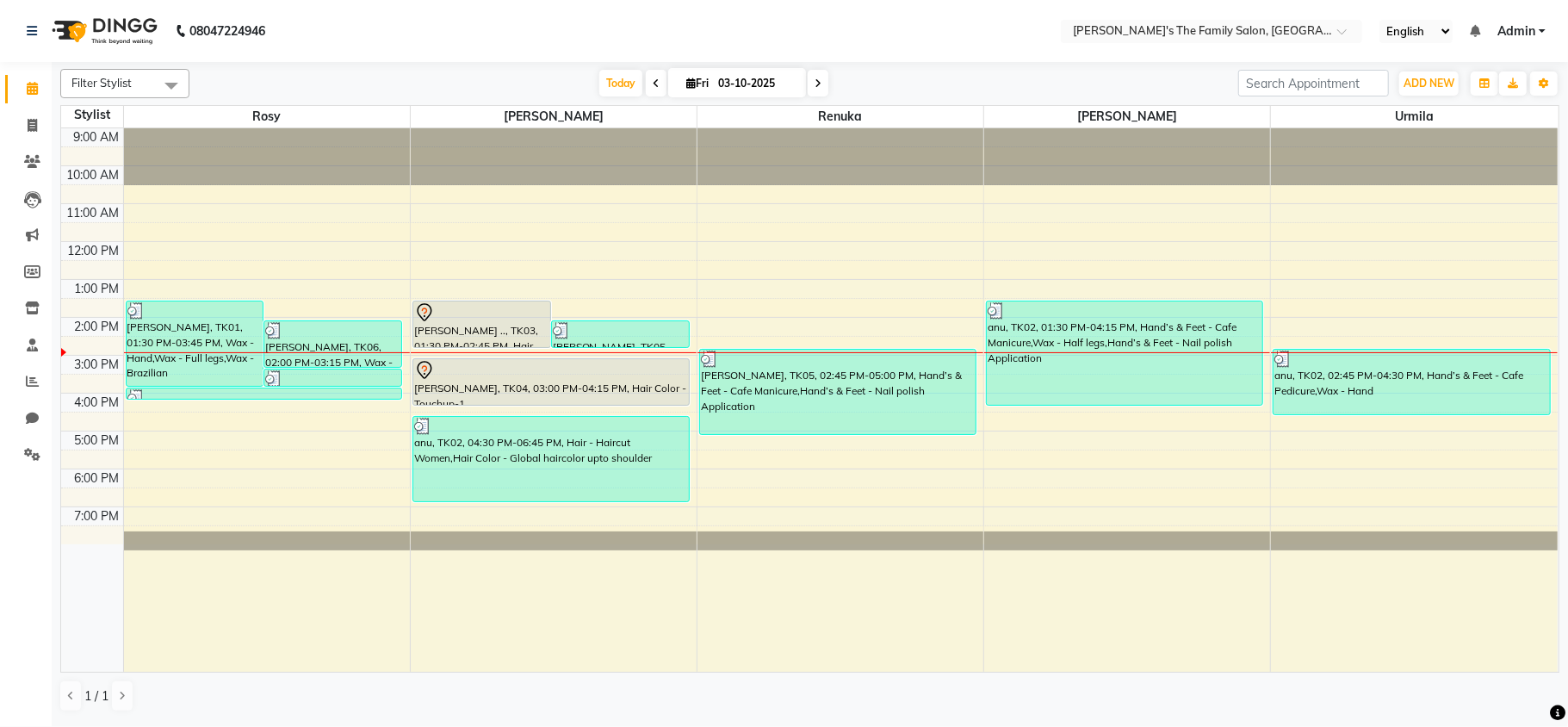
click at [808, 83] on span at bounding box center [817, 83] width 20 height 27
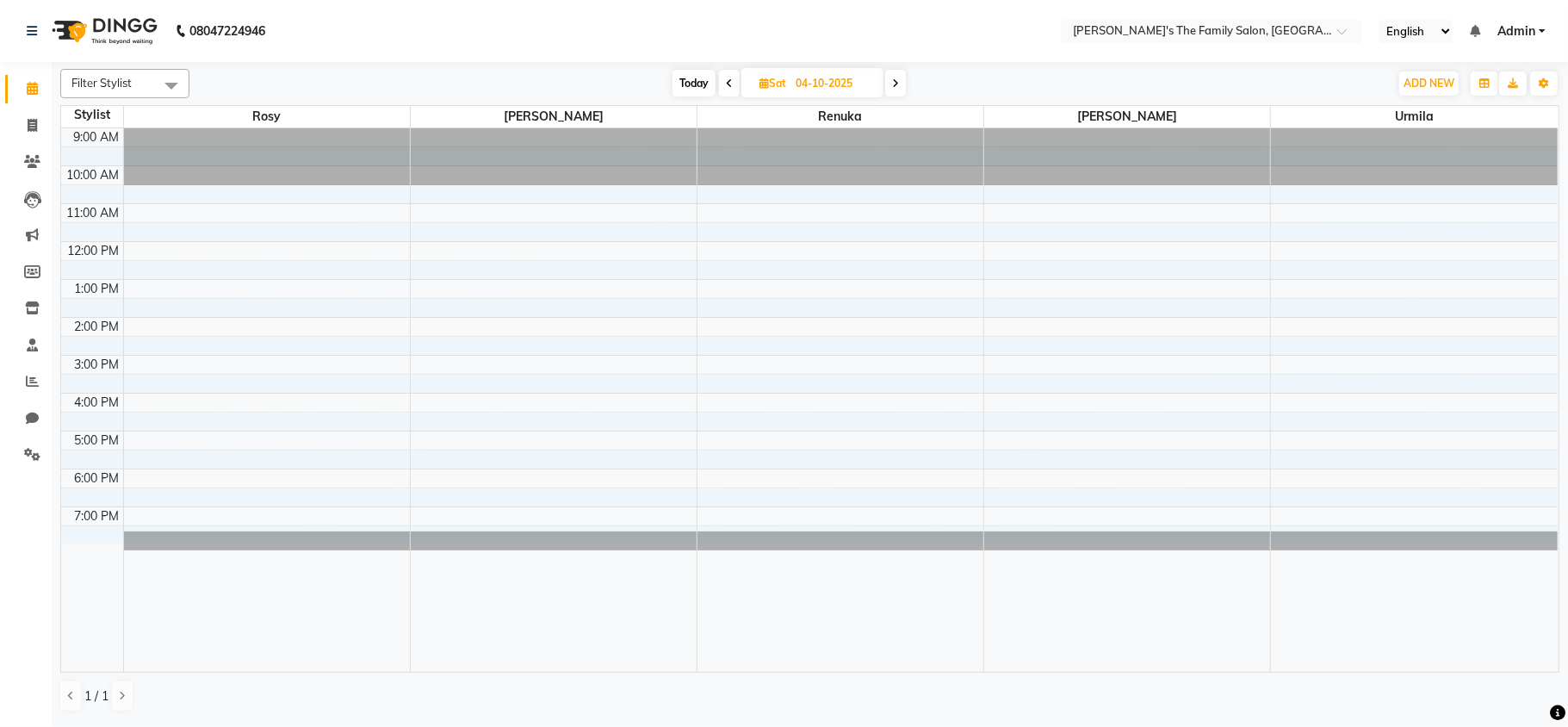
click at [898, 83] on icon at bounding box center [896, 84] width 7 height 11
click at [898, 83] on icon at bounding box center [897, 84] width 7 height 11
type input "[DATE]"
click at [179, 345] on div "9:00 AM 10:00 AM 11:00 AM 12:00 PM 1:00 PM 2:00 PM 3:00 PM 4:00 PM 5:00 PM 6:00…" at bounding box center [809, 400] width 1497 height 543
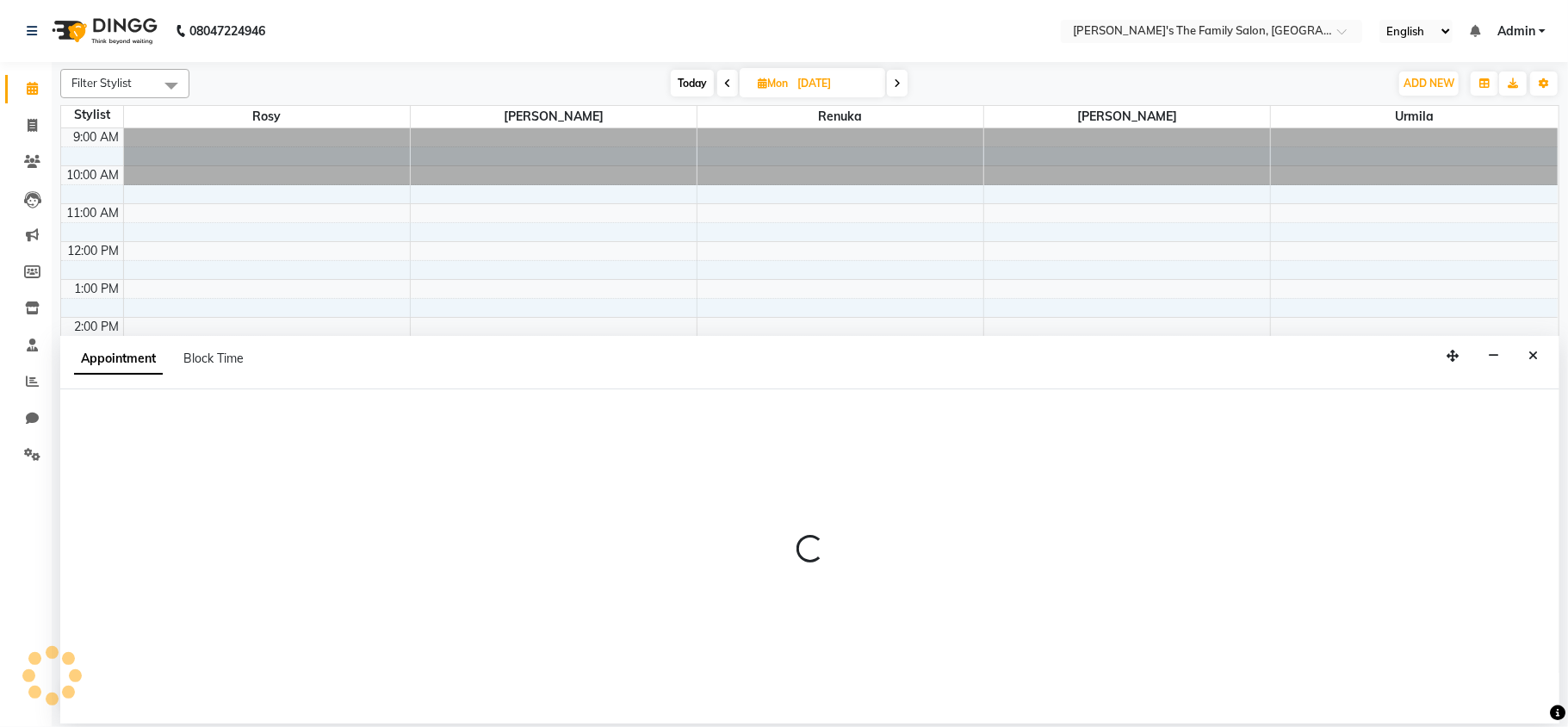
select select "50499"
select select "870"
select select "tentative"
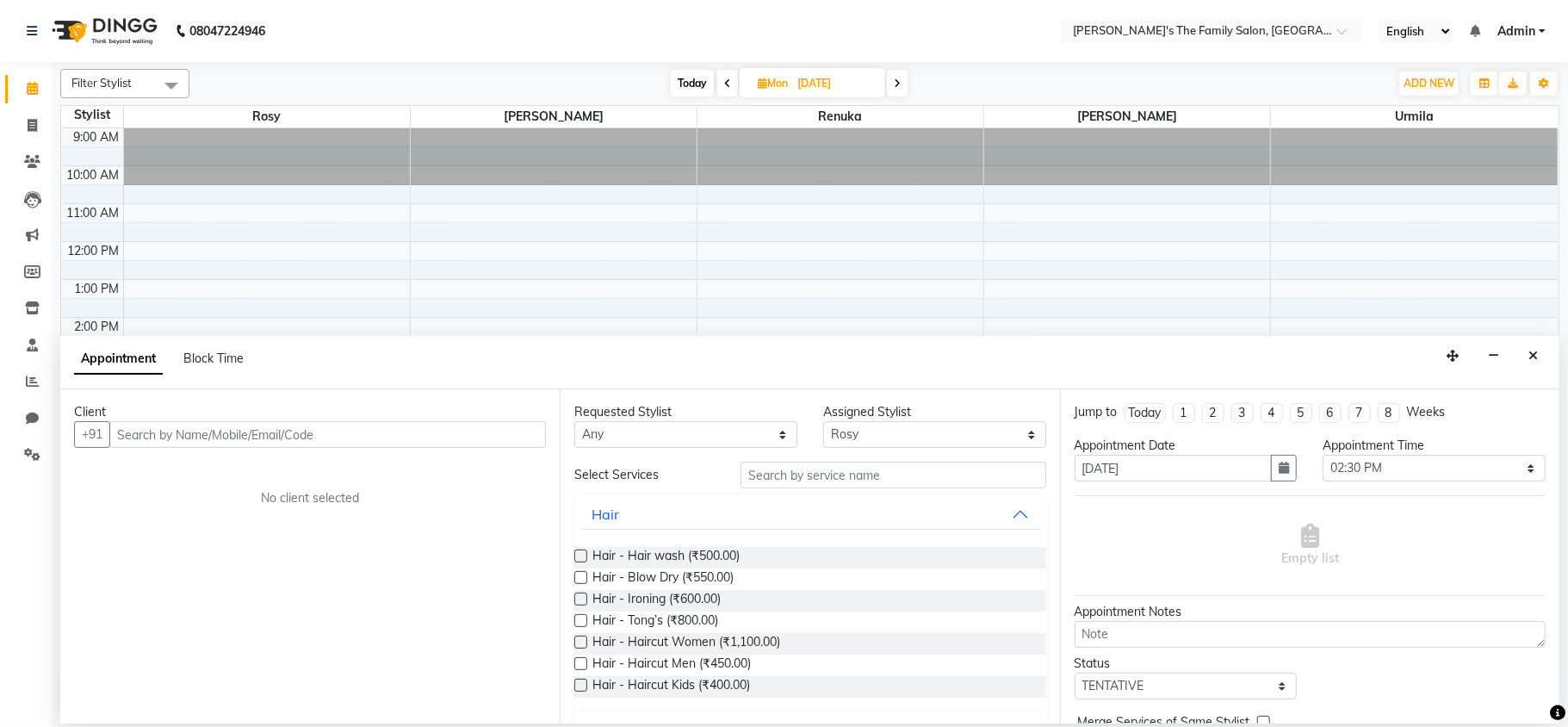
click at [224, 437] on input "text" at bounding box center [328, 435] width 436 height 27
click at [222, 437] on input "tou" at bounding box center [292, 435] width 365 height 27
type input "t"
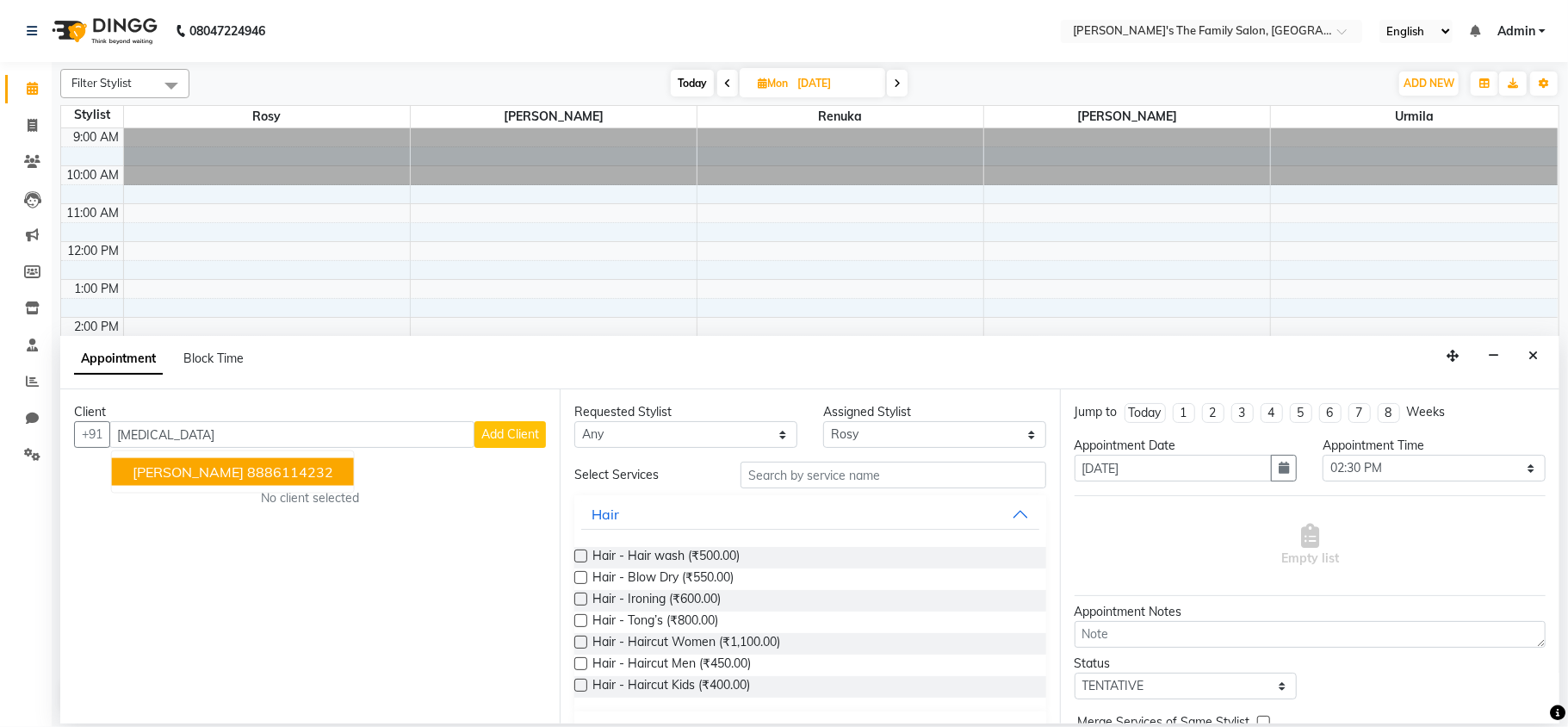
click at [193, 473] on span "[PERSON_NAME]" at bounding box center [188, 471] width 111 height 17
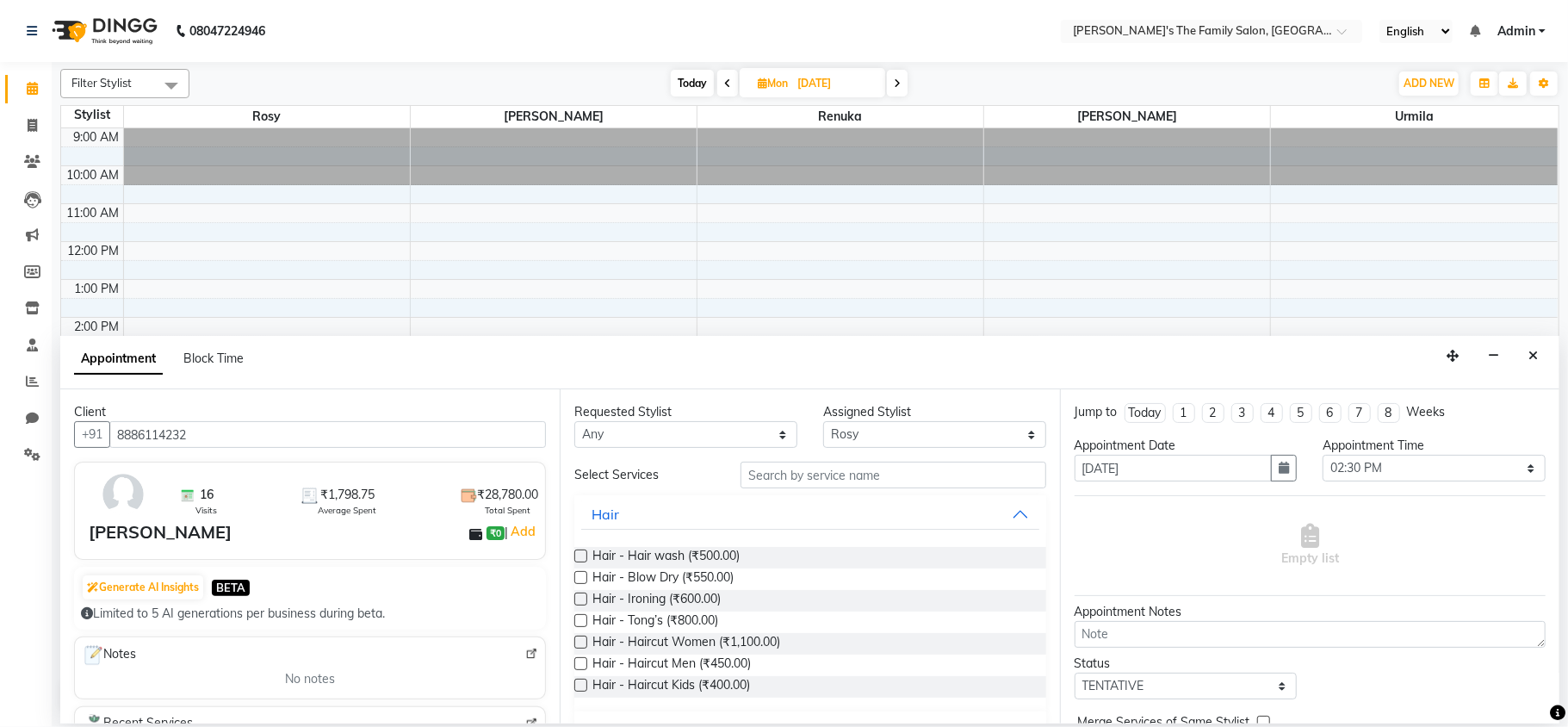
type input "8886114232"
click at [806, 484] on input "text" at bounding box center [893, 475] width 305 height 27
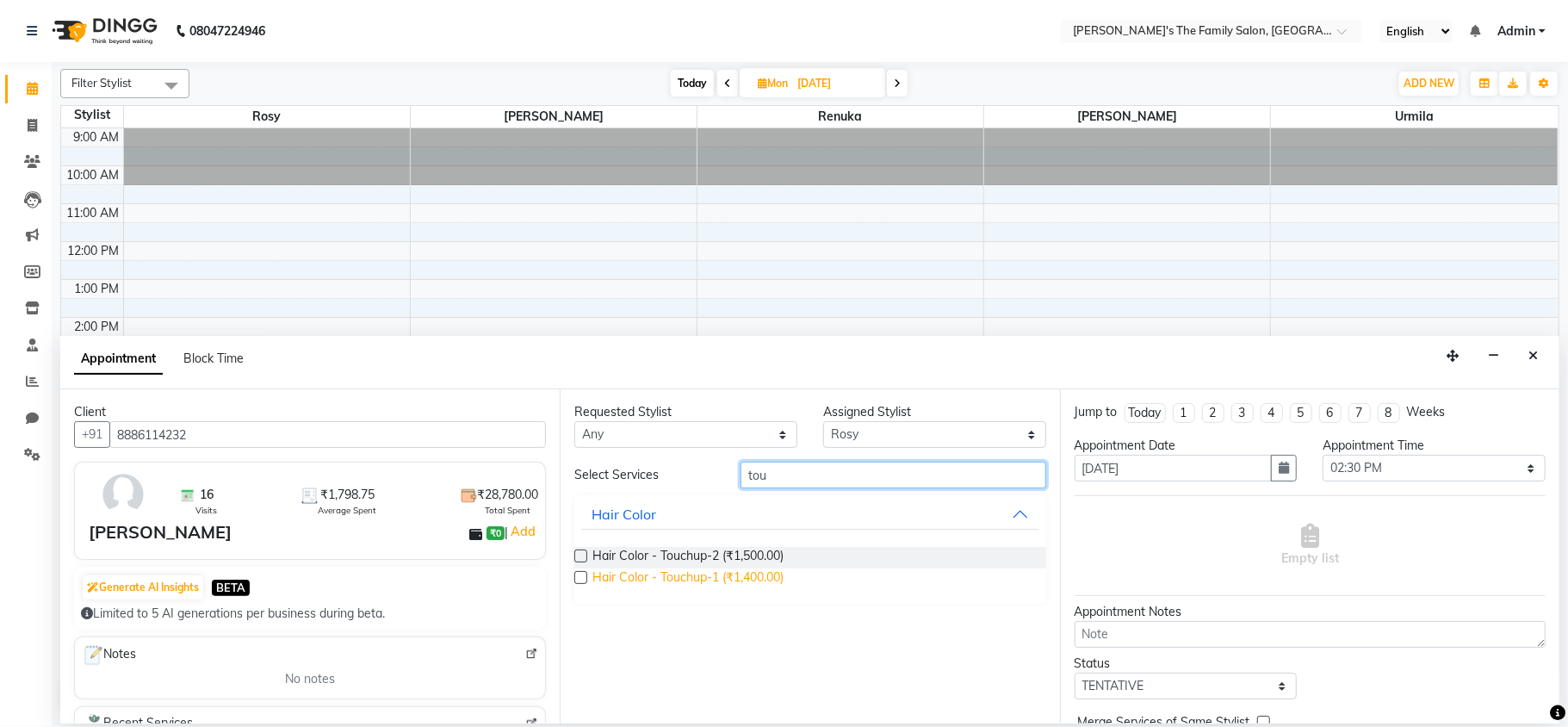
type input "tou"
click at [697, 587] on span "Hair Color - Touchup-1 (₹1,400.00)" at bounding box center [687, 579] width 191 height 21
checkbox input "false"
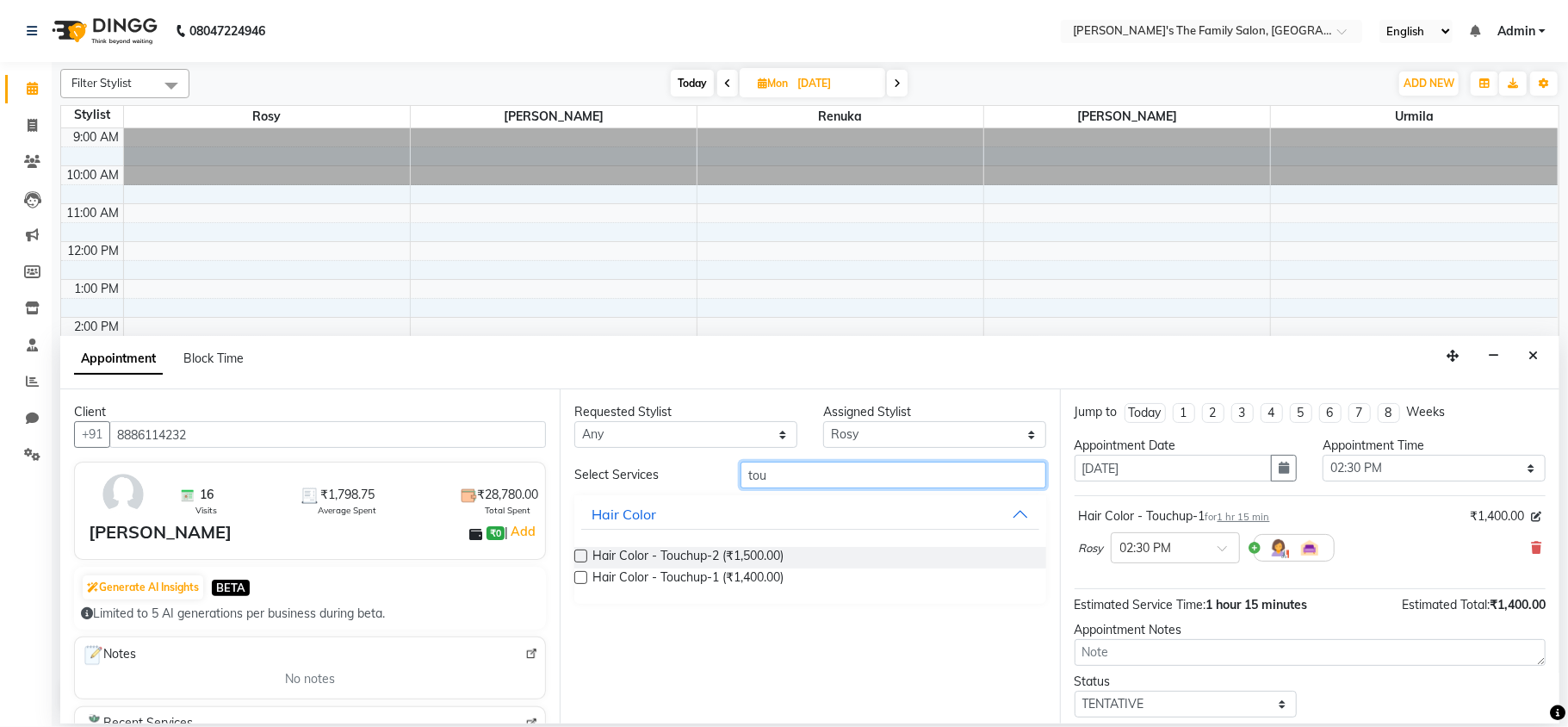
click at [863, 473] on input "tou" at bounding box center [893, 475] width 305 height 27
type input "t"
type input "wax"
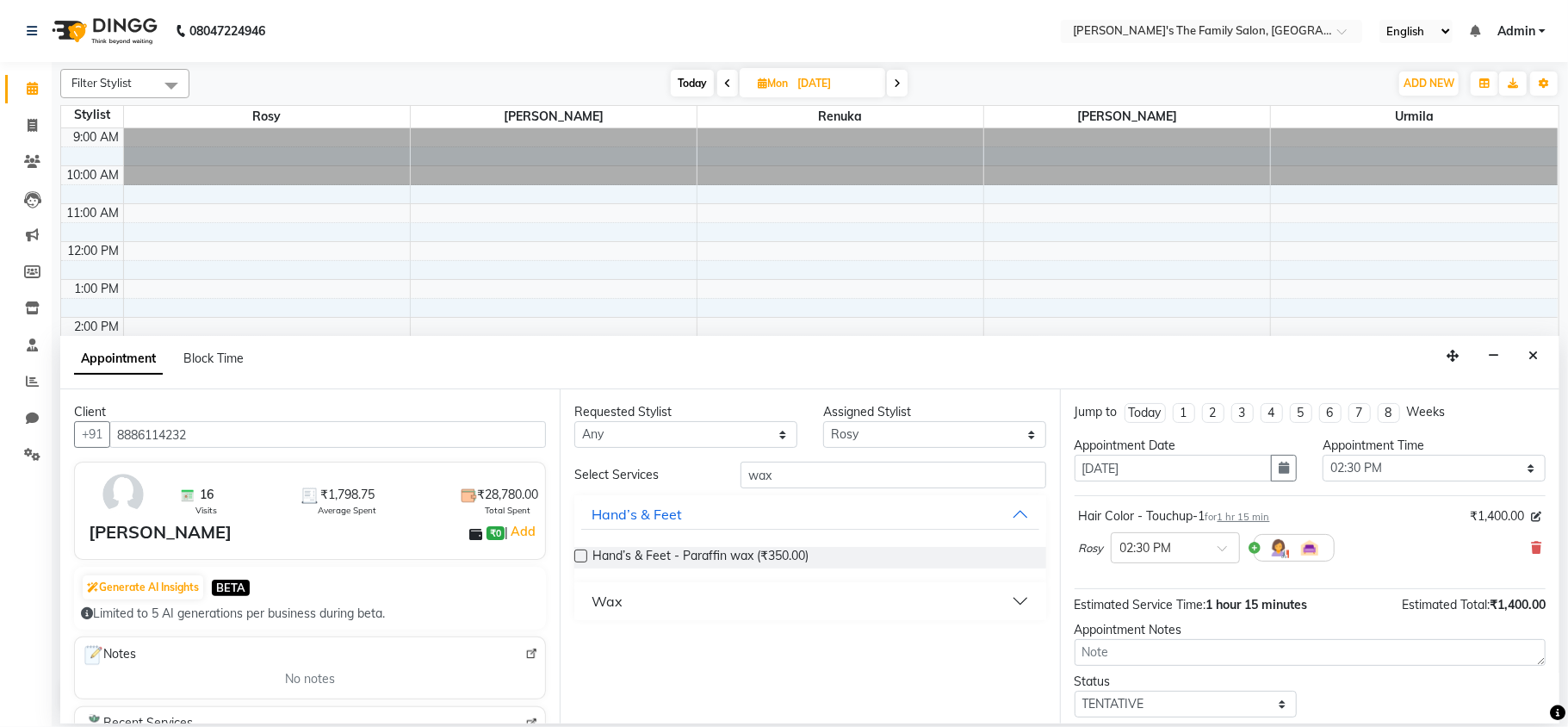
click at [613, 601] on div "Wax" at bounding box center [606, 600] width 31 height 20
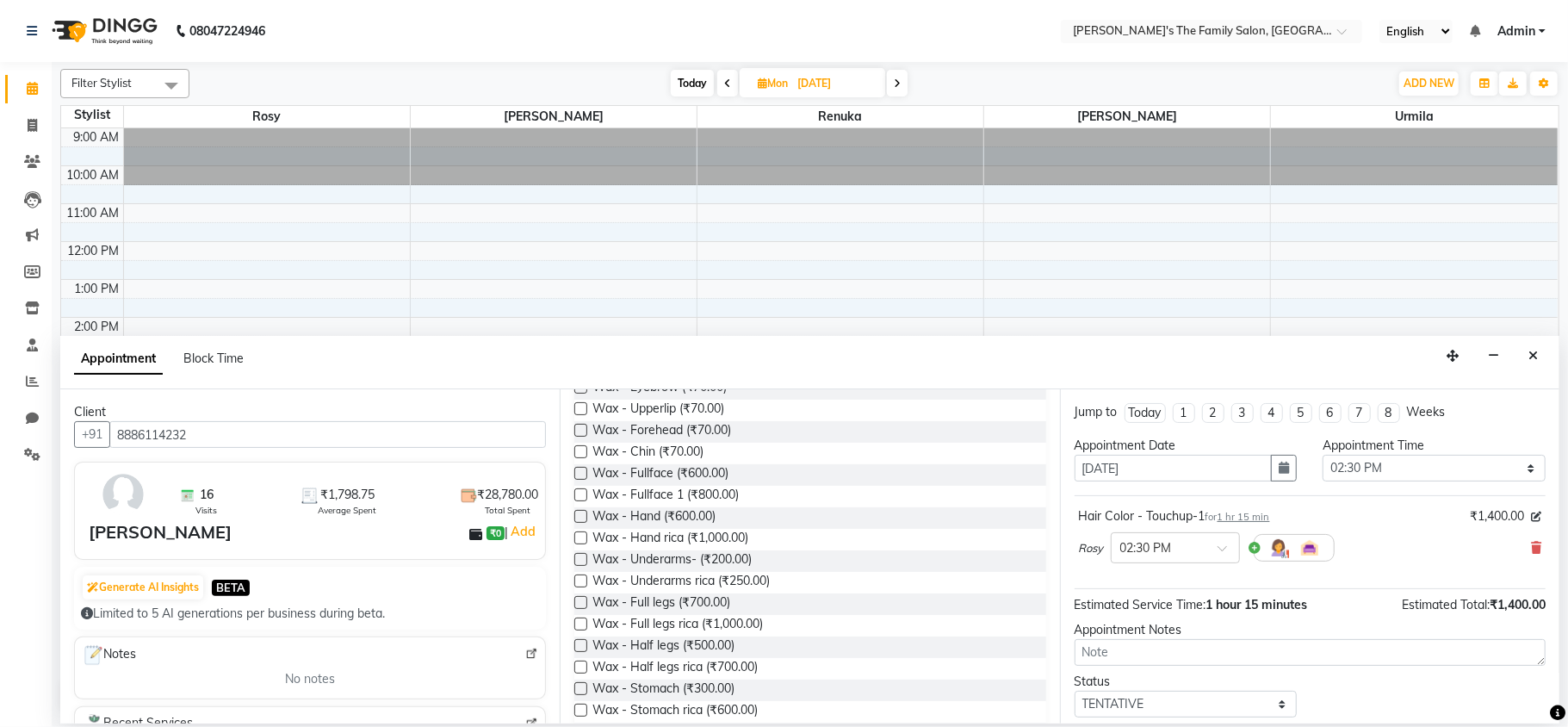
scroll to position [275, 0]
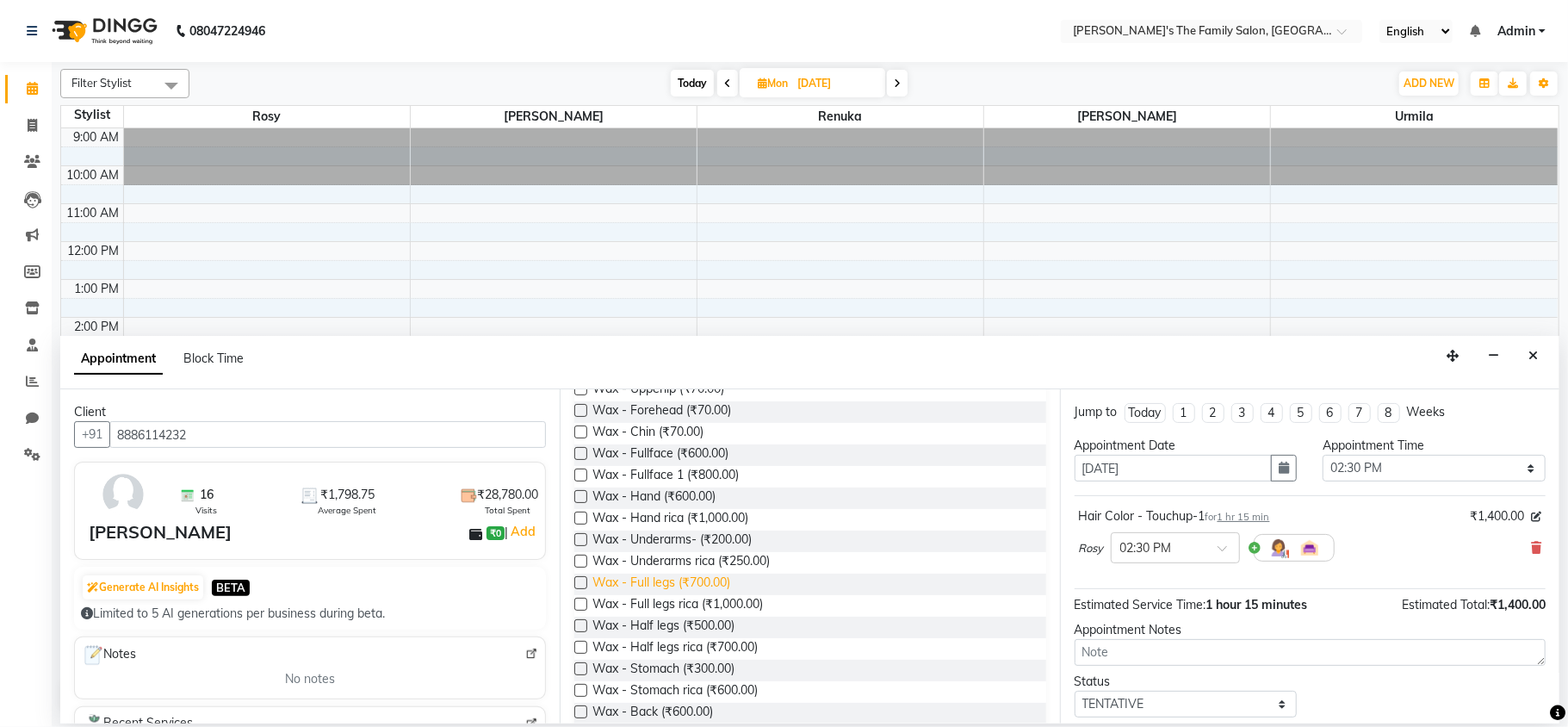
click at [638, 583] on span "Wax - Full legs (₹700.00)" at bounding box center [661, 584] width 138 height 21
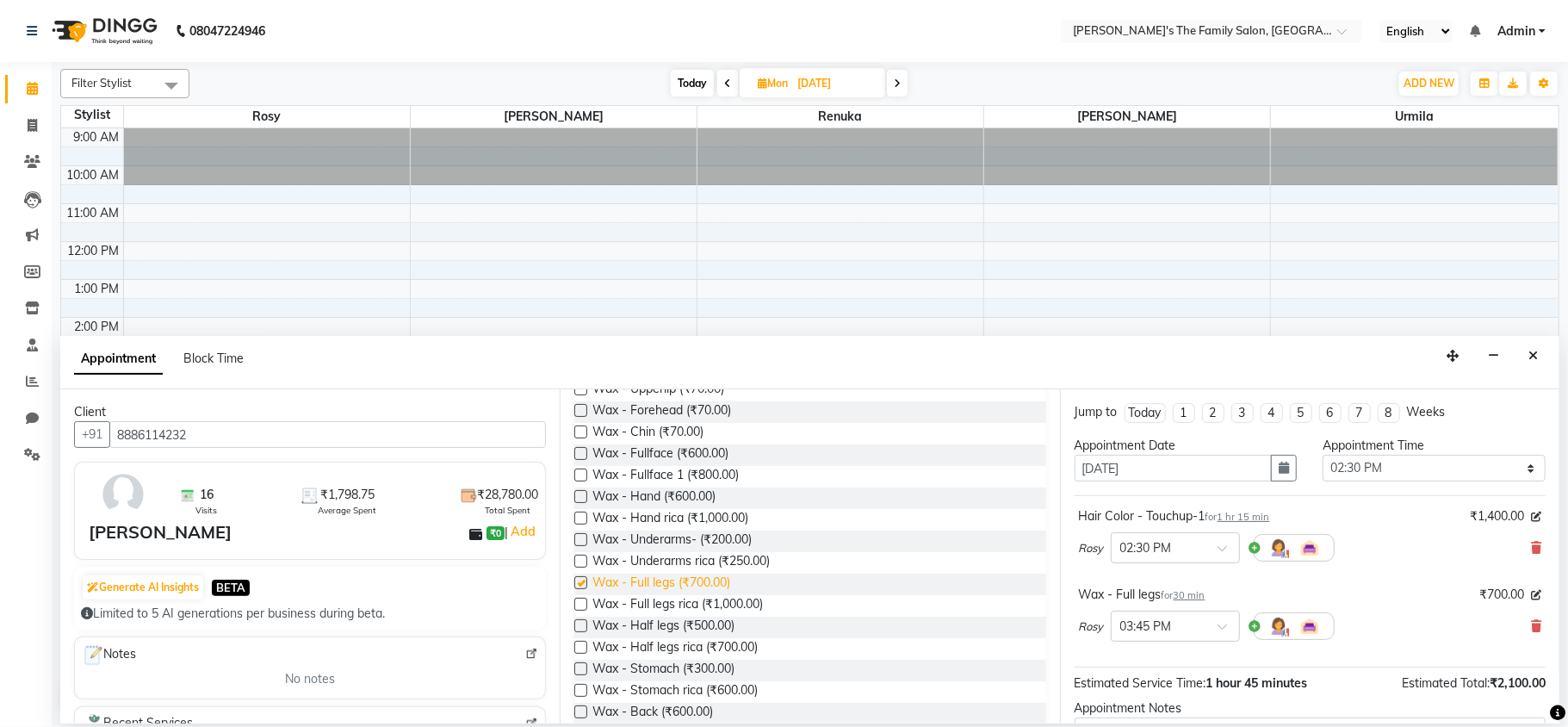
checkbox input "false"
click at [630, 491] on span "Wax - Hand (₹600.00)" at bounding box center [654, 498] width 123 height 21
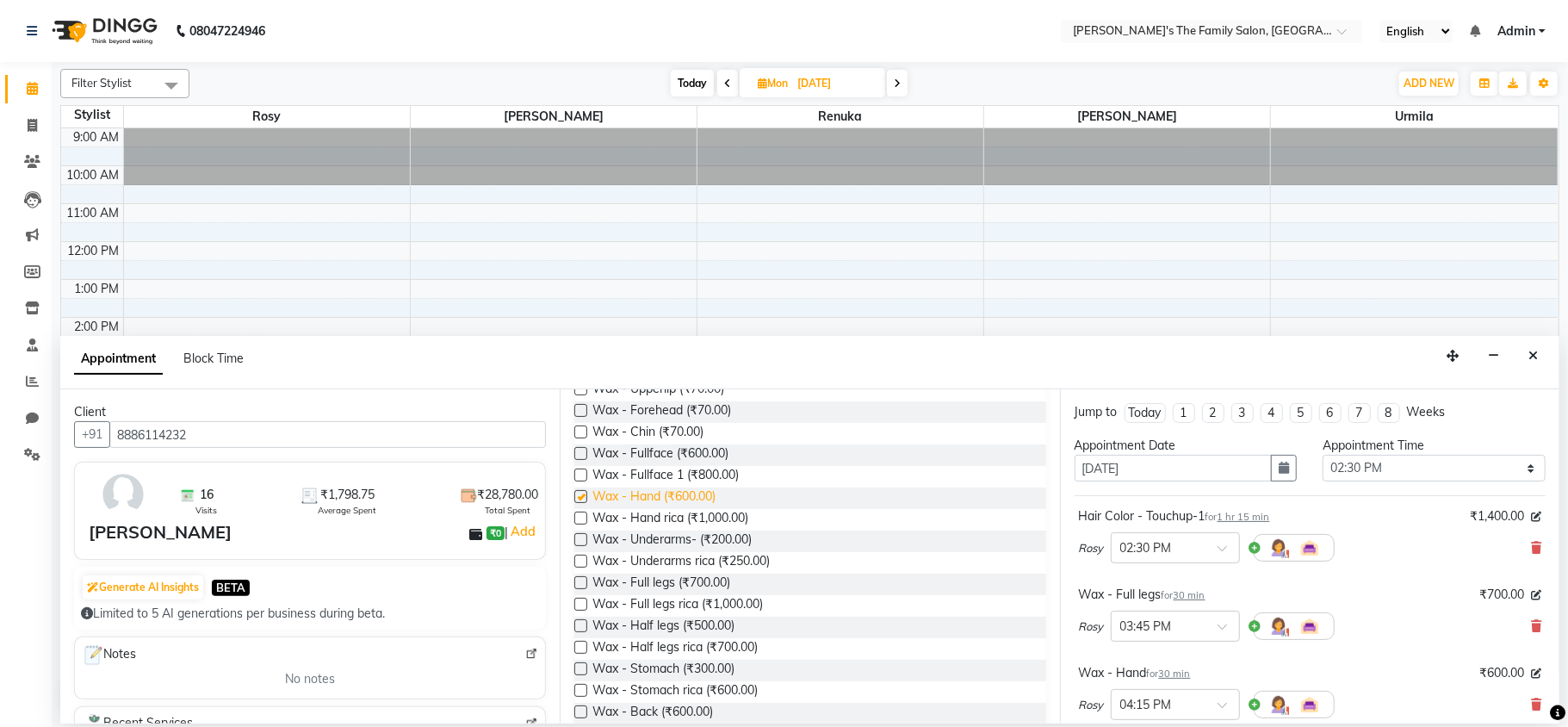
checkbox input "false"
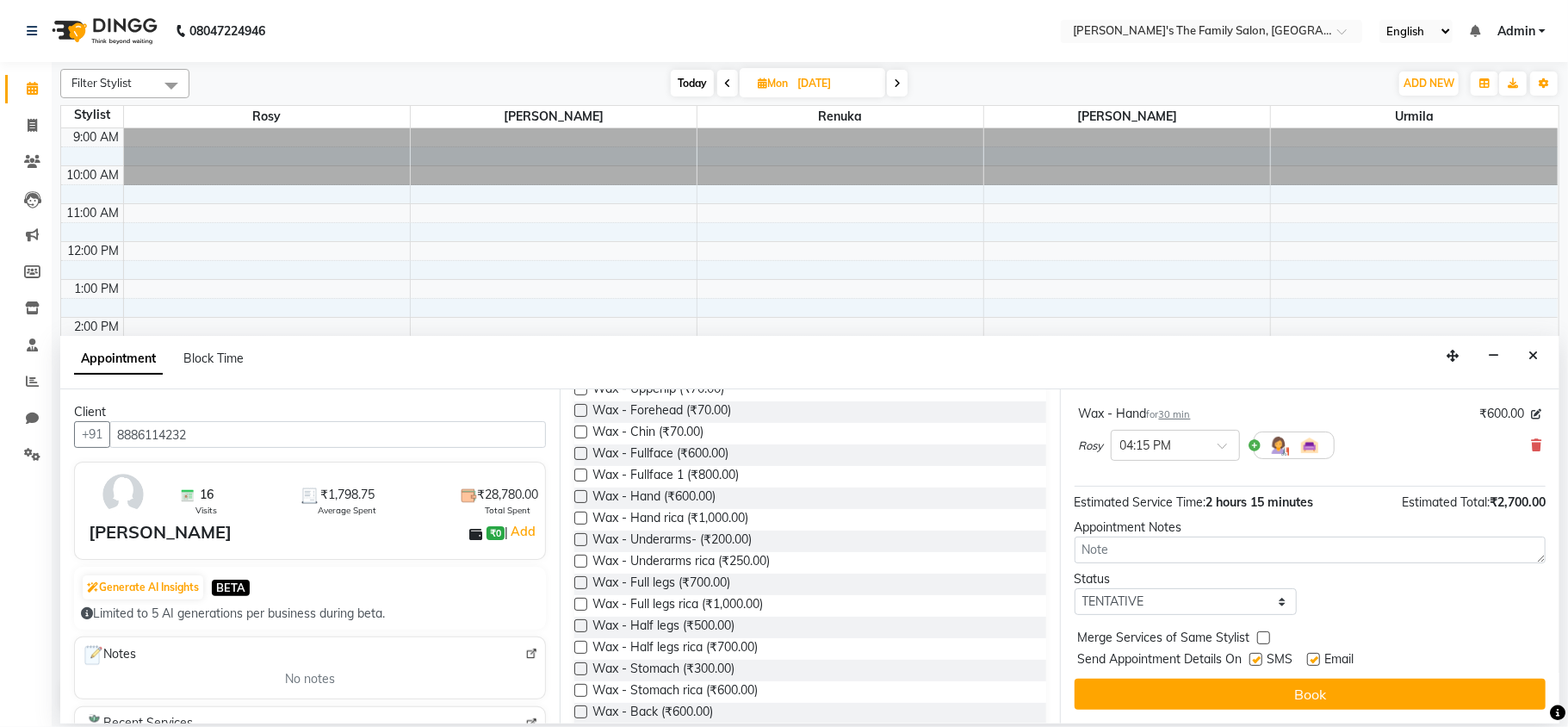
click at [1313, 658] on label at bounding box center [1313, 659] width 13 height 13
click at [1313, 658] on input "checkbox" at bounding box center [1312, 661] width 12 height 12
click at [1313, 658] on label at bounding box center [1313, 659] width 13 height 13
click at [1313, 658] on input "checkbox" at bounding box center [1312, 661] width 12 height 12
checkbox input "true"
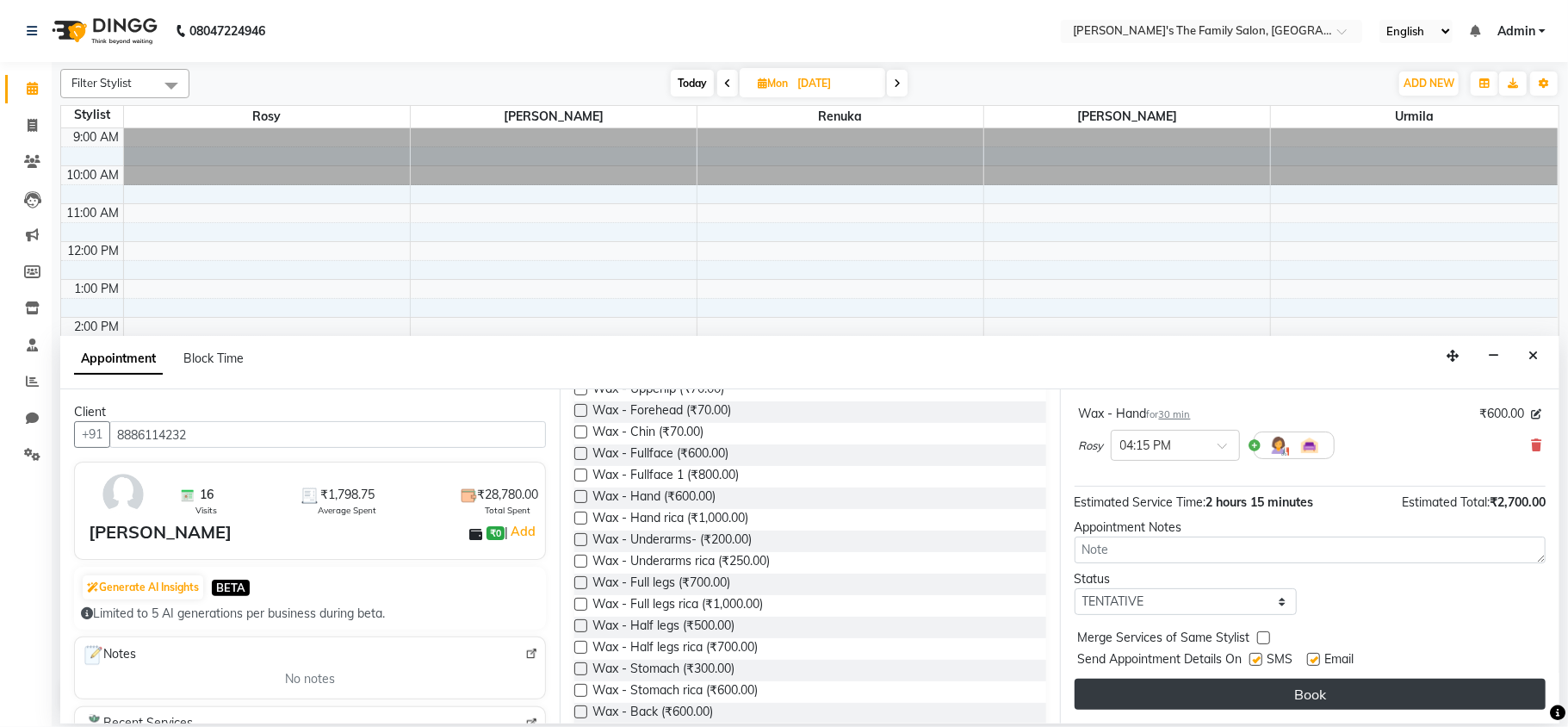
click at [1326, 690] on button "Book" at bounding box center [1310, 694] width 471 height 31
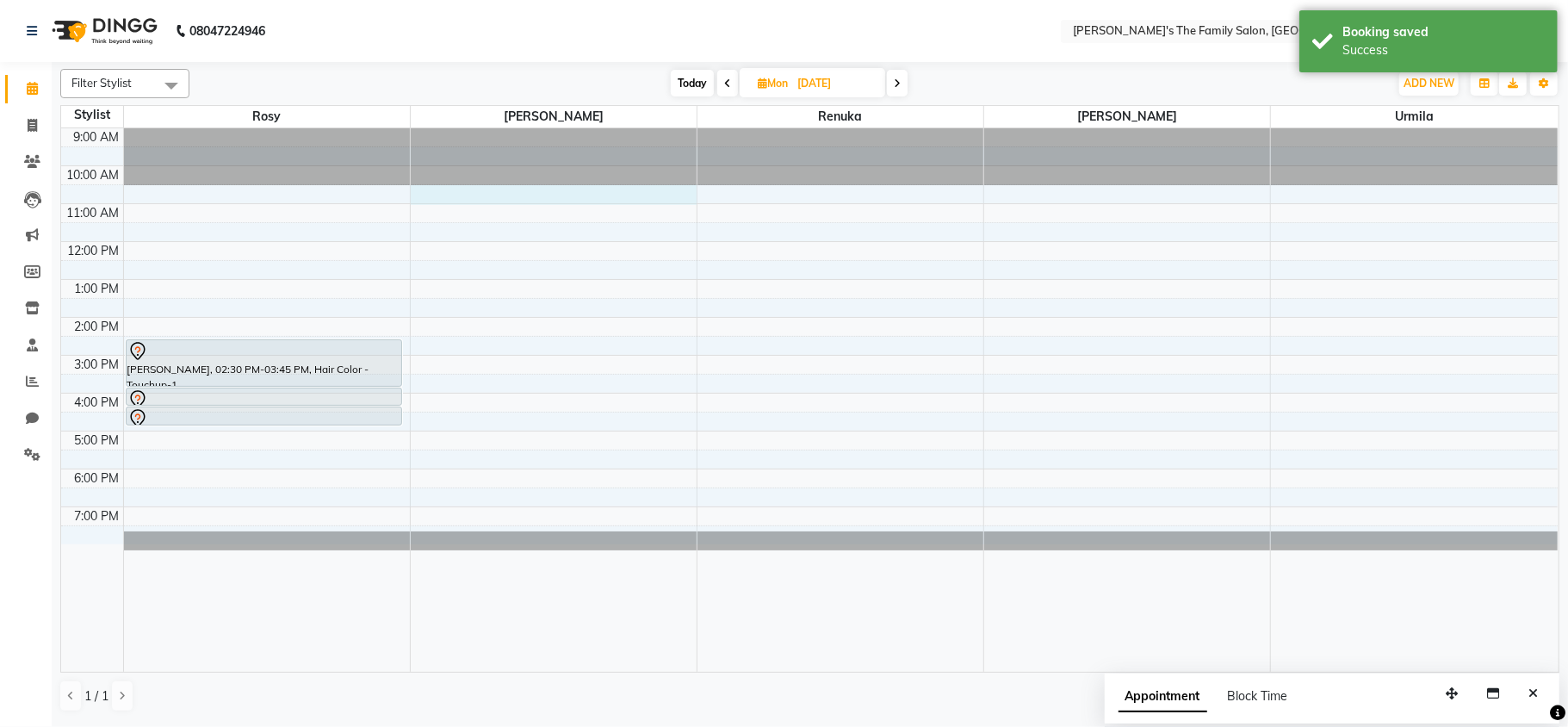
click at [527, 201] on div "9:00 AM 10:00 AM 11:00 AM 12:00 PM 1:00 PM 2:00 PM 3:00 PM 4:00 PM 5:00 PM 6:00…" at bounding box center [809, 400] width 1497 height 543
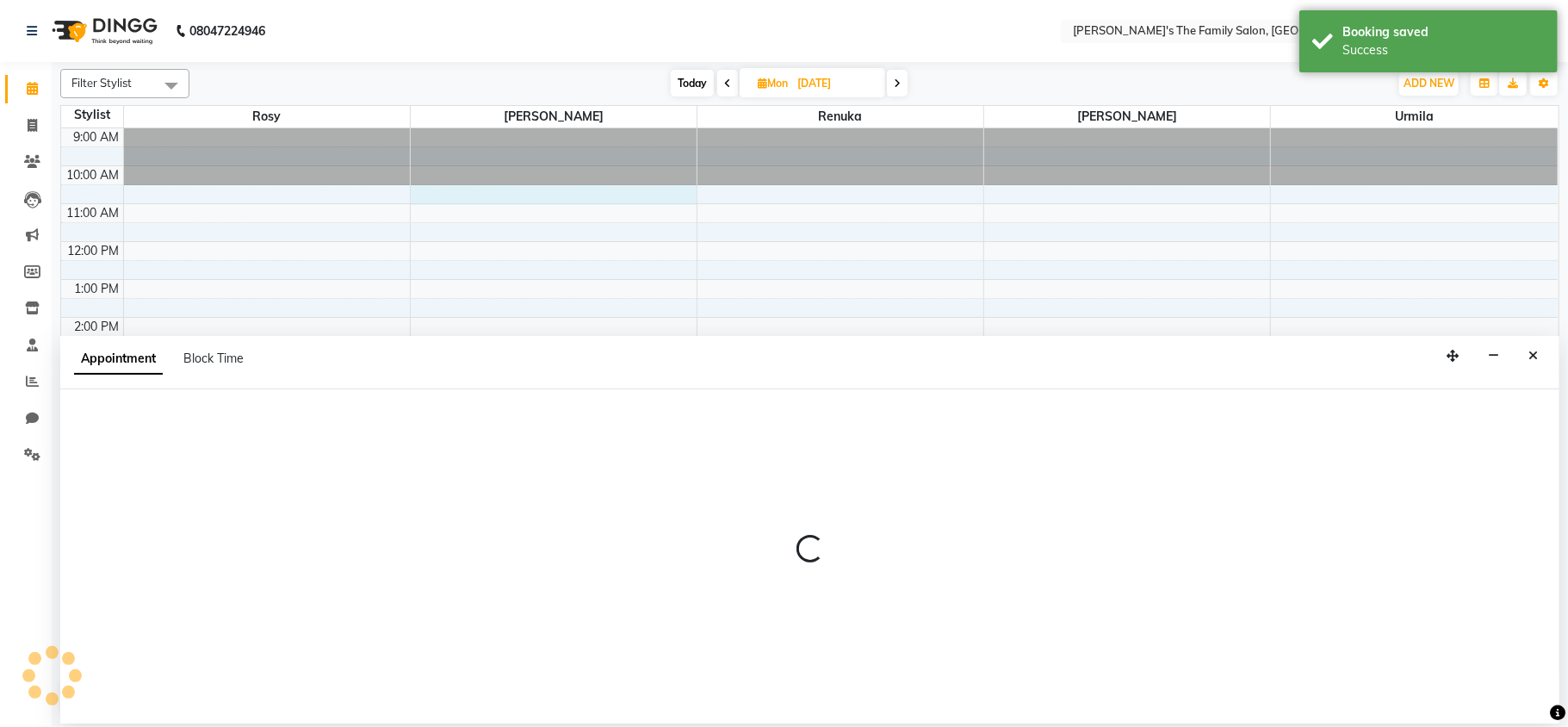
select select "50500"
select select "630"
select select "tentative"
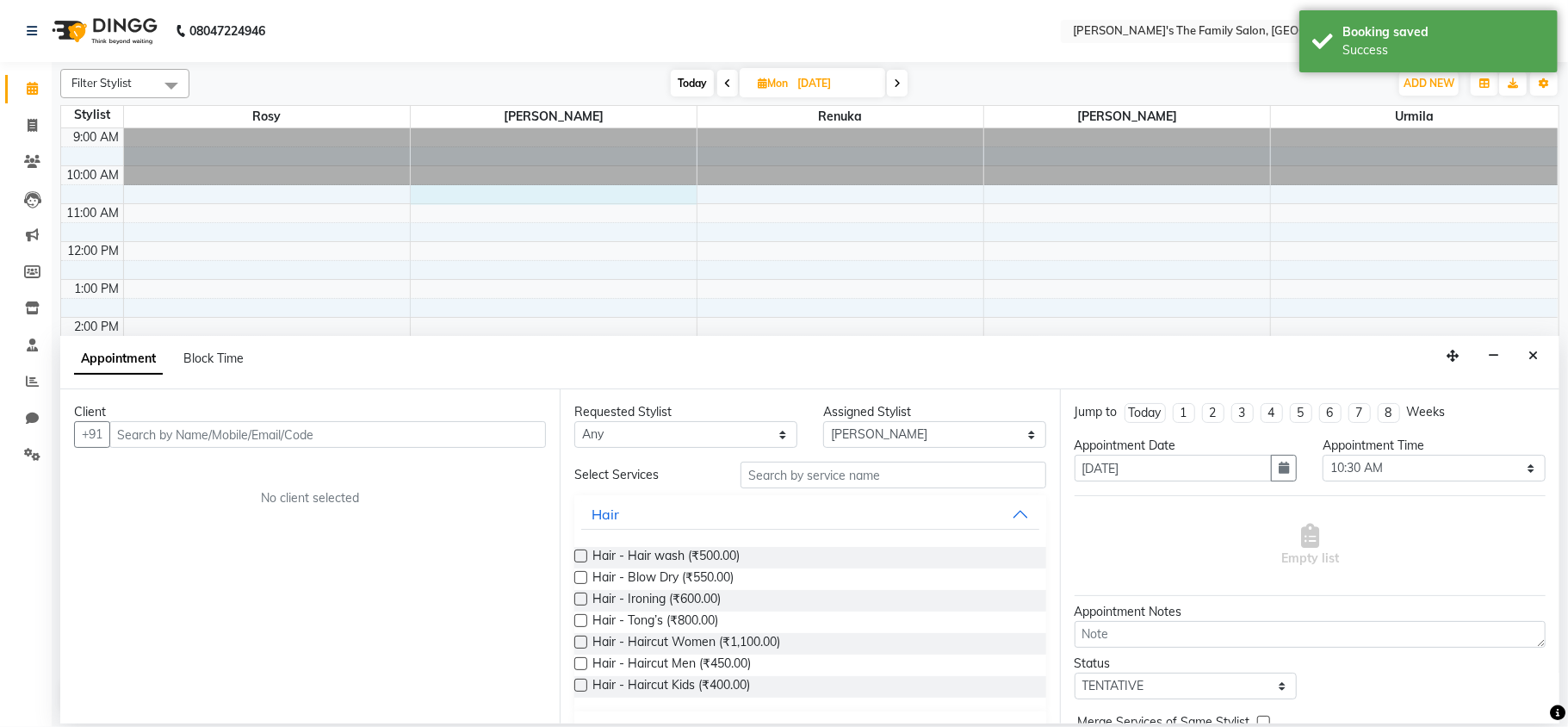
click at [210, 419] on div "Client" at bounding box center [310, 413] width 472 height 18
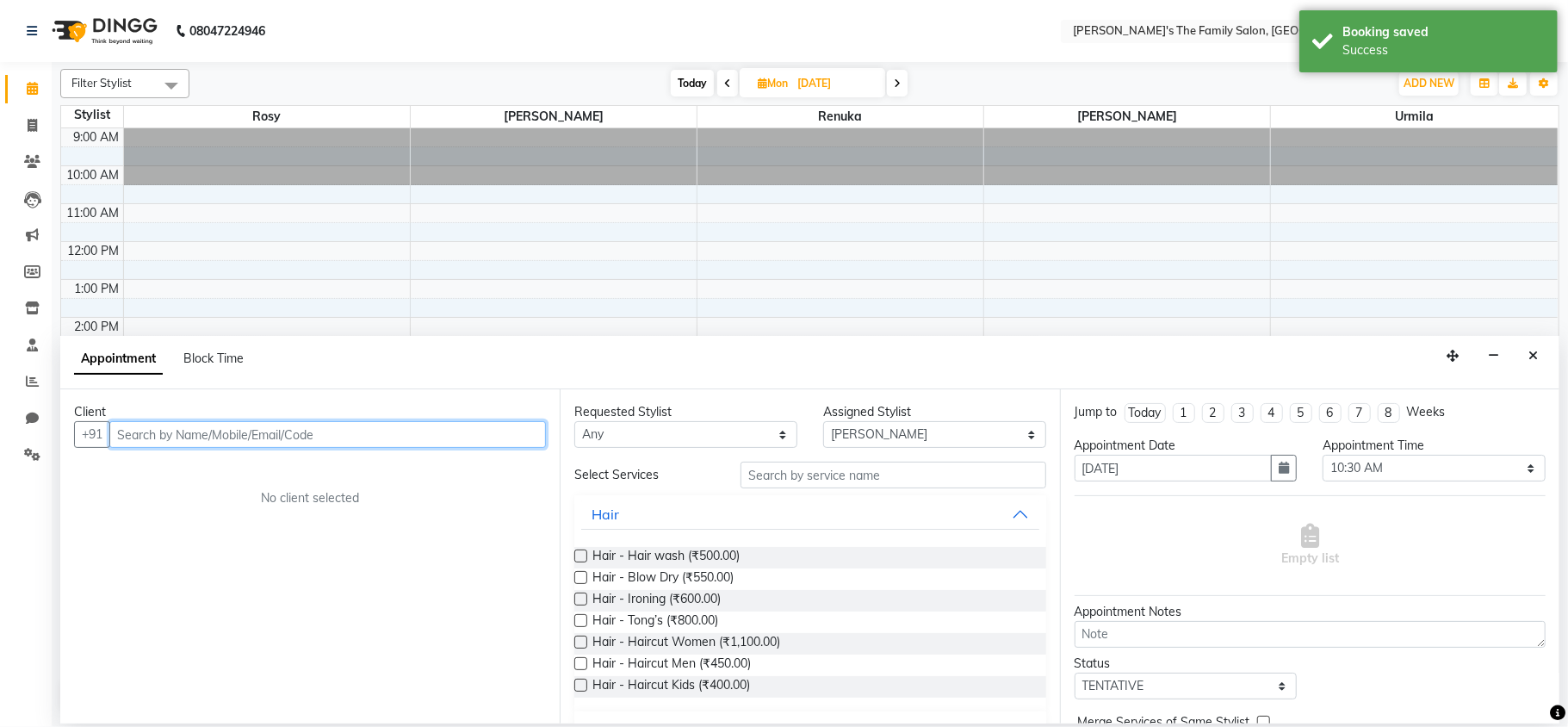
click at [208, 443] on input "text" at bounding box center [328, 435] width 436 height 27
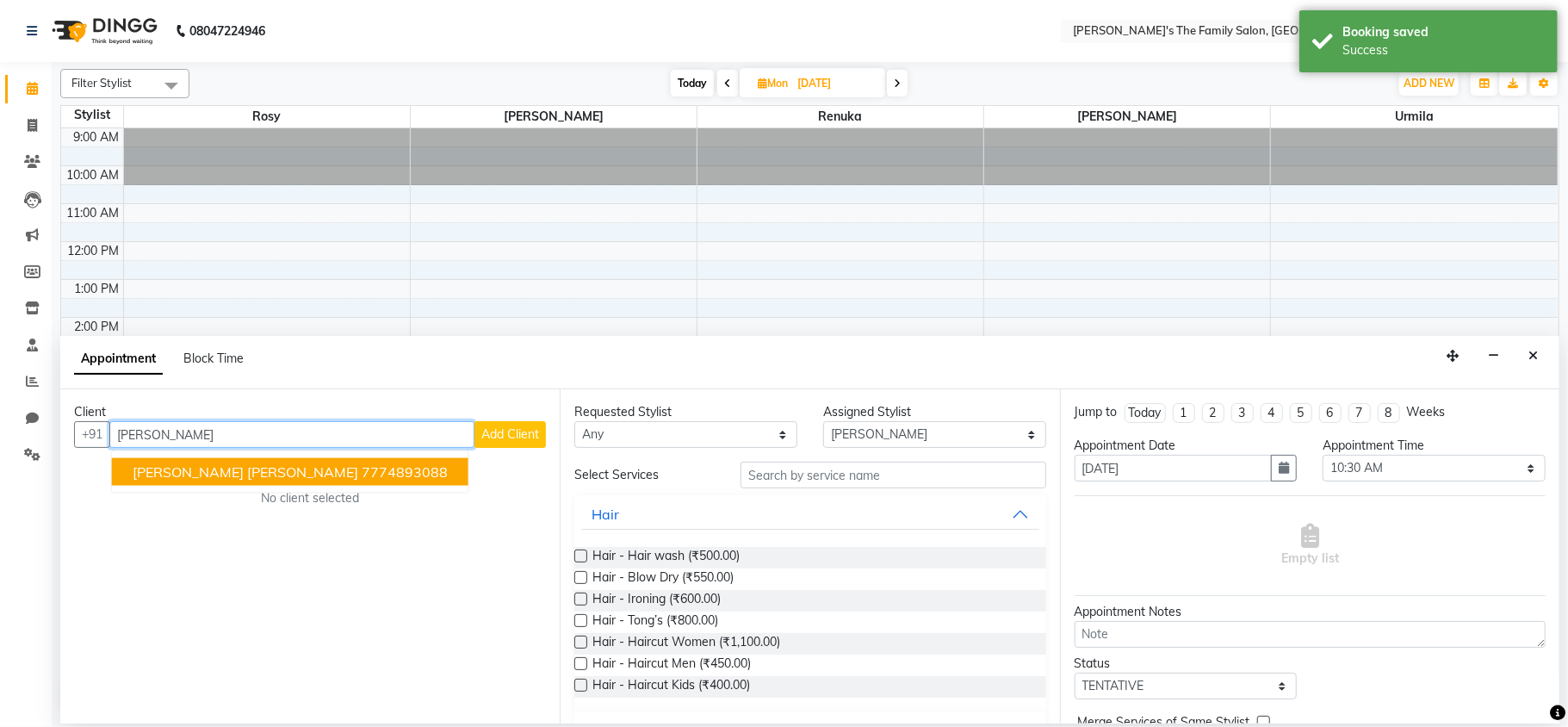
click at [362, 479] on ngb-highlight "7774893088" at bounding box center [404, 471] width 86 height 17
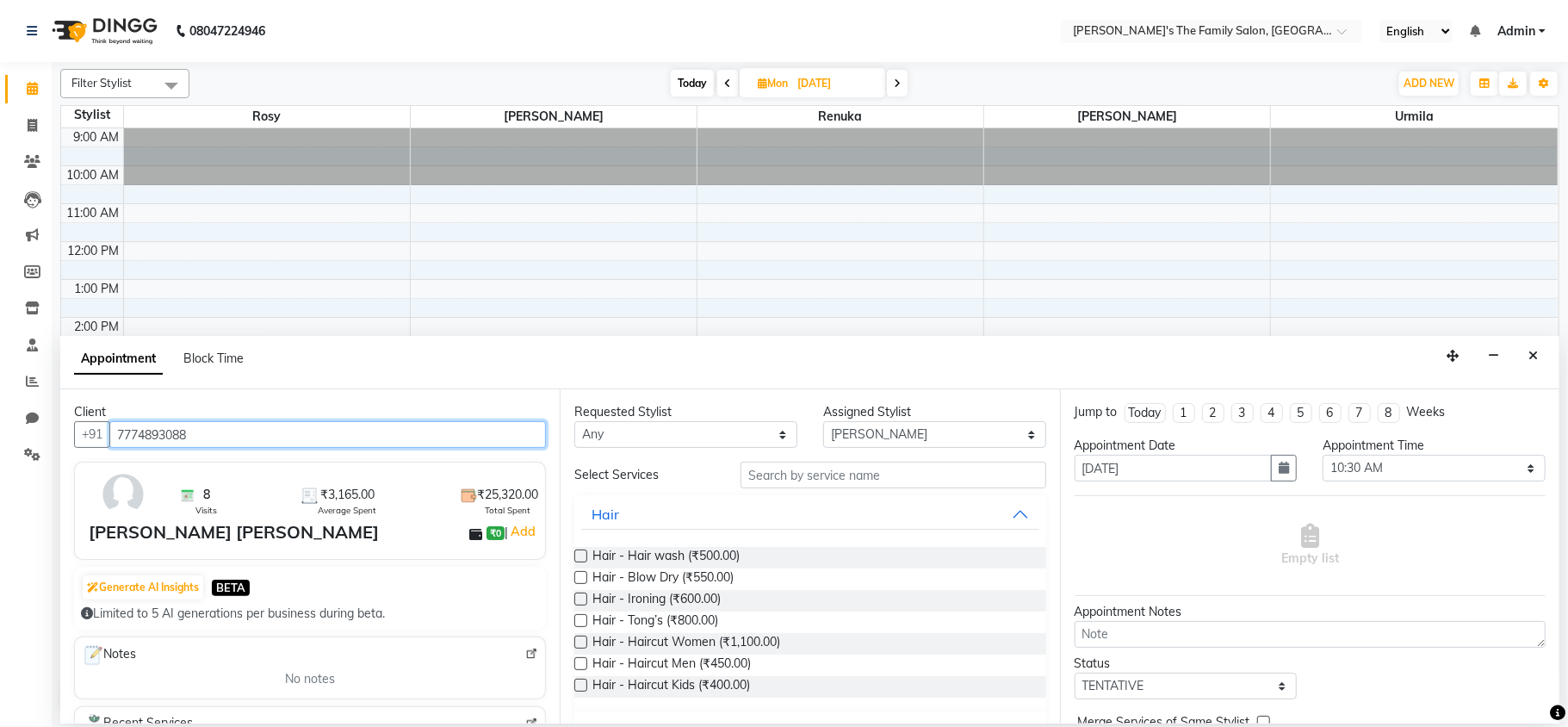
type input "7774893088"
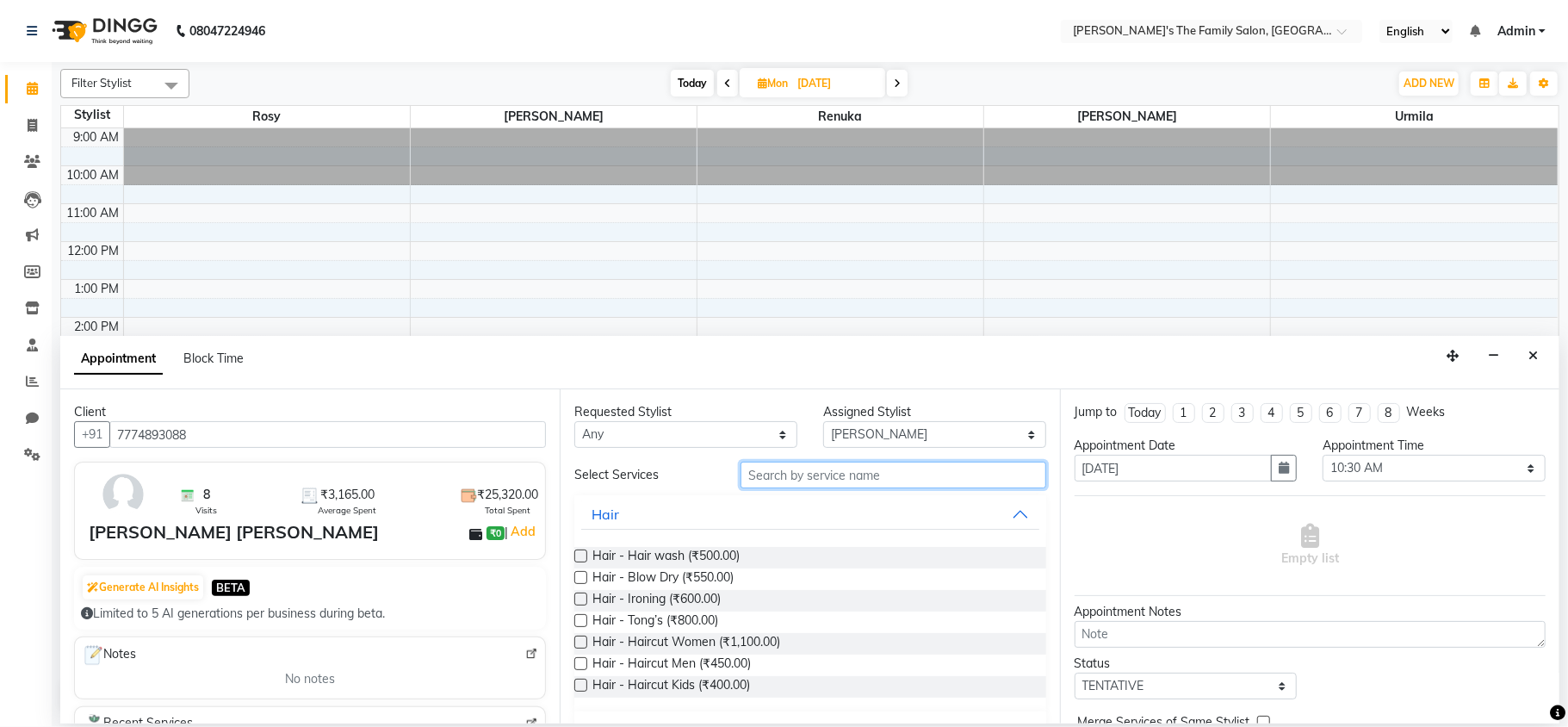
click at [852, 479] on input "text" at bounding box center [893, 475] width 305 height 27
click at [631, 557] on span "Hair - Hair wash (₹500.00)" at bounding box center [665, 558] width 147 height 21
checkbox input "false"
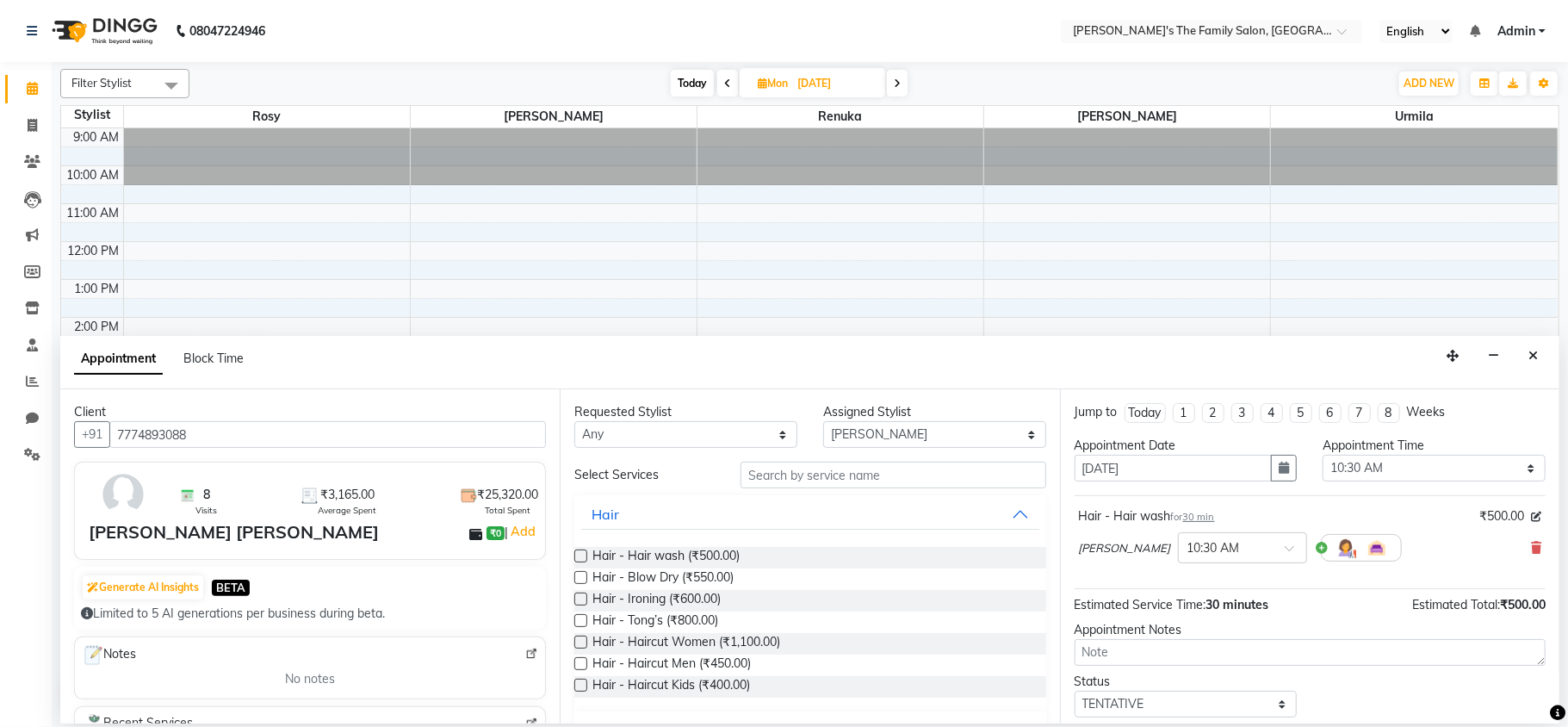
scroll to position [104, 0]
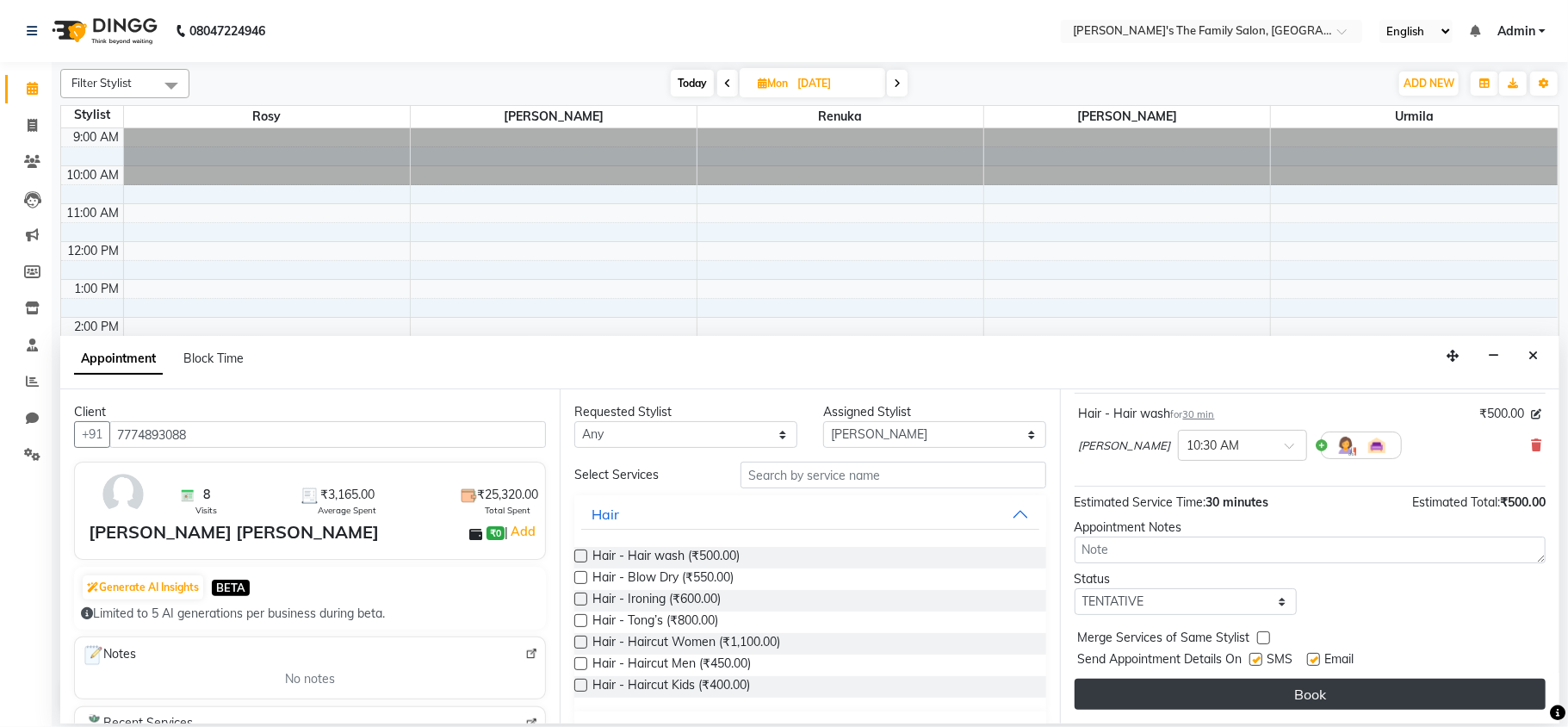
click at [1292, 697] on button "Book" at bounding box center [1310, 694] width 471 height 31
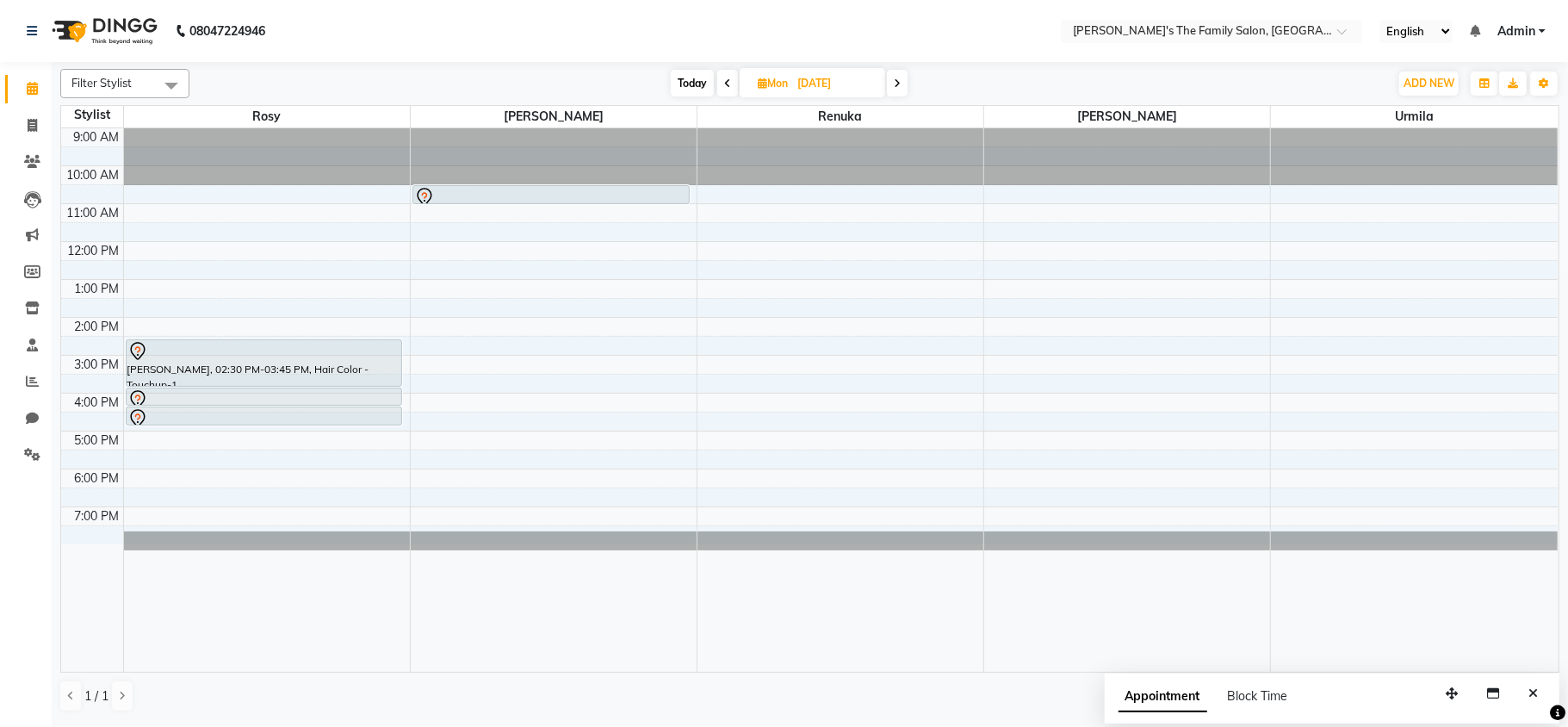
click at [724, 81] on icon at bounding box center [727, 84] width 7 height 11
type input "05-10-2025"
